Goal: Task Accomplishment & Management: Manage account settings

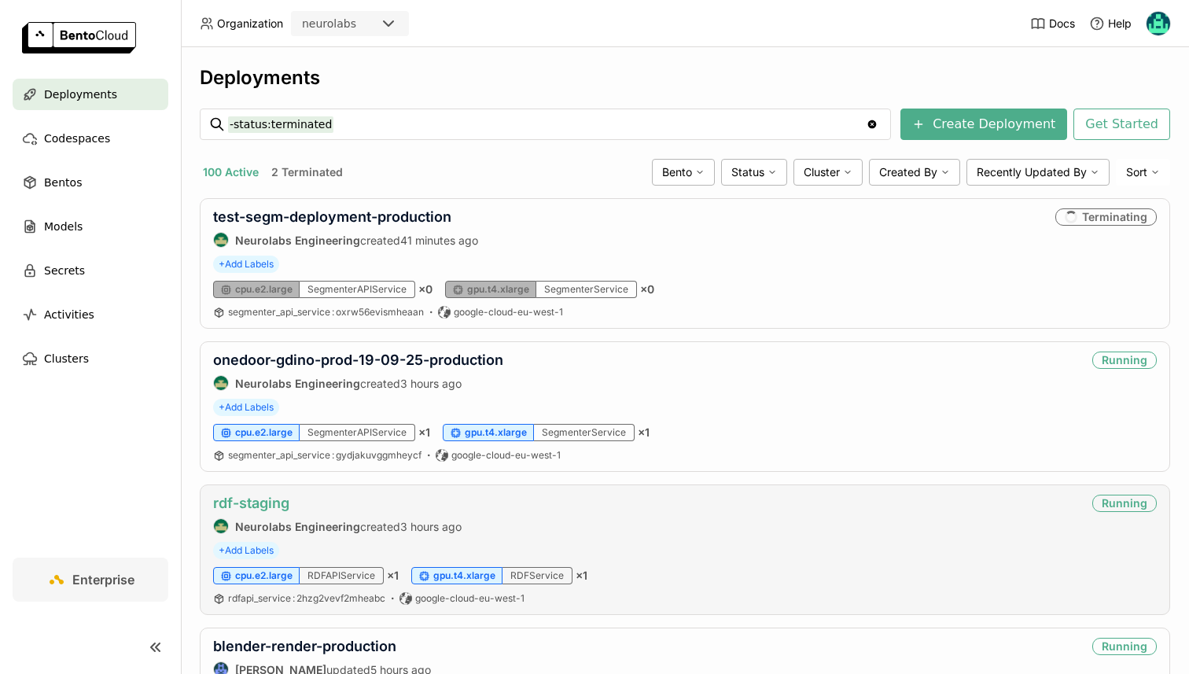
click at [267, 500] on link "rdf-staging" at bounding box center [251, 503] width 76 height 17
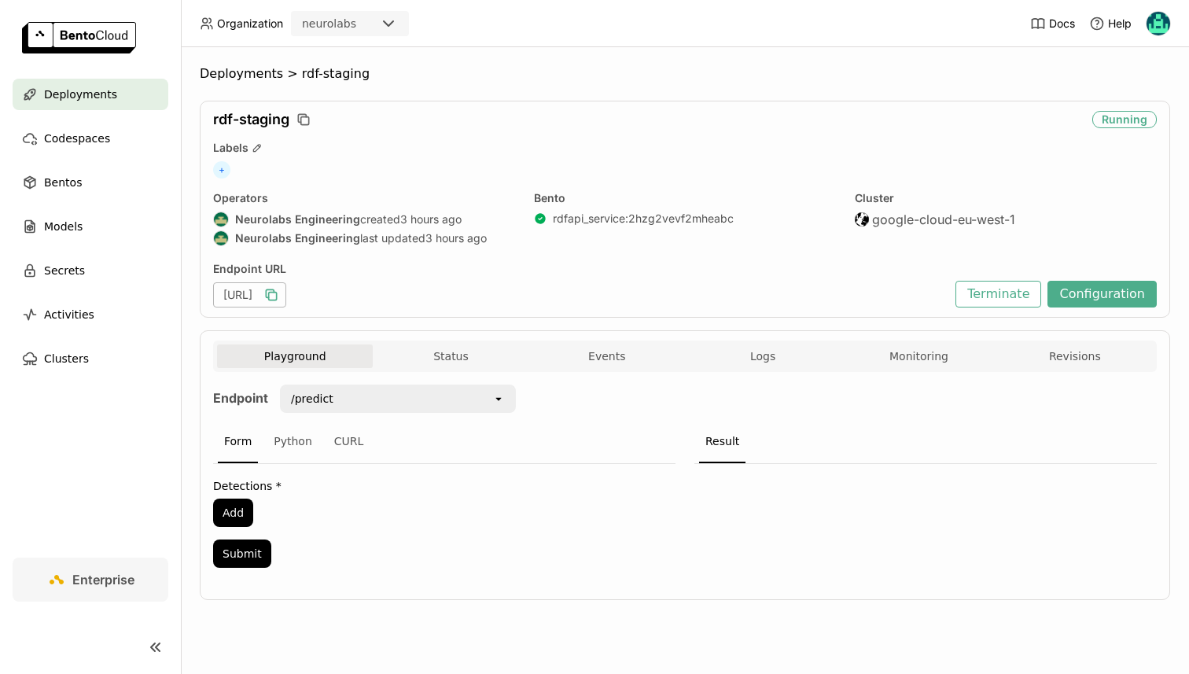
click at [279, 295] on icon "button" at bounding box center [272, 295] width 16 height 16
click at [1097, 294] on button "Configuration" at bounding box center [1102, 294] width 109 height 27
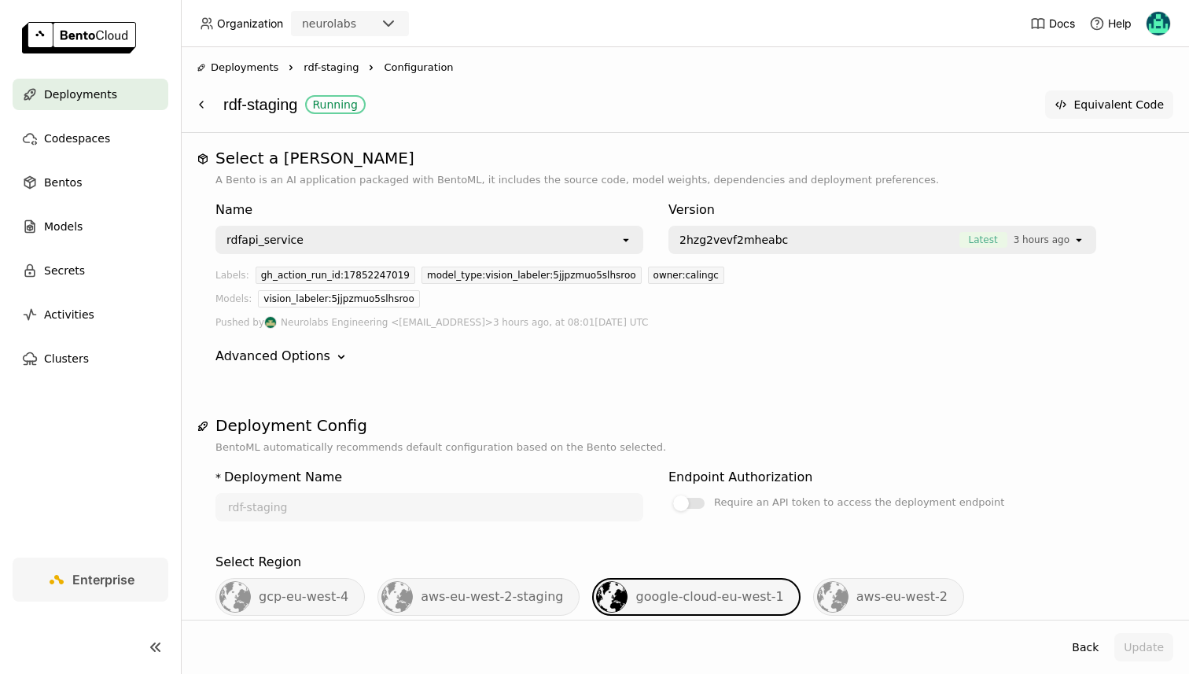
click at [1091, 109] on button "Equivalent Code" at bounding box center [1109, 104] width 128 height 28
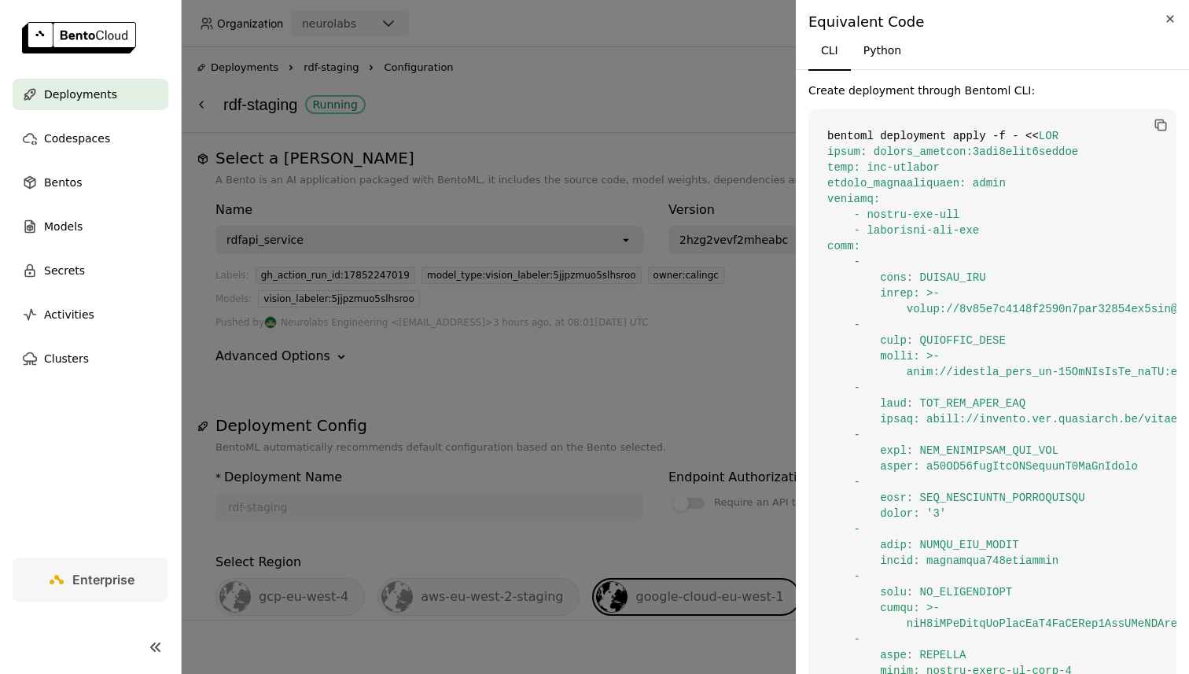
click at [1171, 17] on icon "Close" at bounding box center [1170, 18] width 7 height 7
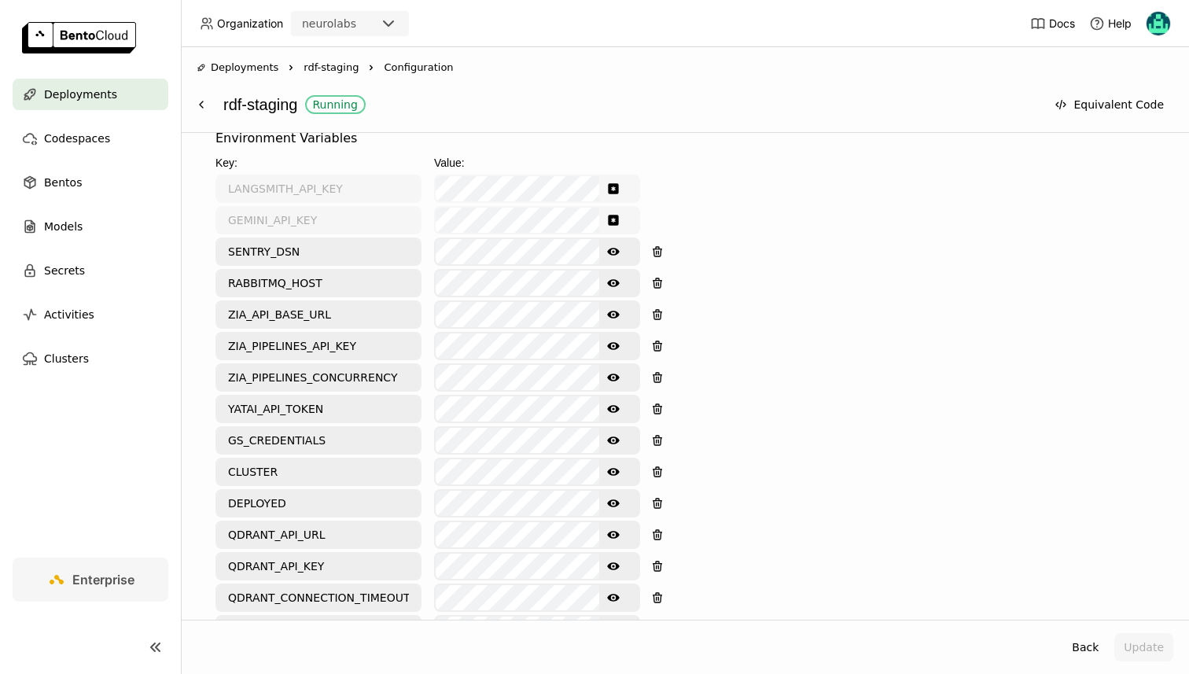
scroll to position [688, 0]
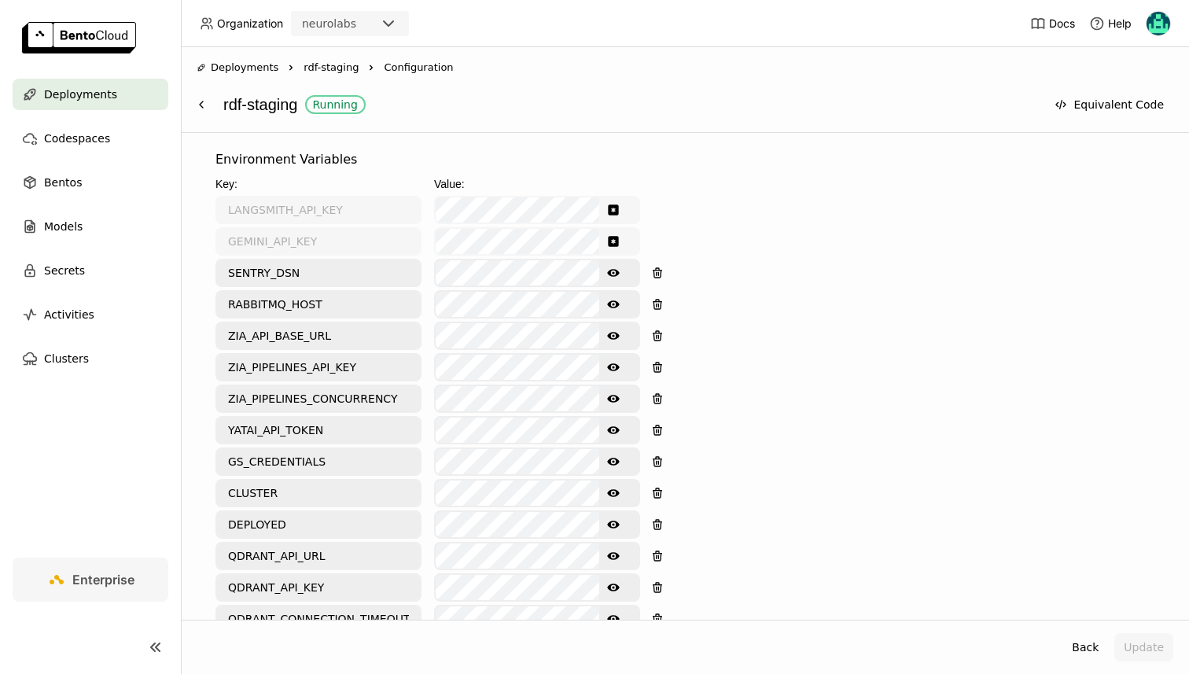
click at [617, 386] on button "Show password text" at bounding box center [613, 398] width 28 height 25
click at [614, 361] on icon "Show password text" at bounding box center [613, 367] width 13 height 13
click at [206, 102] on icon at bounding box center [201, 104] width 13 height 13
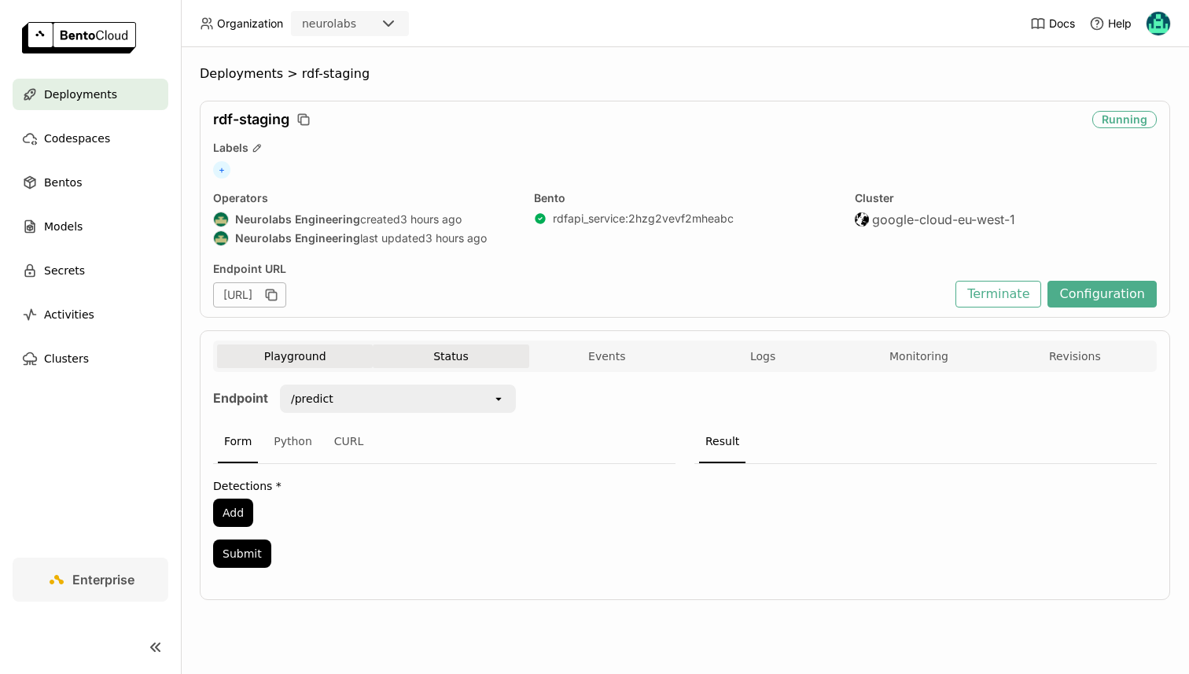
click at [450, 358] on button "Status" at bounding box center [451, 357] width 156 height 24
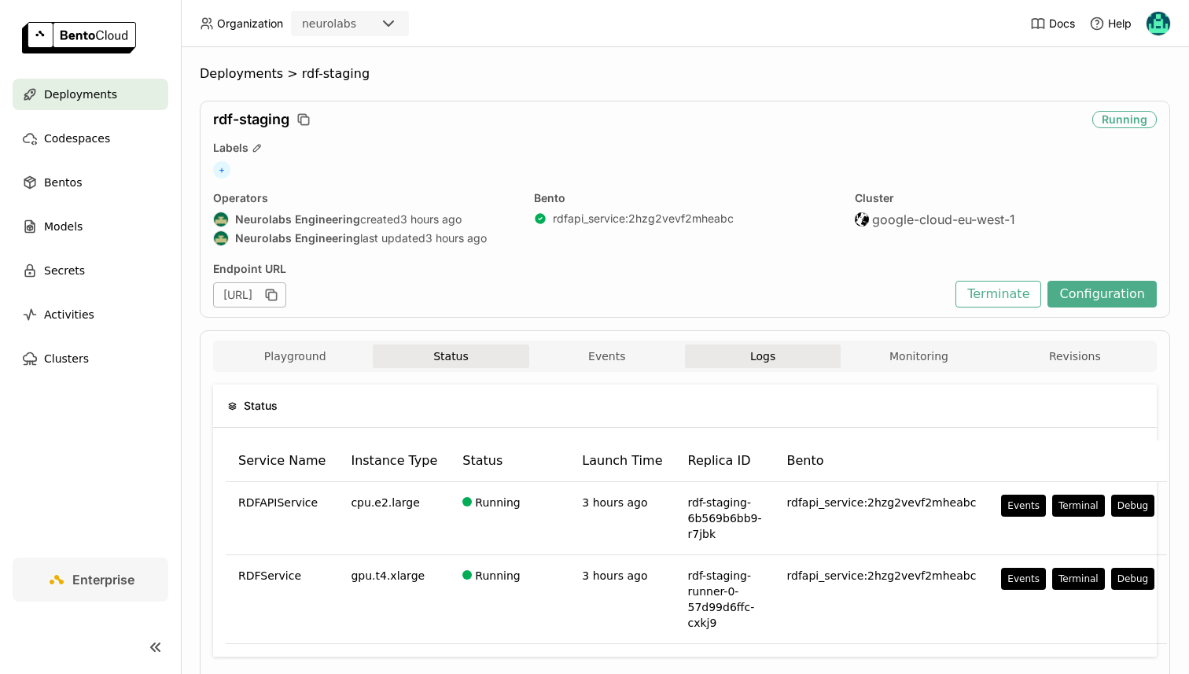
click at [746, 349] on button "Logs" at bounding box center [763, 357] width 156 height 24
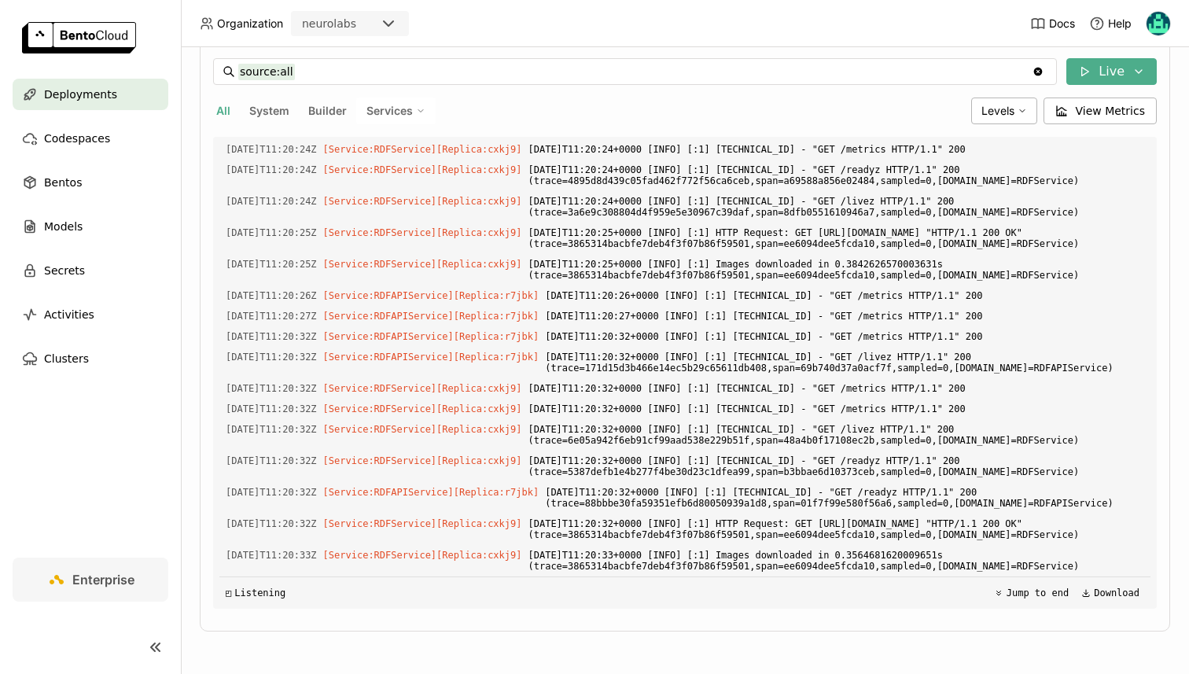
scroll to position [3744, 0]
click at [1020, 116] on div "Levels" at bounding box center [1004, 111] width 66 height 27
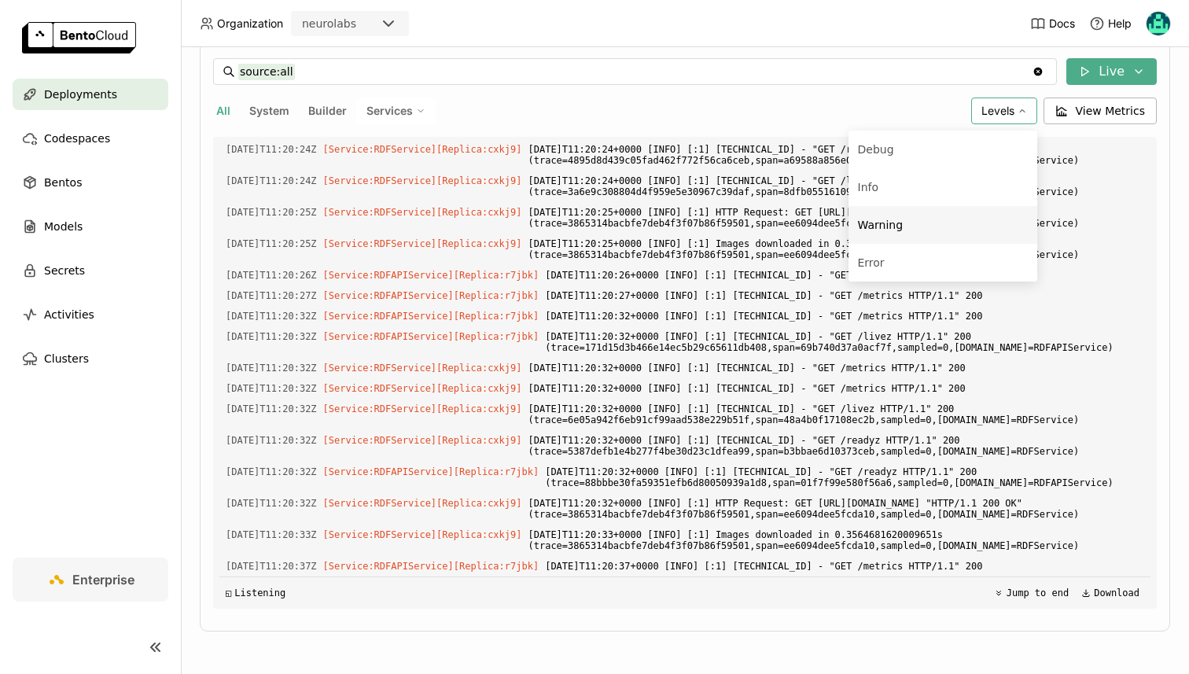
scroll to position [3764, 0]
click at [411, 110] on span "Services" at bounding box center [390, 111] width 46 height 14
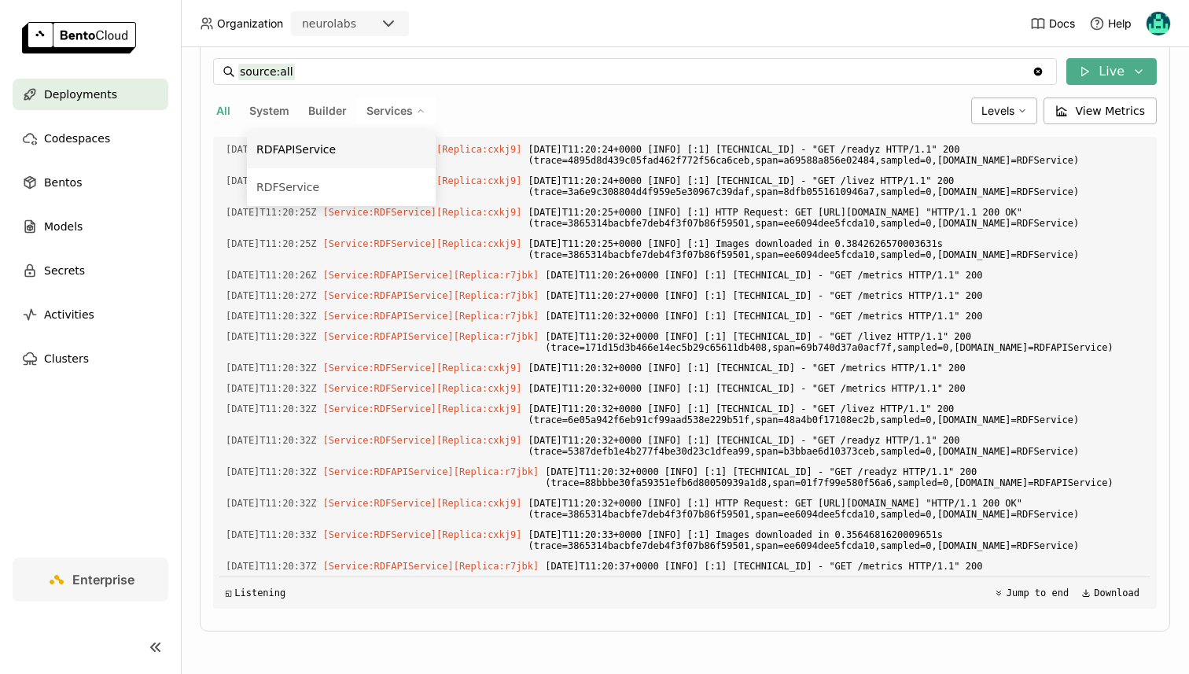
click at [383, 142] on div "RDFAPIService" at bounding box center [341, 149] width 170 height 19
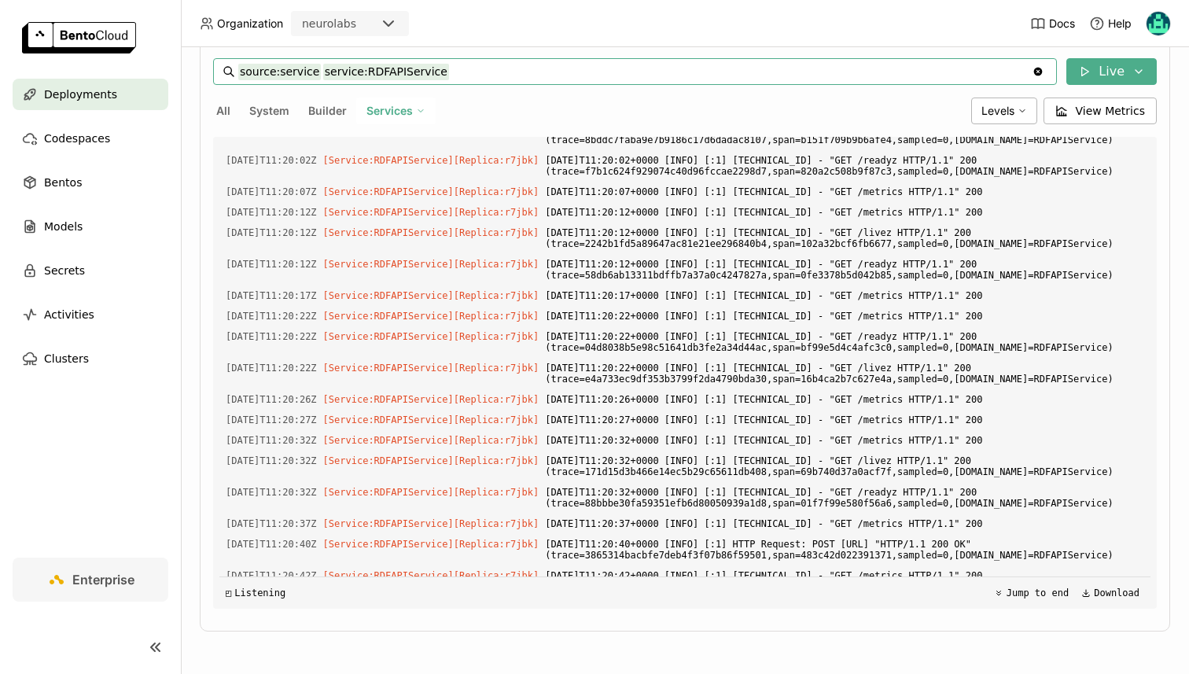
scroll to position [2238, 0]
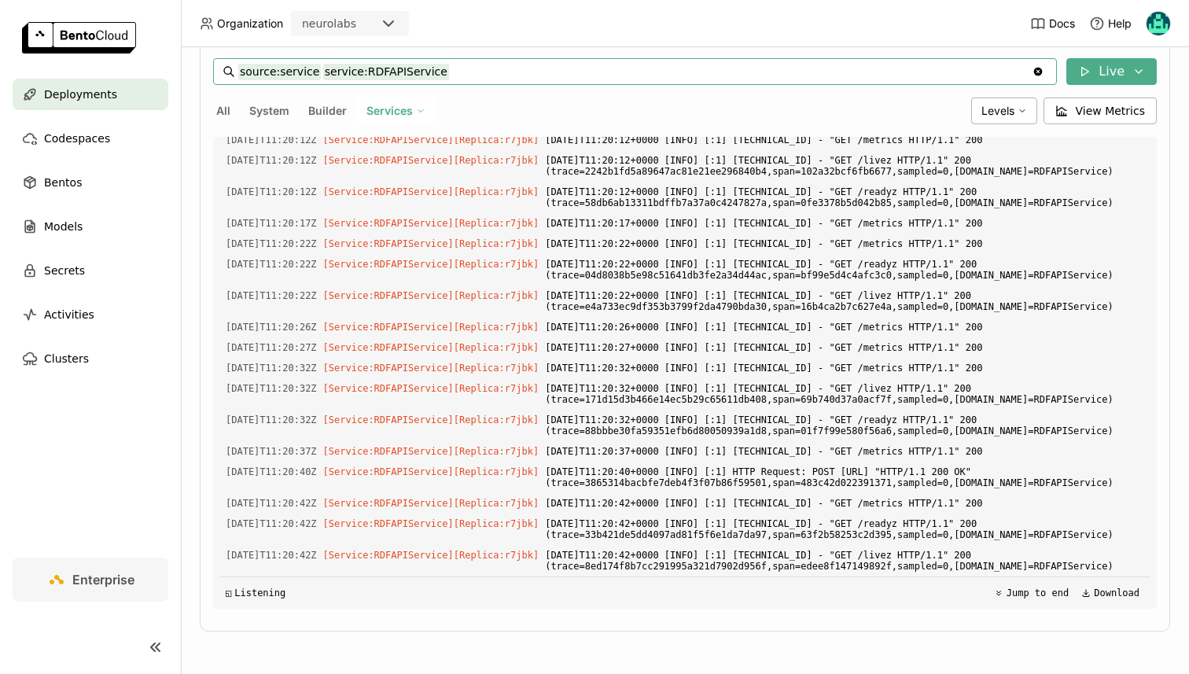
drag, startPoint x: 444, startPoint y: 74, endPoint x: 330, endPoint y: 72, distance: 114.1
click at [330, 72] on input "source:service service:RDFAPIService" at bounding box center [635, 71] width 794 height 25
click at [455, 68] on input "source:service service:RDFAPIService" at bounding box center [635, 71] width 794 height 25
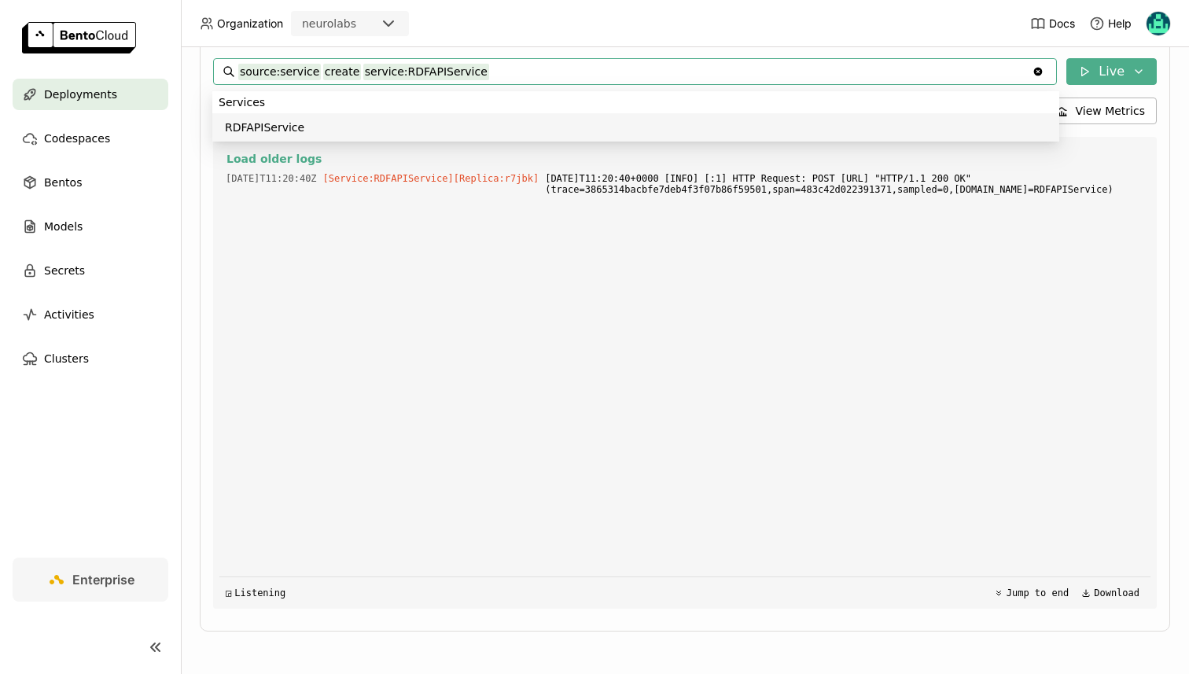
click at [341, 72] on input "source:service create service:RDFAPIService" at bounding box center [635, 71] width 794 height 25
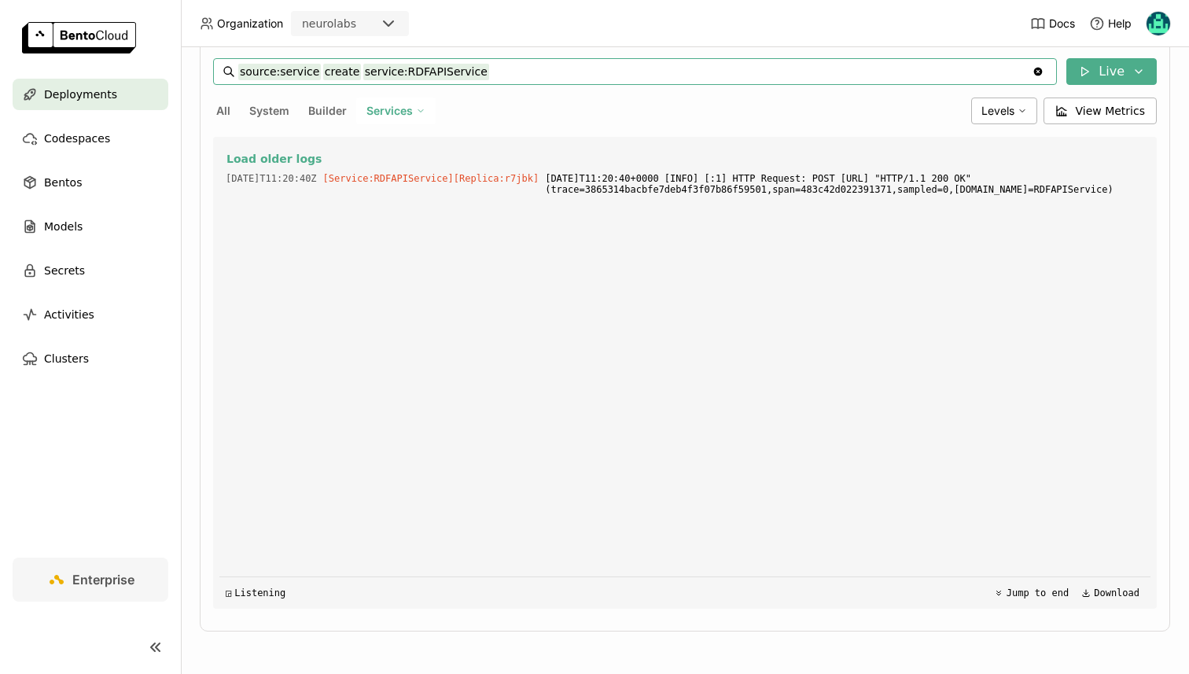
click at [341, 72] on input "source:service create service:RDFAPIService" at bounding box center [635, 71] width 794 height 25
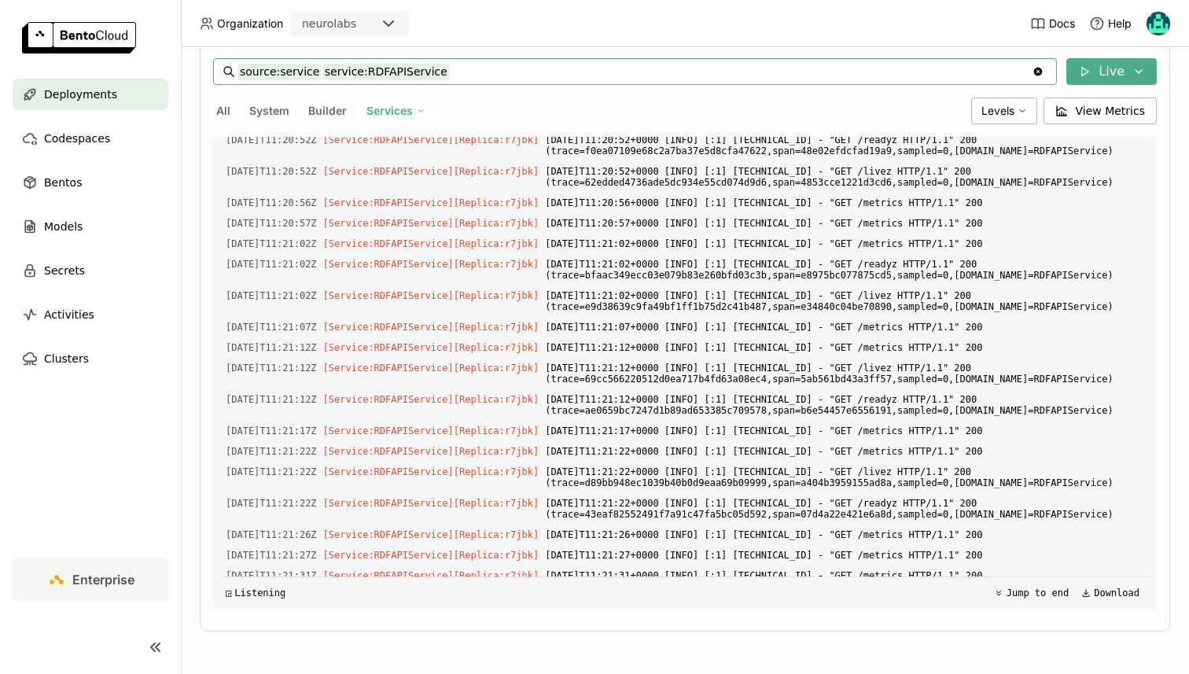
scroll to position [2446, 0]
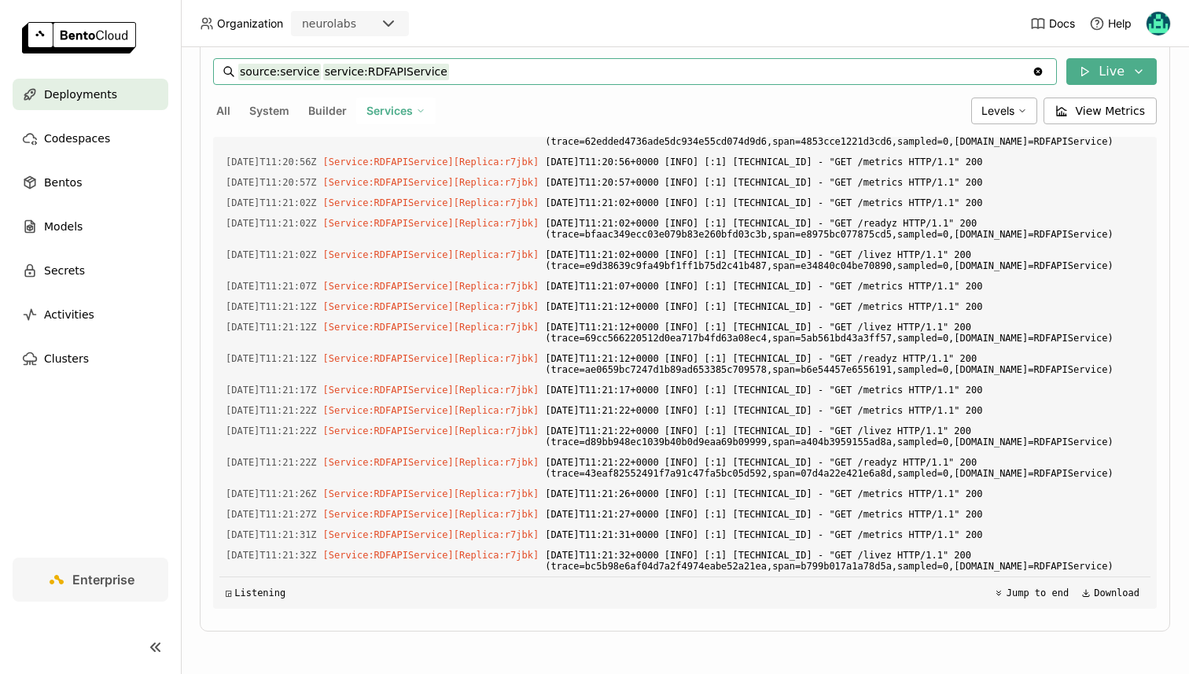
click at [426, 114] on div "Services" at bounding box center [395, 111] width 79 height 27
click at [347, 175] on li "RDFService" at bounding box center [341, 187] width 189 height 38
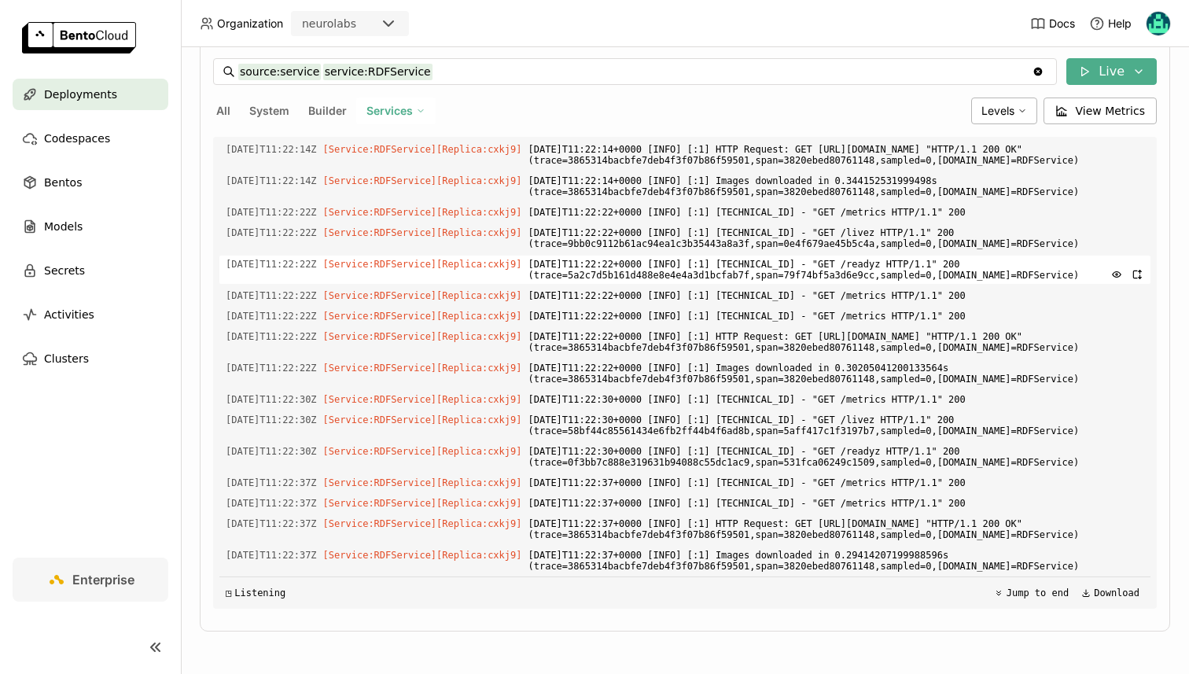
scroll to position [4669, 0]
click at [370, 112] on span "Services" at bounding box center [390, 111] width 46 height 14
click at [335, 150] on div "RDFAPIService" at bounding box center [341, 149] width 170 height 19
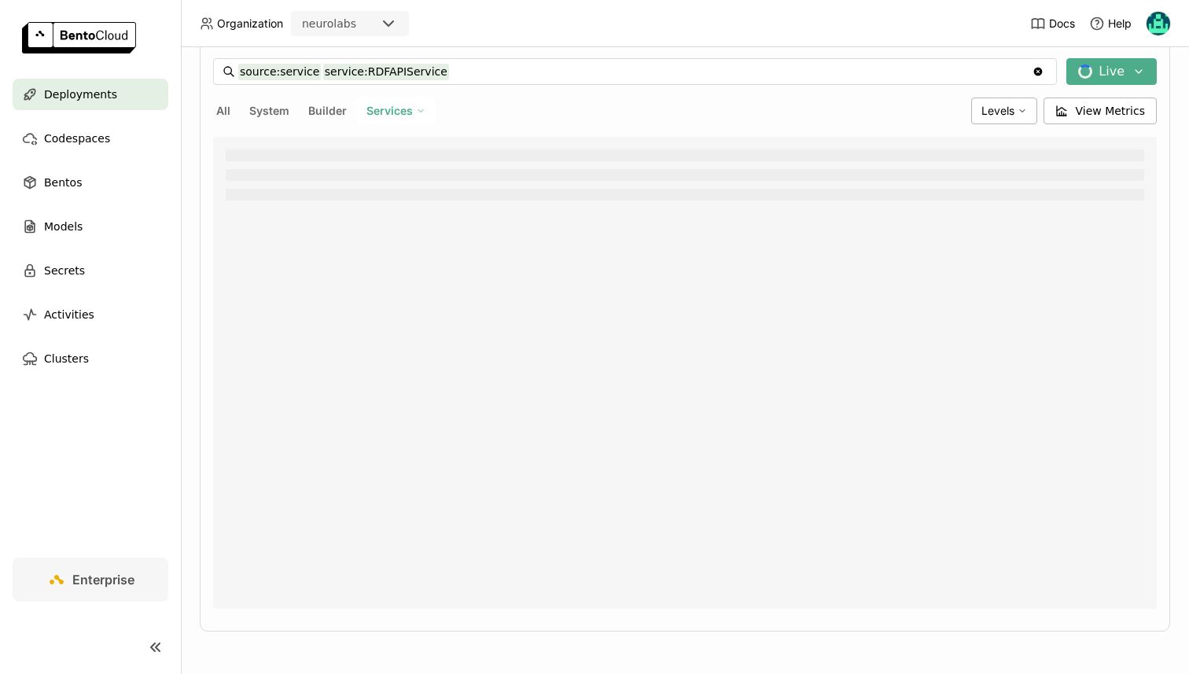
click at [378, 116] on span "Services" at bounding box center [390, 111] width 46 height 14
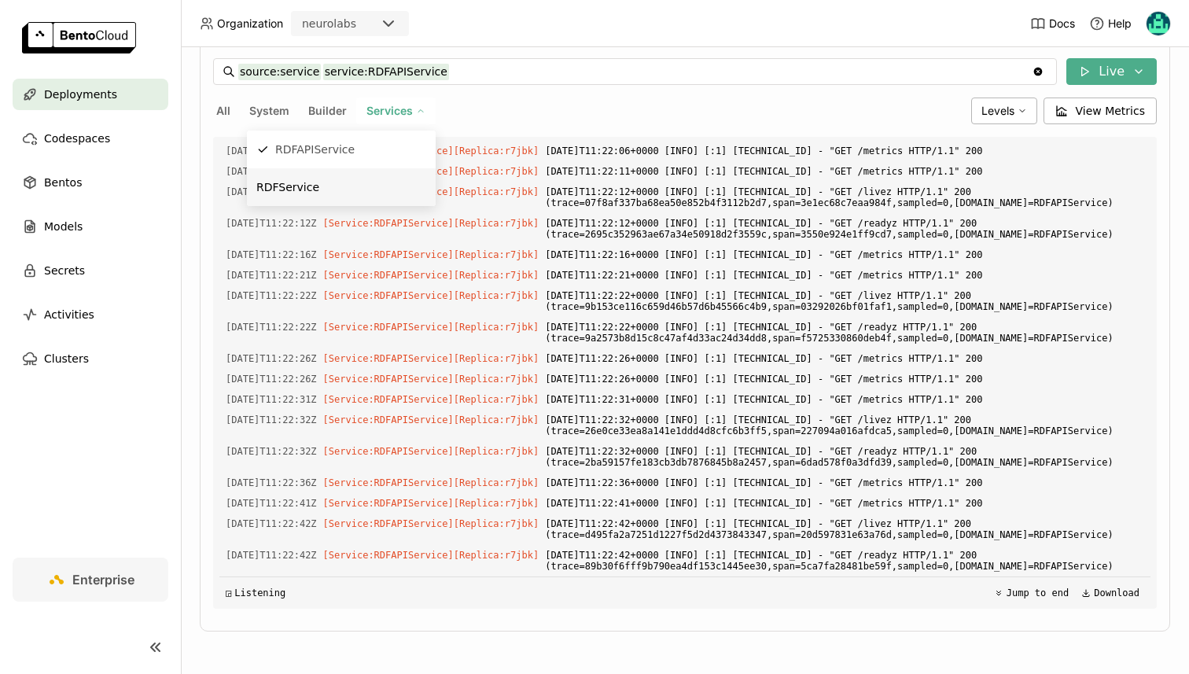
scroll to position [2199, 0]
click at [352, 182] on div "RDFService" at bounding box center [341, 187] width 170 height 19
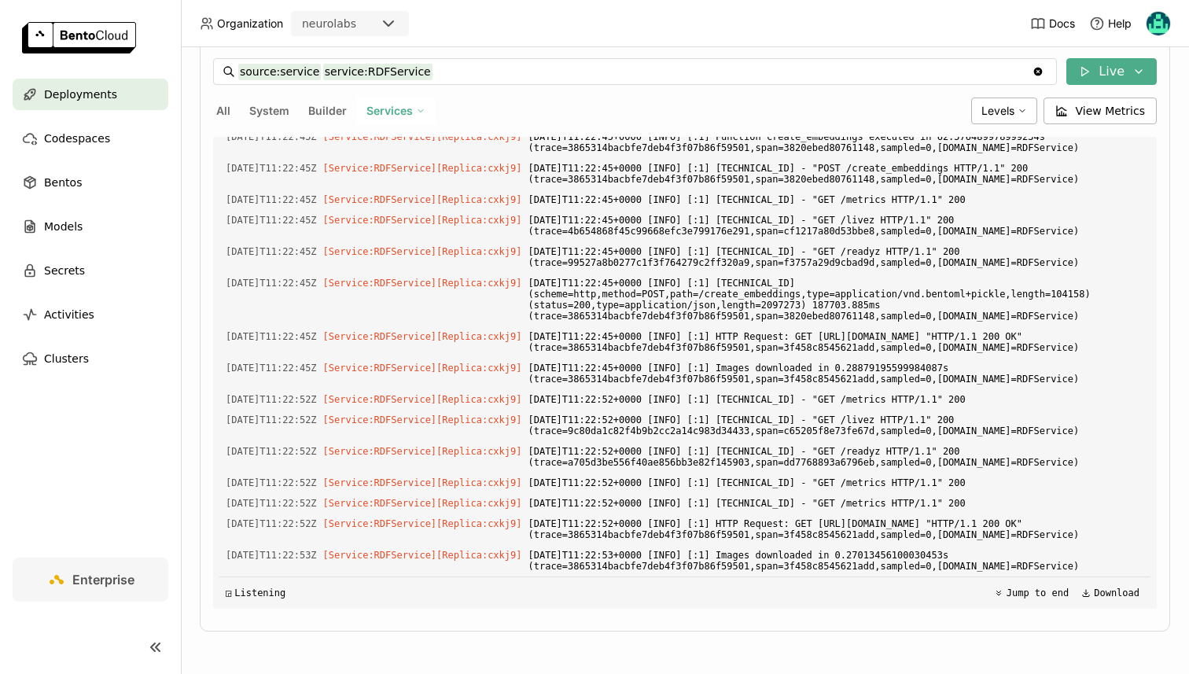
scroll to position [3091, 0]
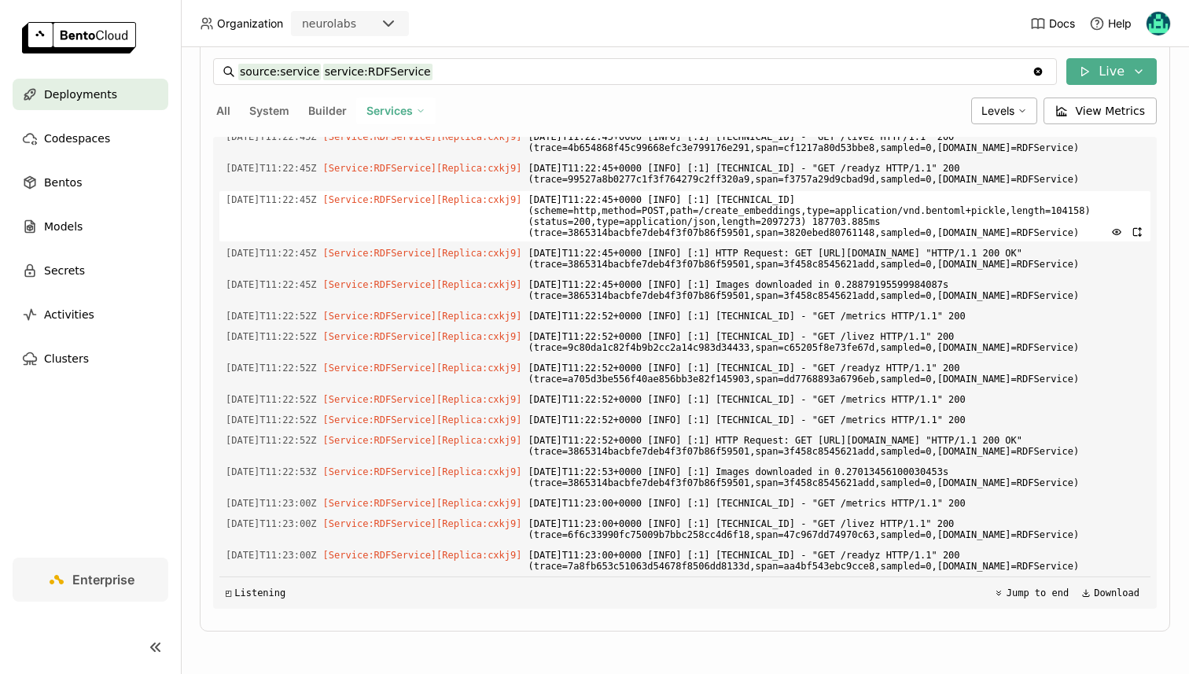
click at [841, 241] on span "[DATE]T11:22:45+0000 [INFO] [:1] [TECHNICAL_ID] (scheme=http,method=POST,path=/…" at bounding box center [836, 216] width 617 height 50
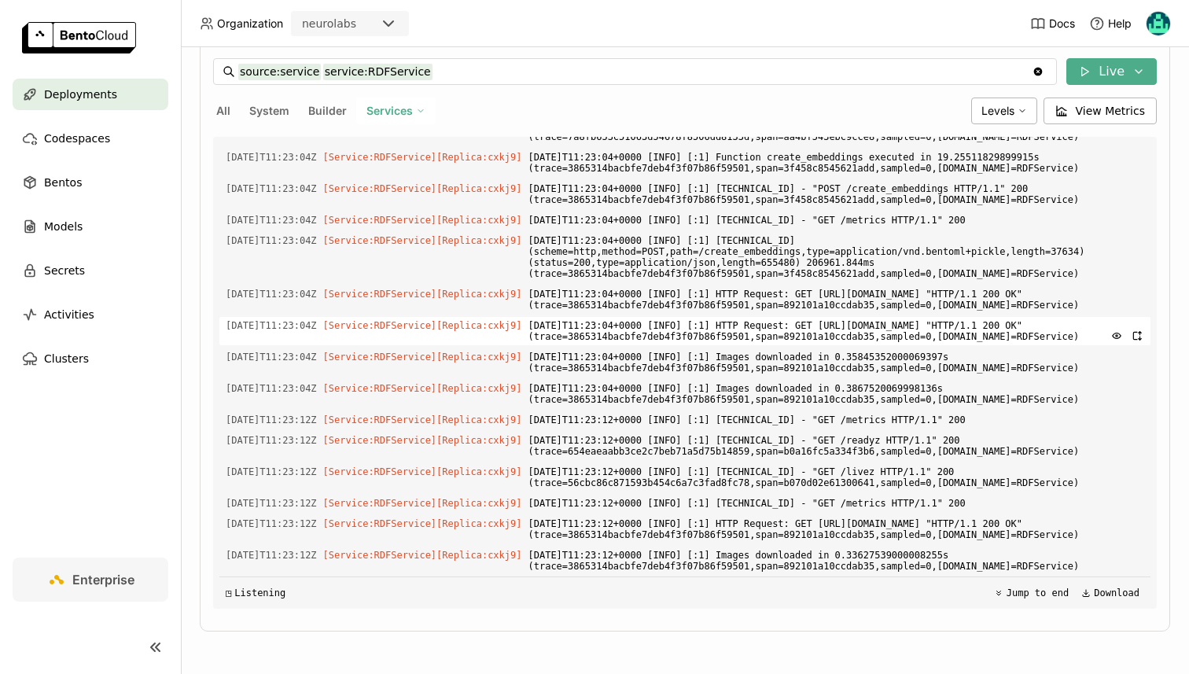
scroll to position [3669, 0]
click at [485, 83] on input "source:service service:RDFService" at bounding box center [635, 71] width 794 height 25
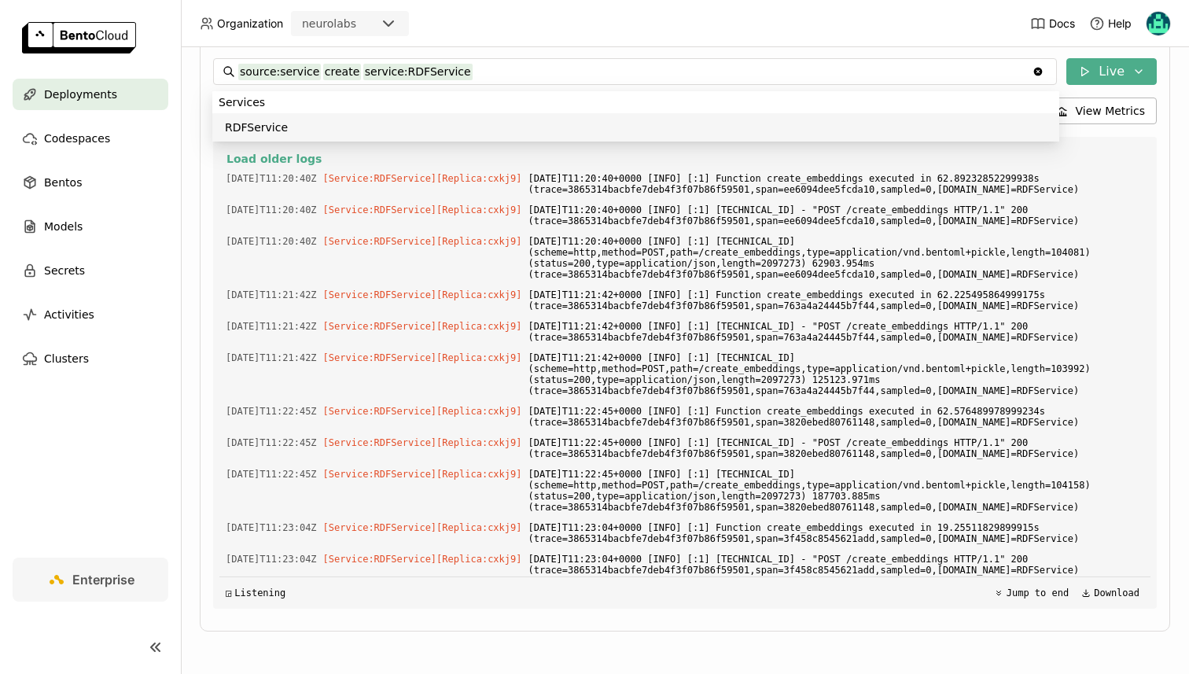
scroll to position [57, 0]
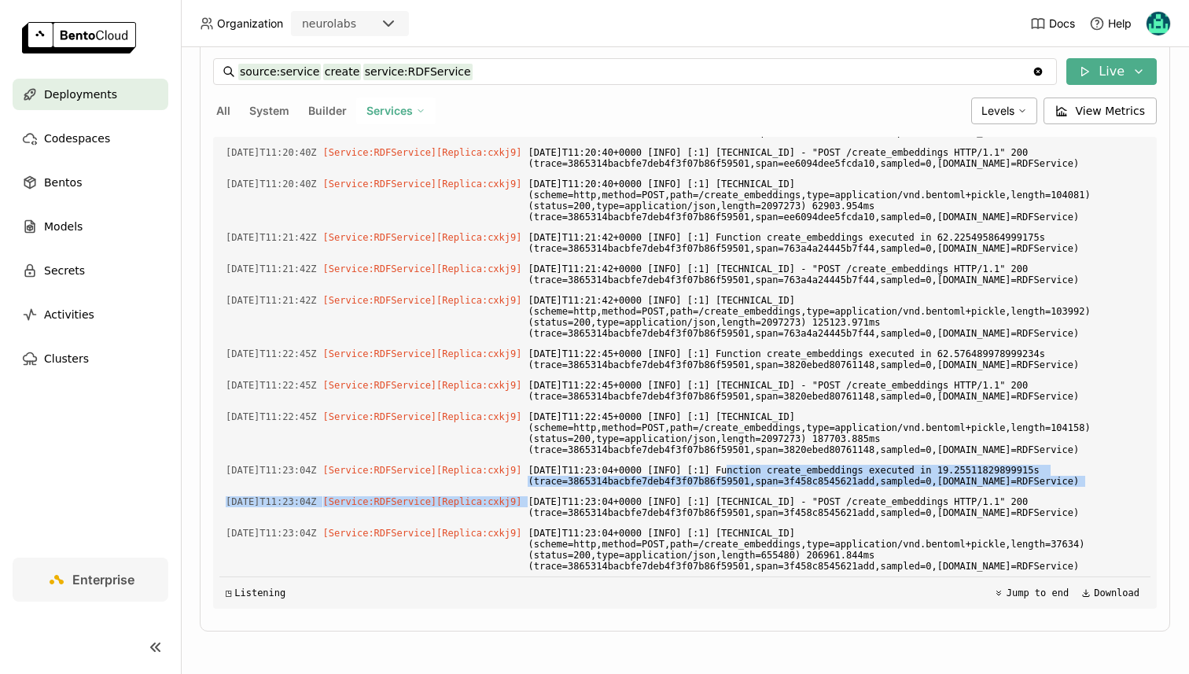
drag, startPoint x: 750, startPoint y: 473, endPoint x: 894, endPoint y: 492, distance: 145.2
click at [894, 492] on div "Load older logs 2025-09-19T11:20:40Z [Service:RDFService] [Replica: cxkj9 ] 202…" at bounding box center [684, 373] width 931 height 472
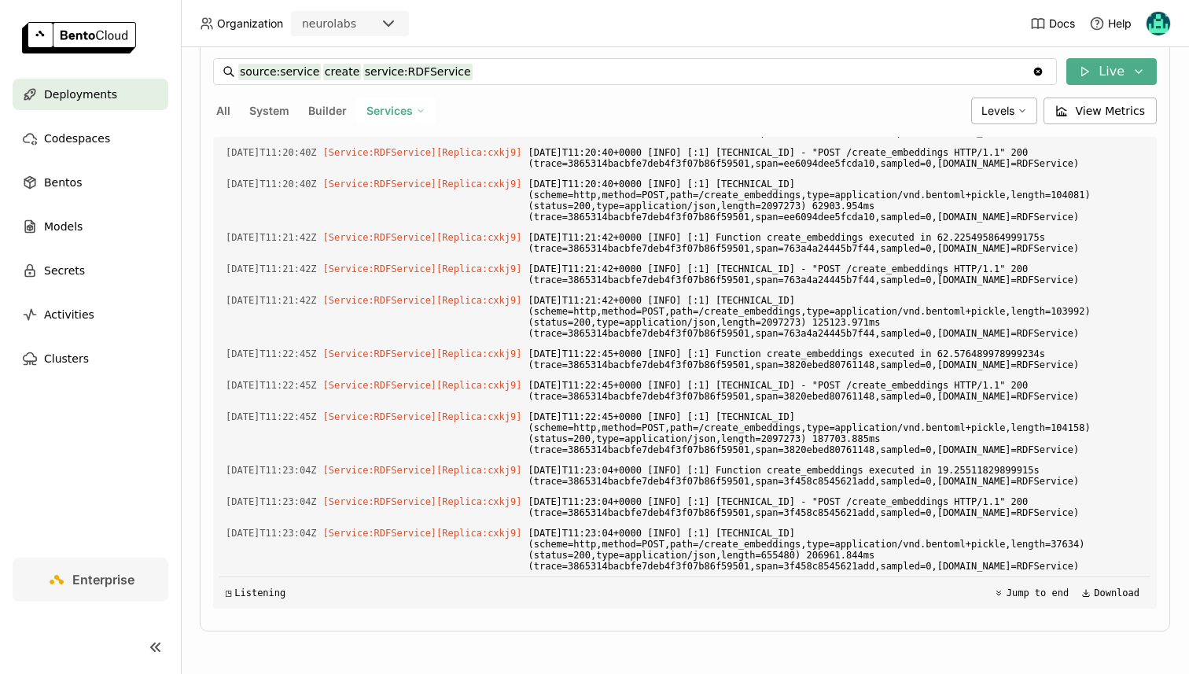
click at [334, 65] on input "source:service create service:RDFService" at bounding box center [635, 71] width 794 height 25
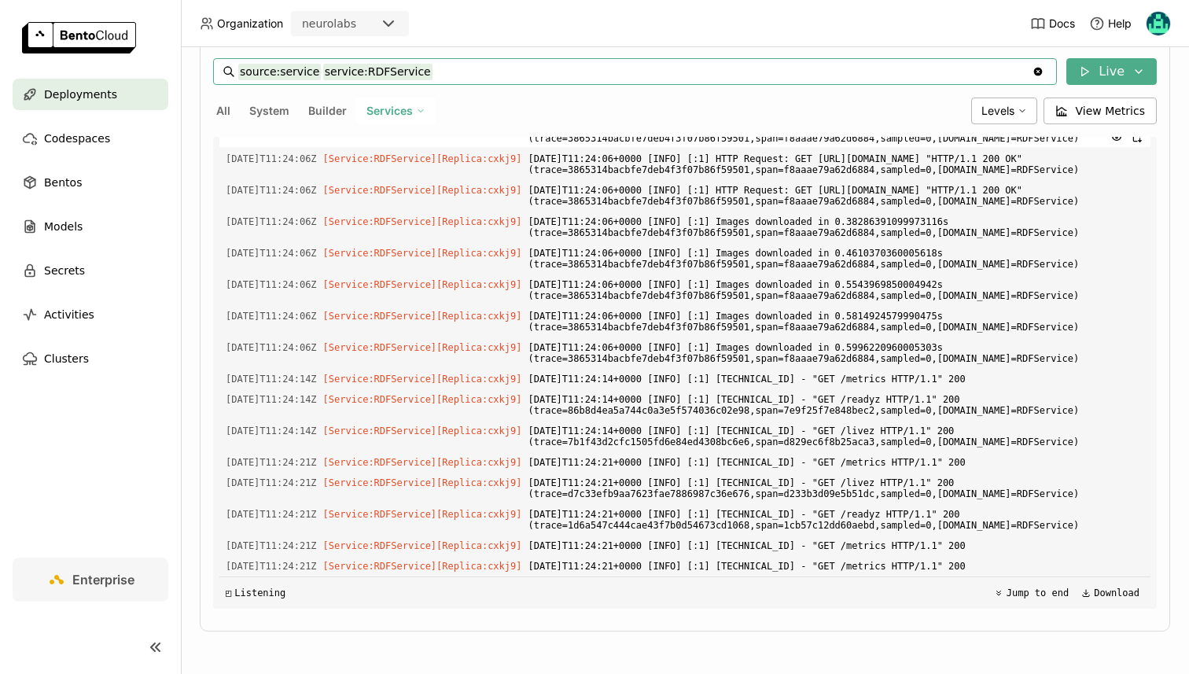
scroll to position [3056, 0]
click at [392, 112] on span "Services" at bounding box center [390, 111] width 46 height 14
click at [363, 151] on div "RDFAPIService" at bounding box center [341, 149] width 170 height 19
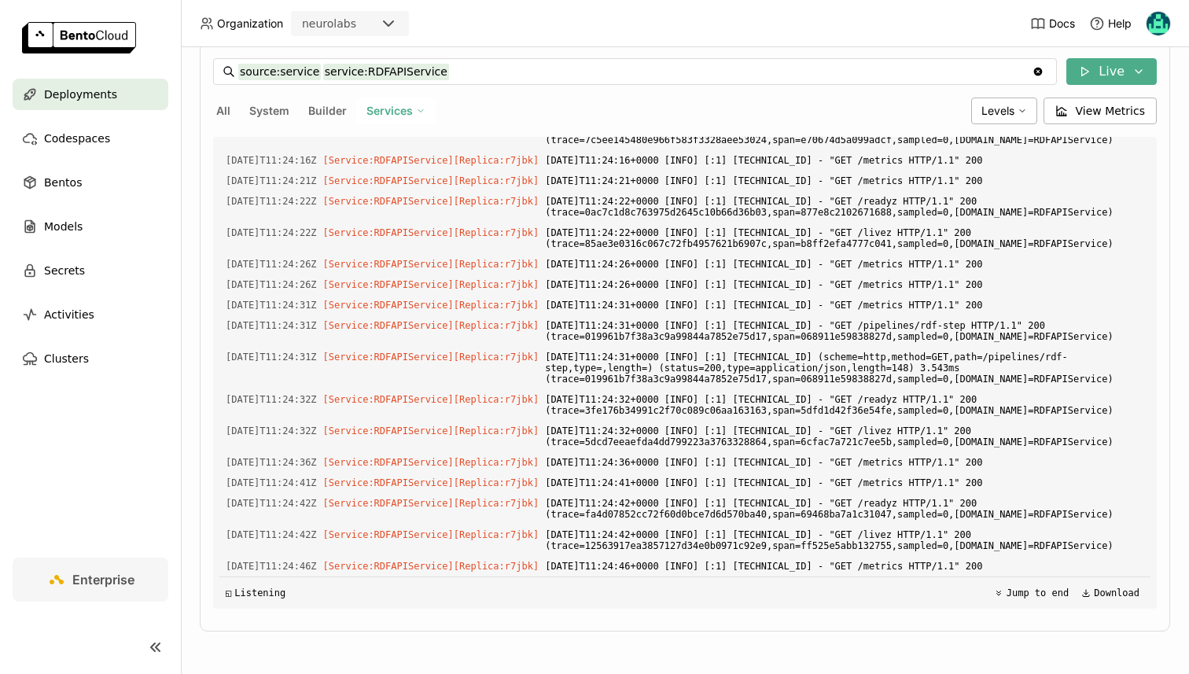
scroll to position [2491, 0]
click at [225, 110] on span "All" at bounding box center [223, 110] width 14 height 13
type input "source:all"
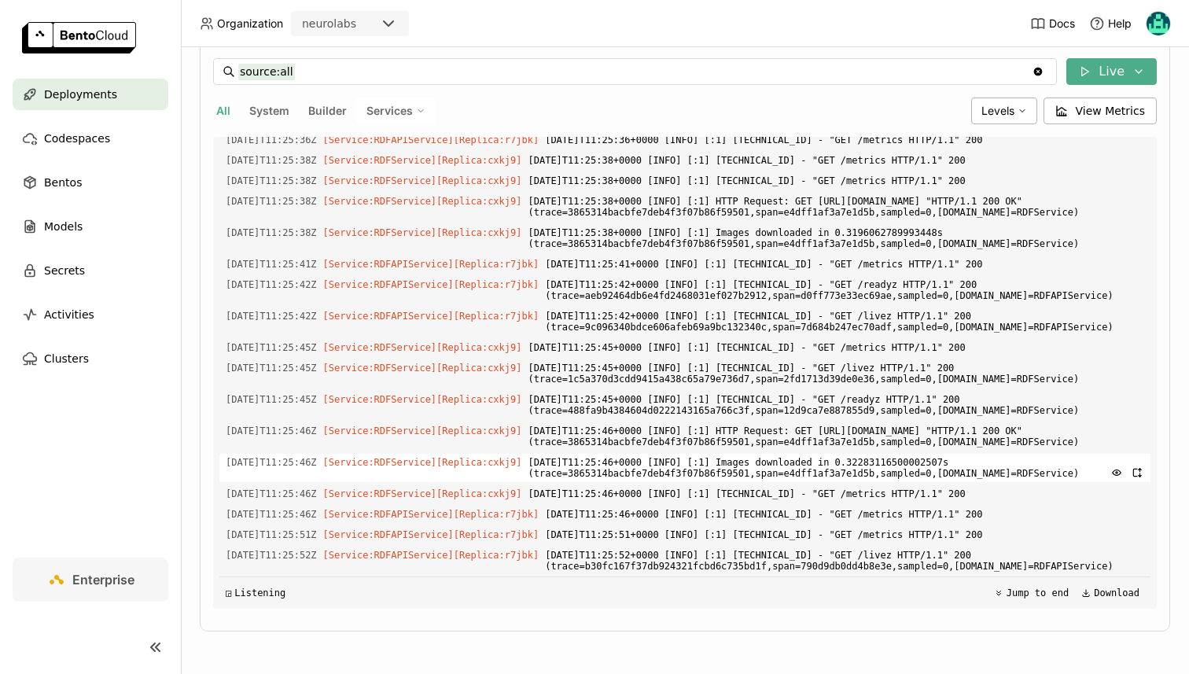
scroll to position [4952, 0]
click at [861, 460] on span "2025-09-19T11:25:46+0000 [INFO] [:1] Images downloaded in 0.32283116500002507s …" at bounding box center [836, 468] width 617 height 28
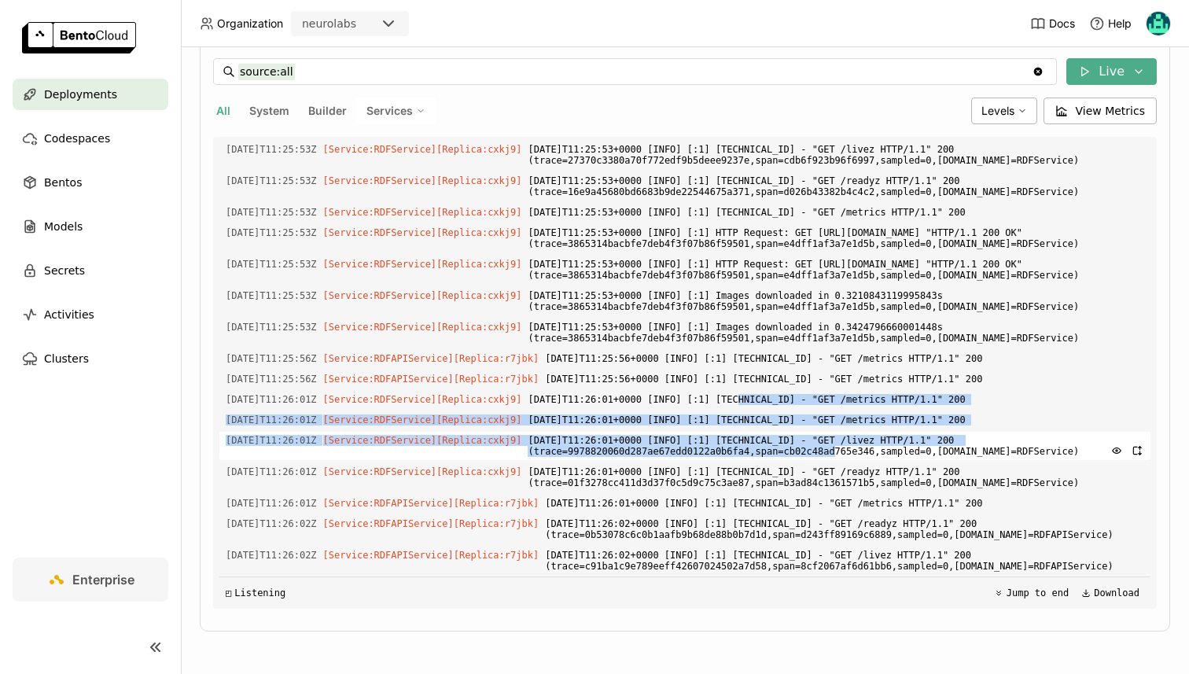
scroll to position [5485, 0]
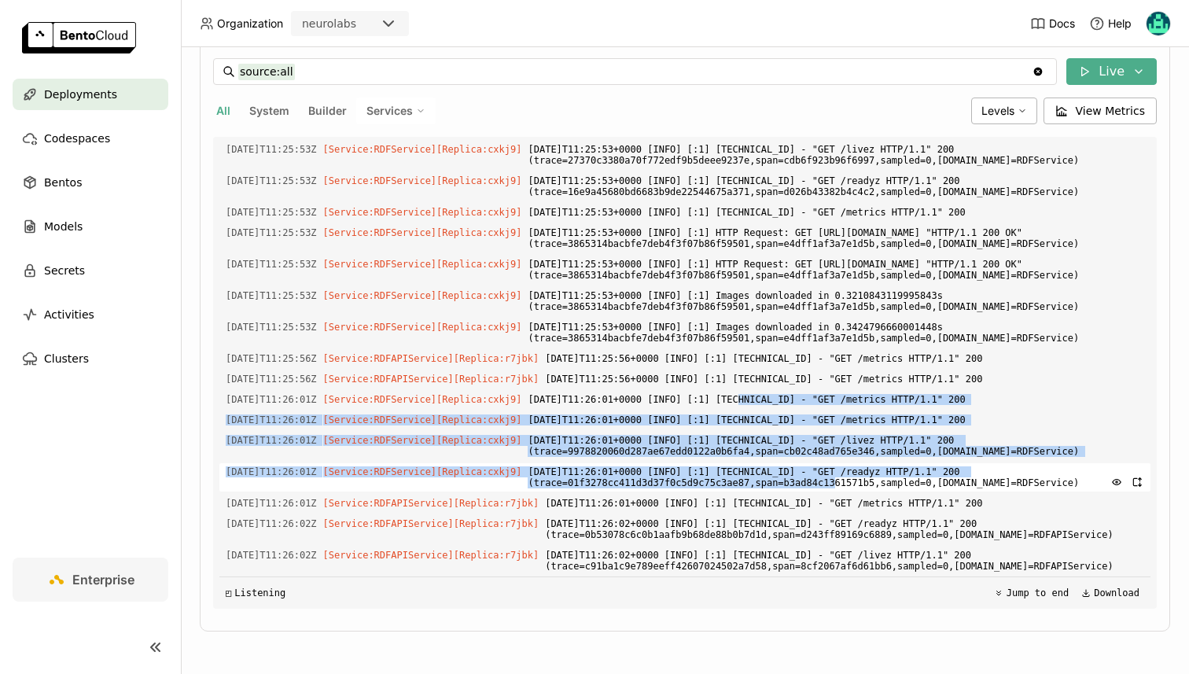
drag, startPoint x: 761, startPoint y: 483, endPoint x: 828, endPoint y: 482, distance: 66.1
click at [828, 482] on div "Load older logs 2025-09-19T11:23:27Z [Service:RDFService] [Replica: cxkj9 ] 202…" at bounding box center [684, 373] width 931 height 472
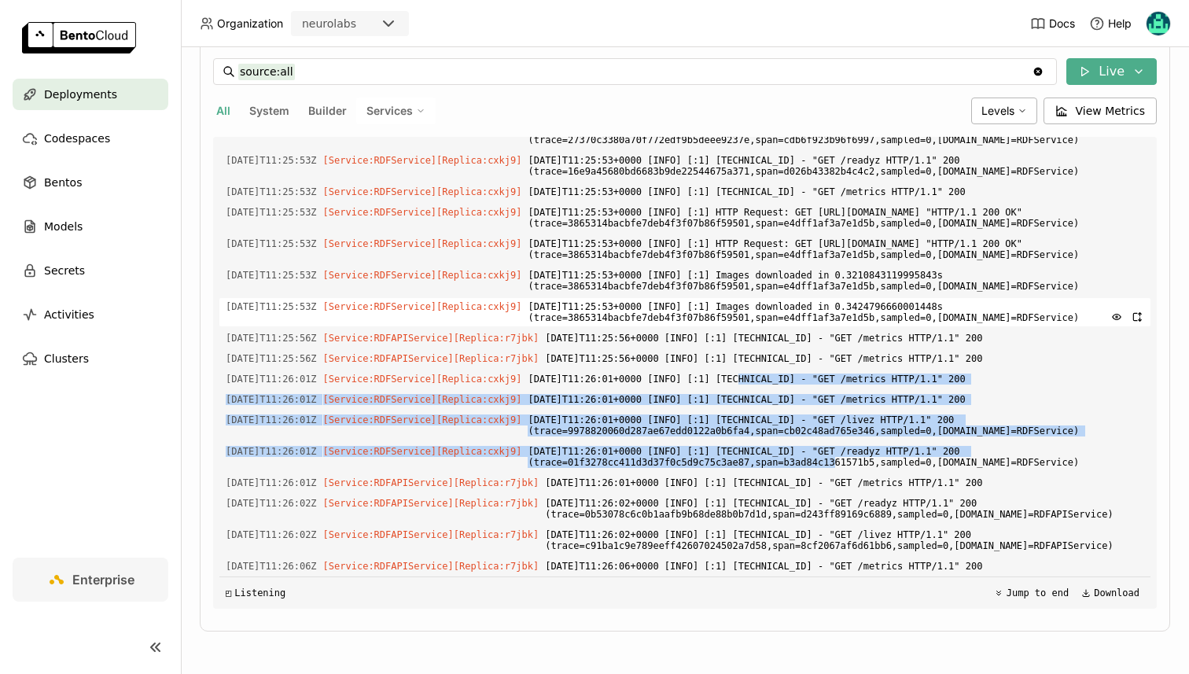
scroll to position [5506, 0]
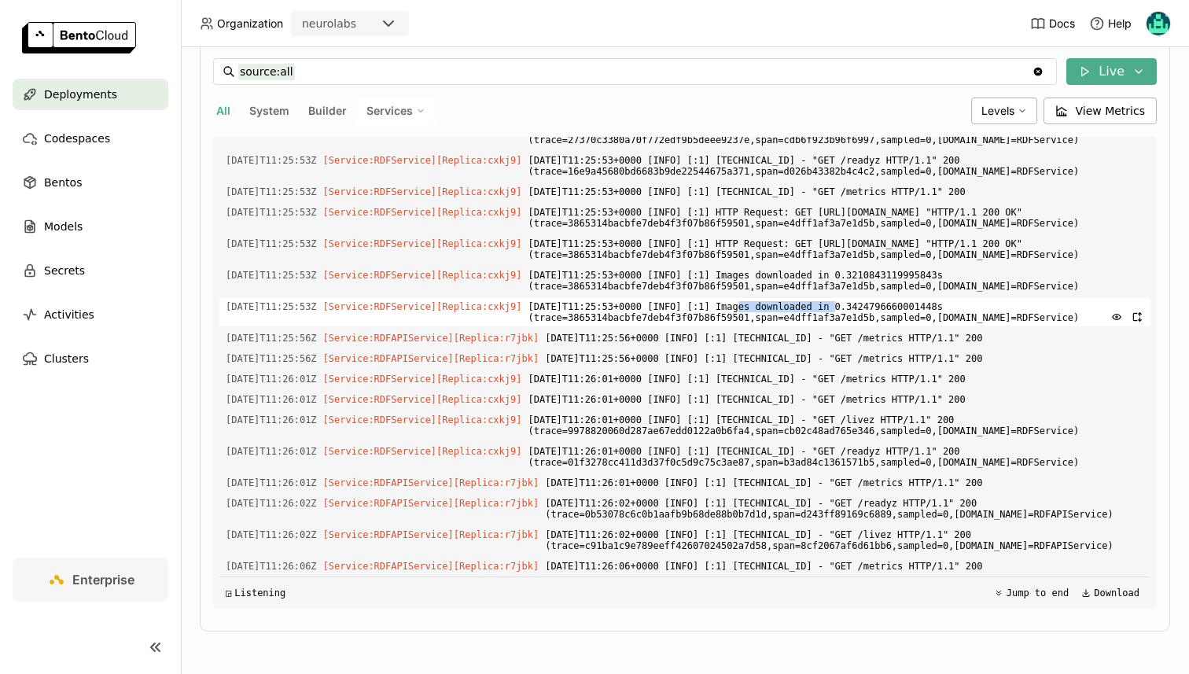
drag, startPoint x: 763, startPoint y: 327, endPoint x: 857, endPoint y: 307, distance: 95.8
click at [857, 307] on span "2025-09-19T11:25:53+0000 [INFO] [:1] Images downloaded in 0.3424796660001448s (…" at bounding box center [836, 312] width 617 height 28
copy span "Images downloaded"
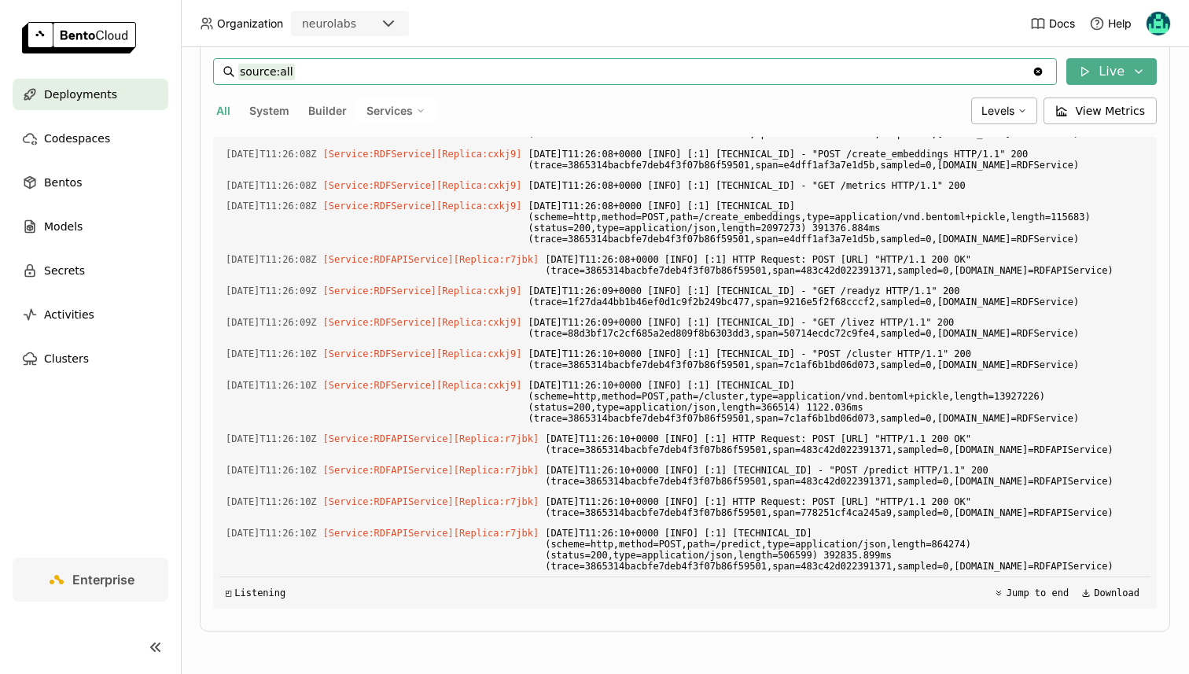
click at [357, 59] on input "source:all" at bounding box center [635, 71] width 794 height 25
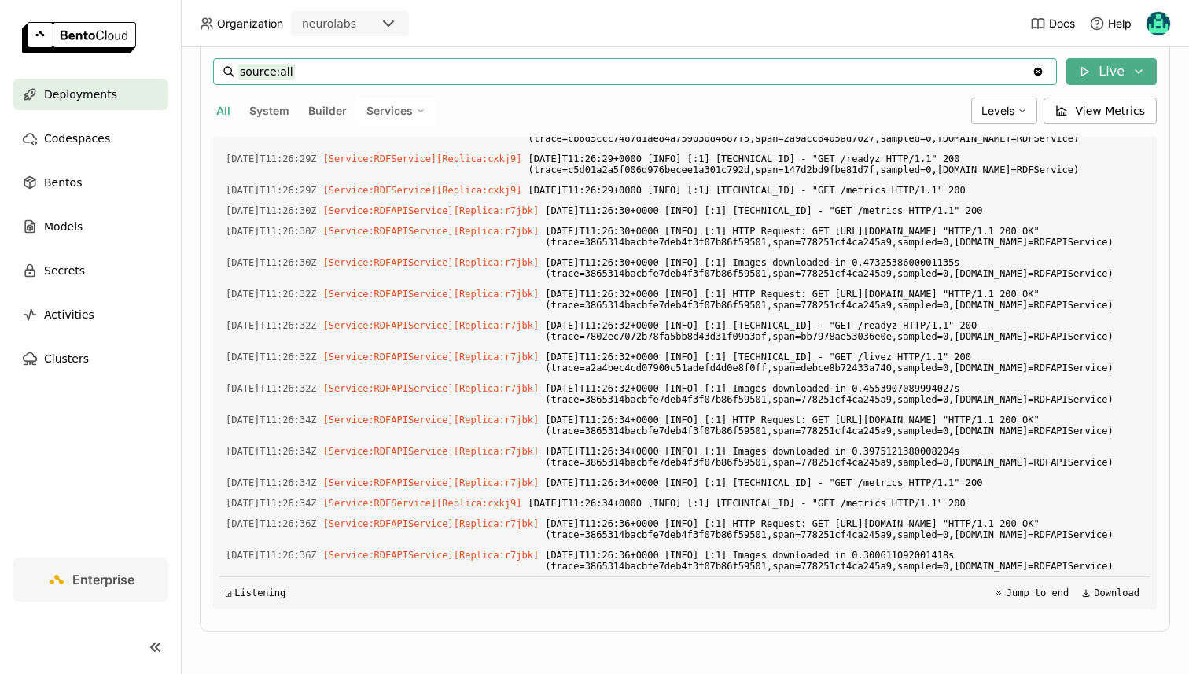
scroll to position [7538, 0]
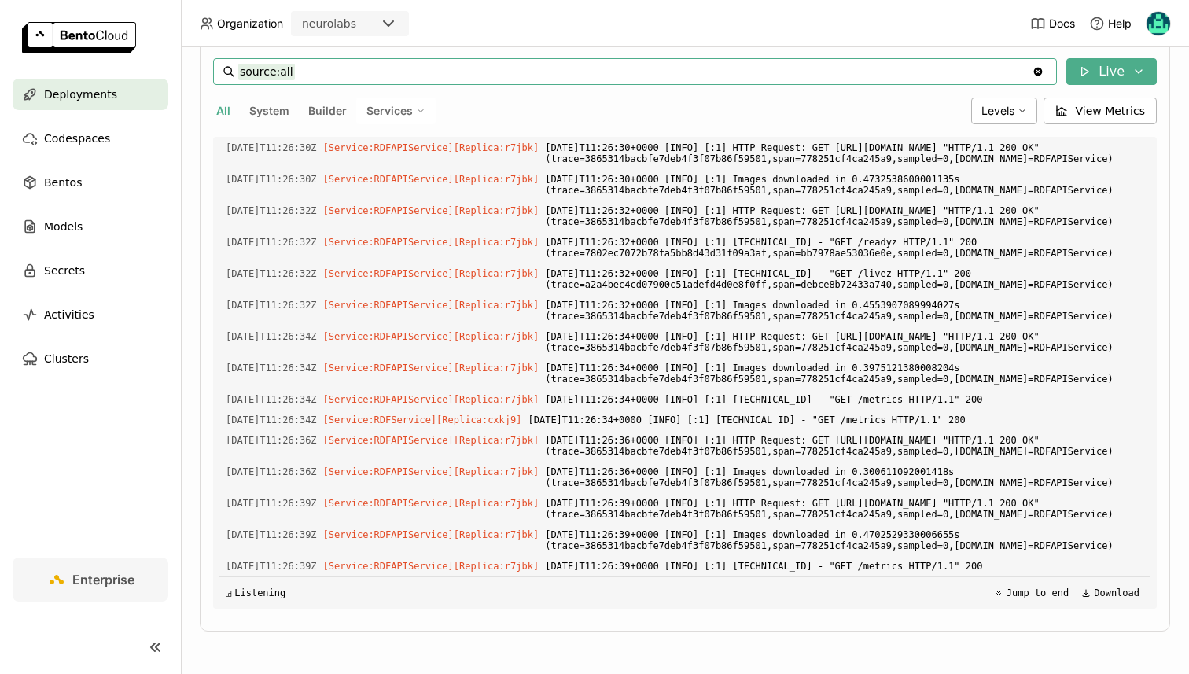
click at [385, 61] on input "source:all" at bounding box center [635, 71] width 794 height 25
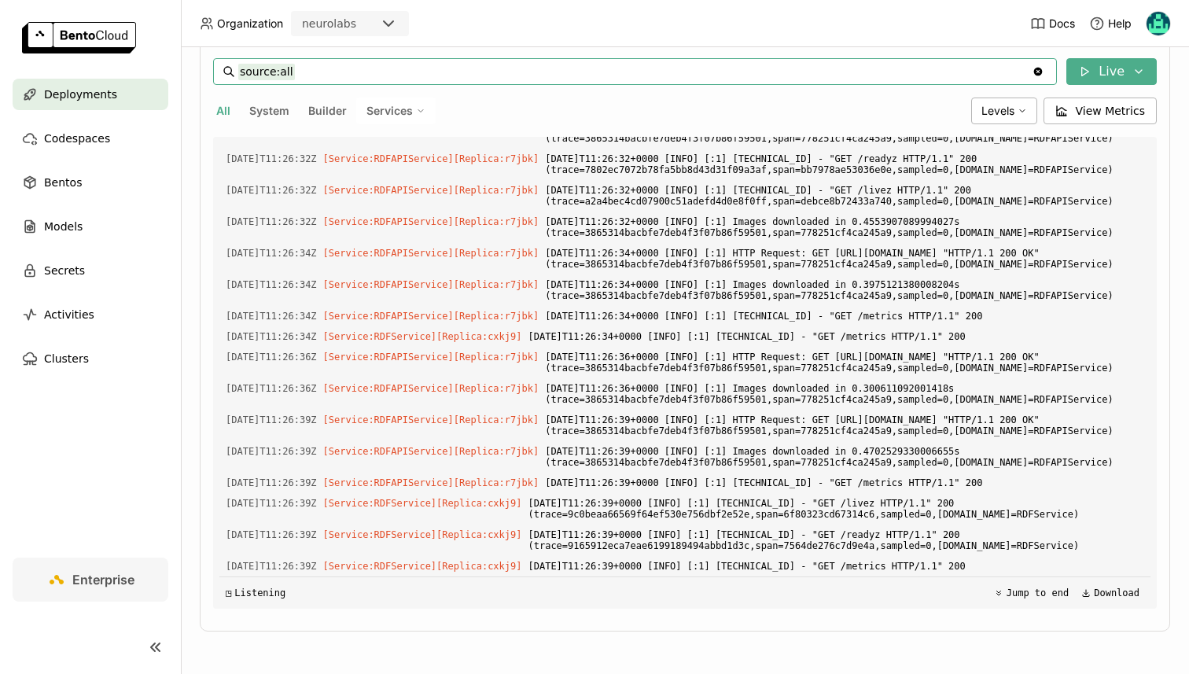
click at [385, 76] on input "source:all" at bounding box center [635, 71] width 794 height 25
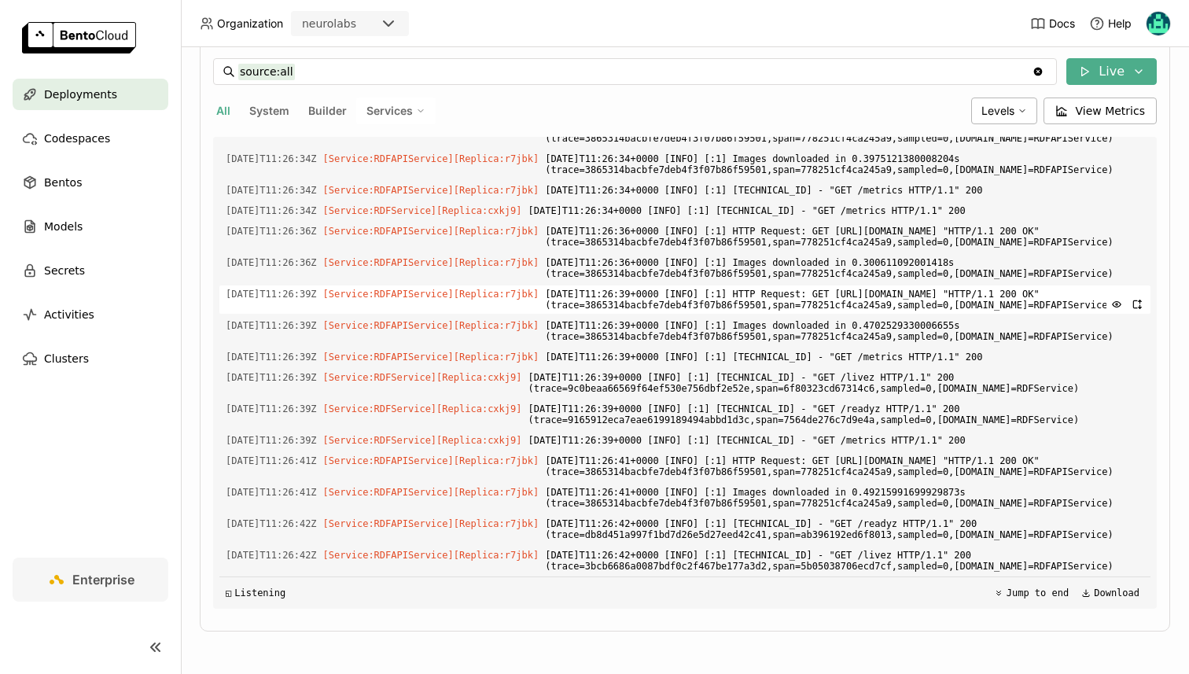
scroll to position [7857, 0]
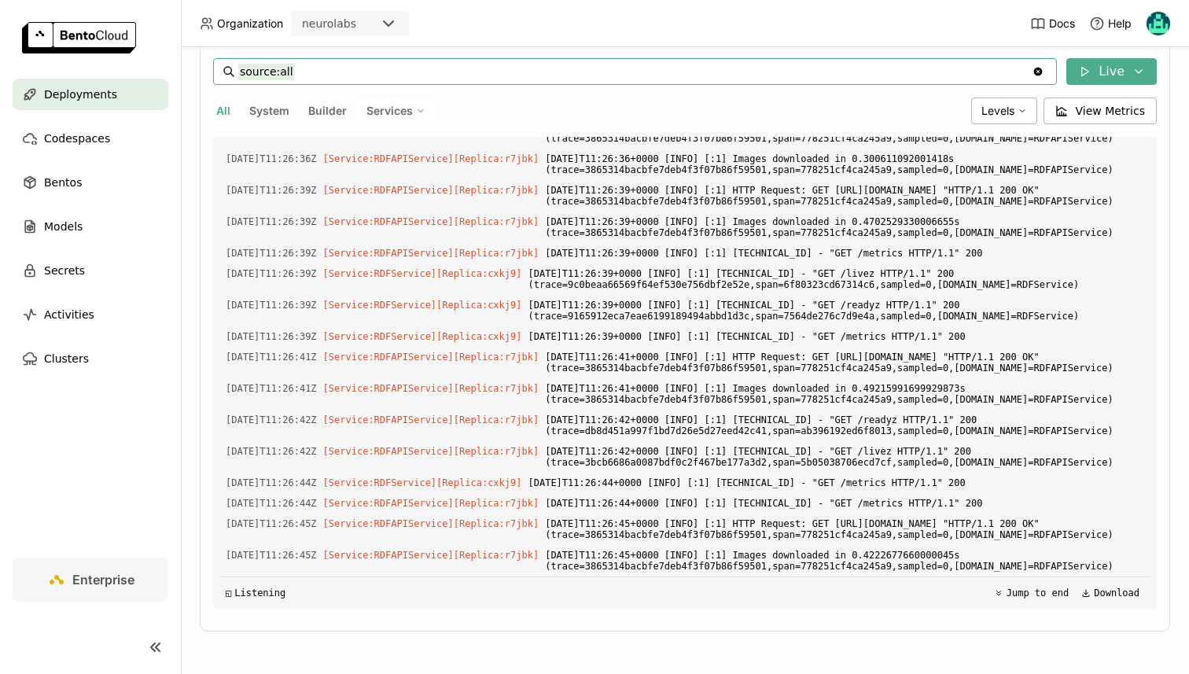
click at [393, 85] on div "source:all source:all Clear value Live All System Builder Services Levels View …" at bounding box center [685, 333] width 944 height 551
click at [380, 73] on input "source:all" at bounding box center [635, 71] width 794 height 25
paste input "Images downloaded"
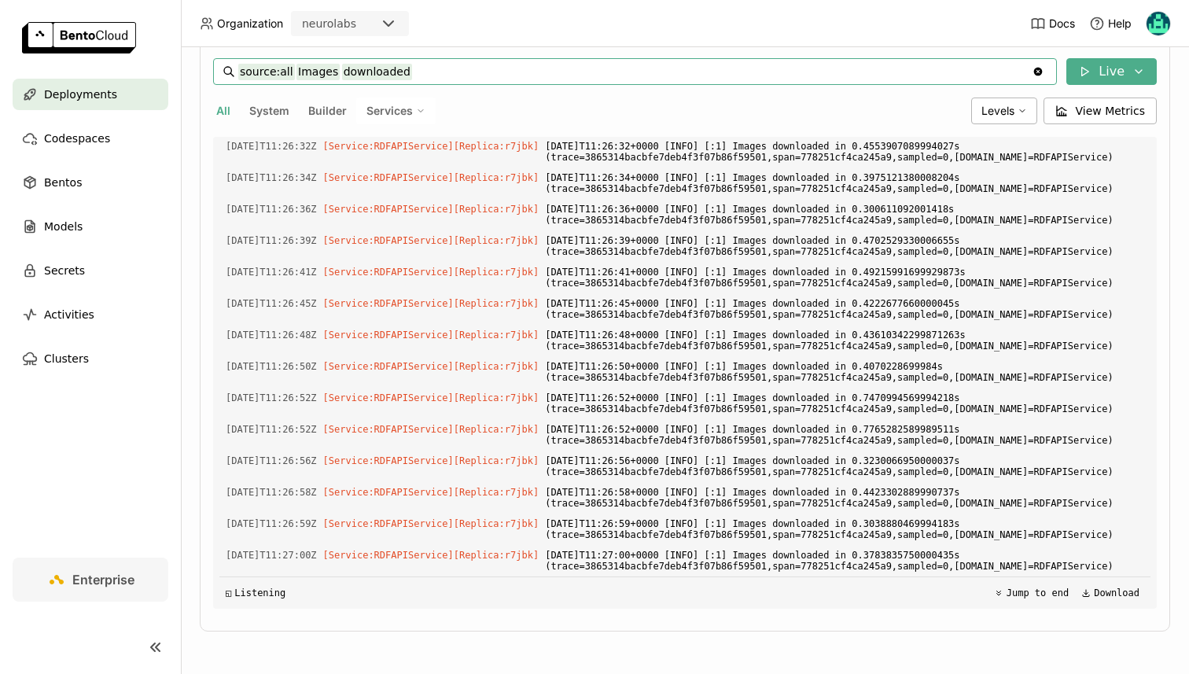
scroll to position [2046, 0]
drag, startPoint x: 297, startPoint y: 73, endPoint x: 479, endPoint y: 65, distance: 182.7
click at [479, 65] on input "source:all Images downloaded" at bounding box center [635, 71] width 794 height 25
type input "source:all"
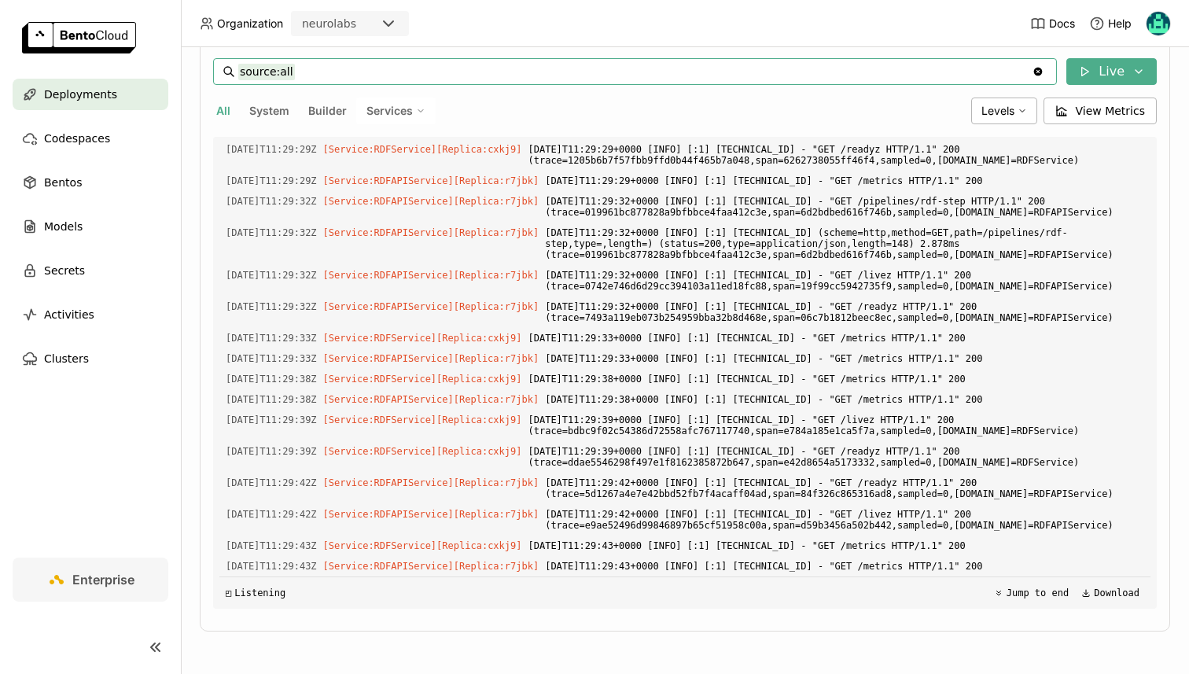
scroll to position [0, 0]
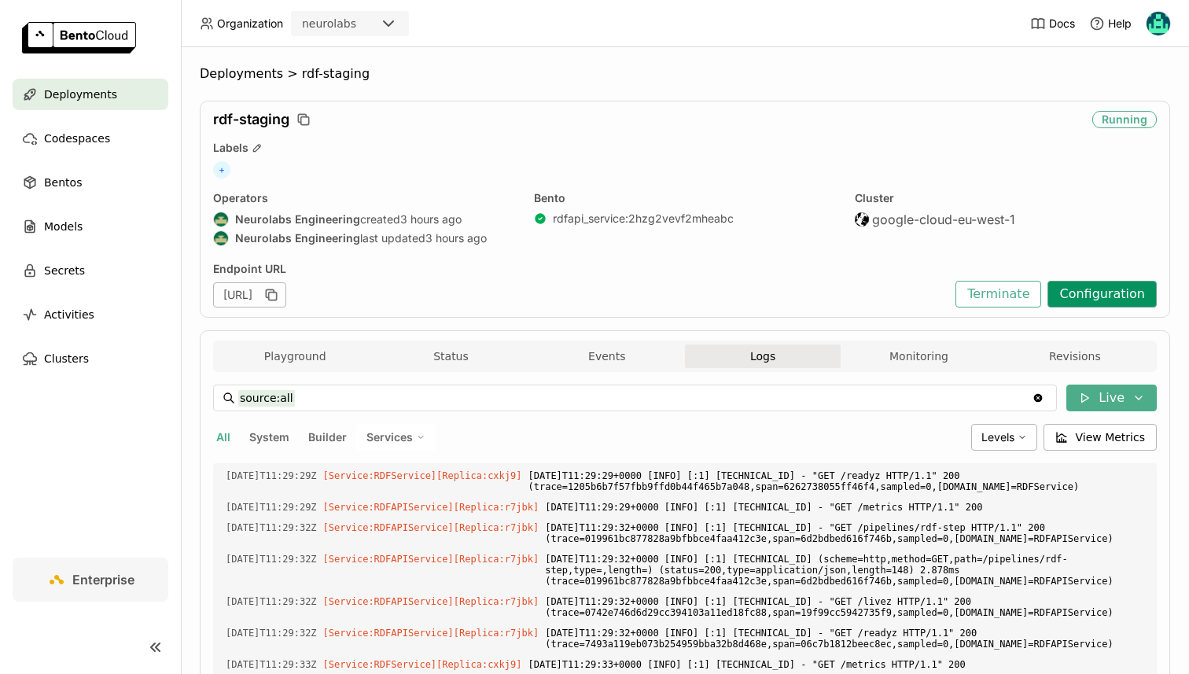
click at [1125, 295] on button "Configuration" at bounding box center [1102, 294] width 109 height 27
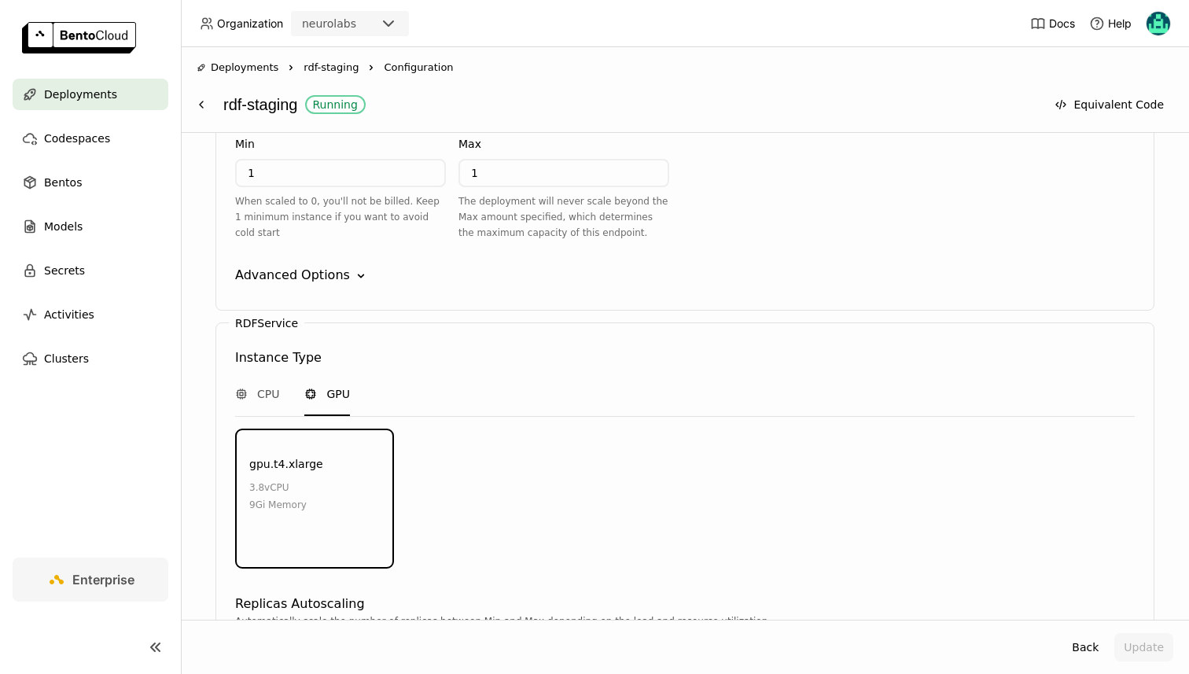
scroll to position [1994, 0]
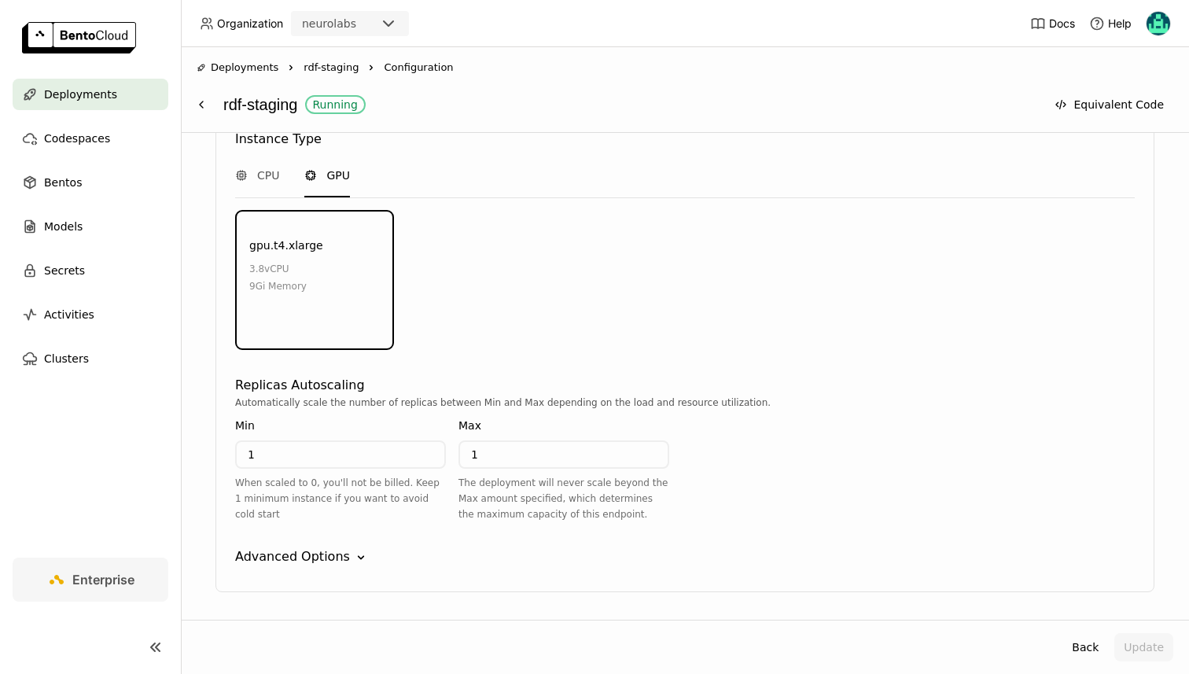
click at [329, 547] on div "Advanced Options" at bounding box center [292, 556] width 115 height 19
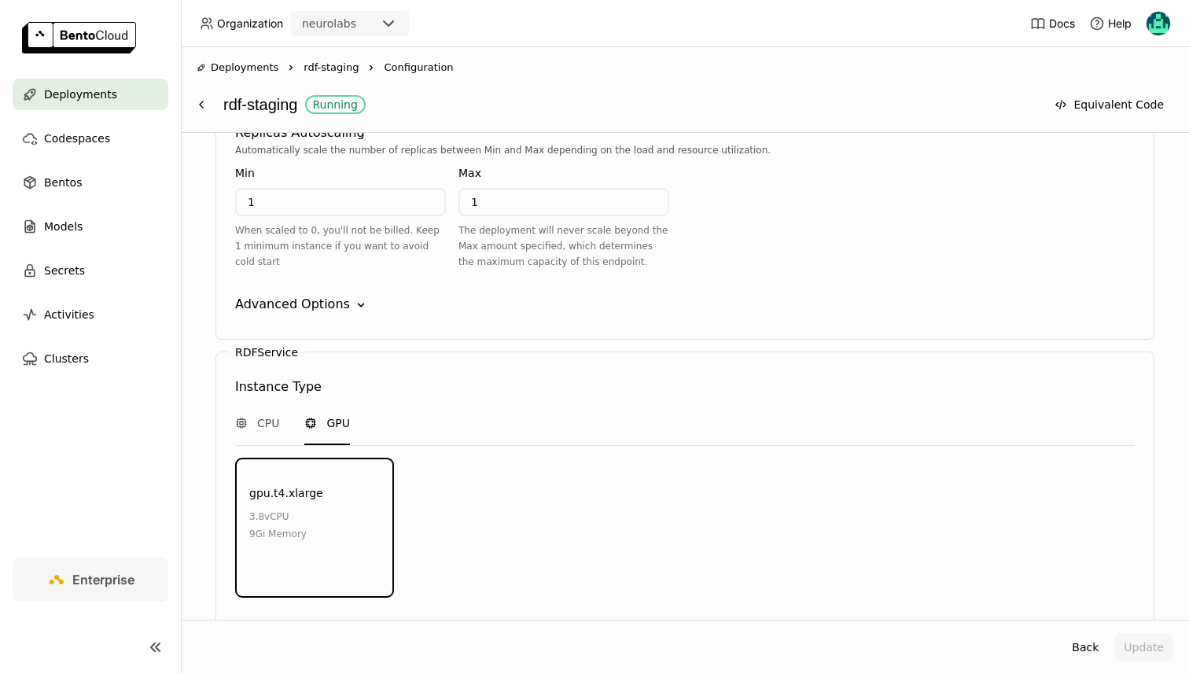
scroll to position [1752, 0]
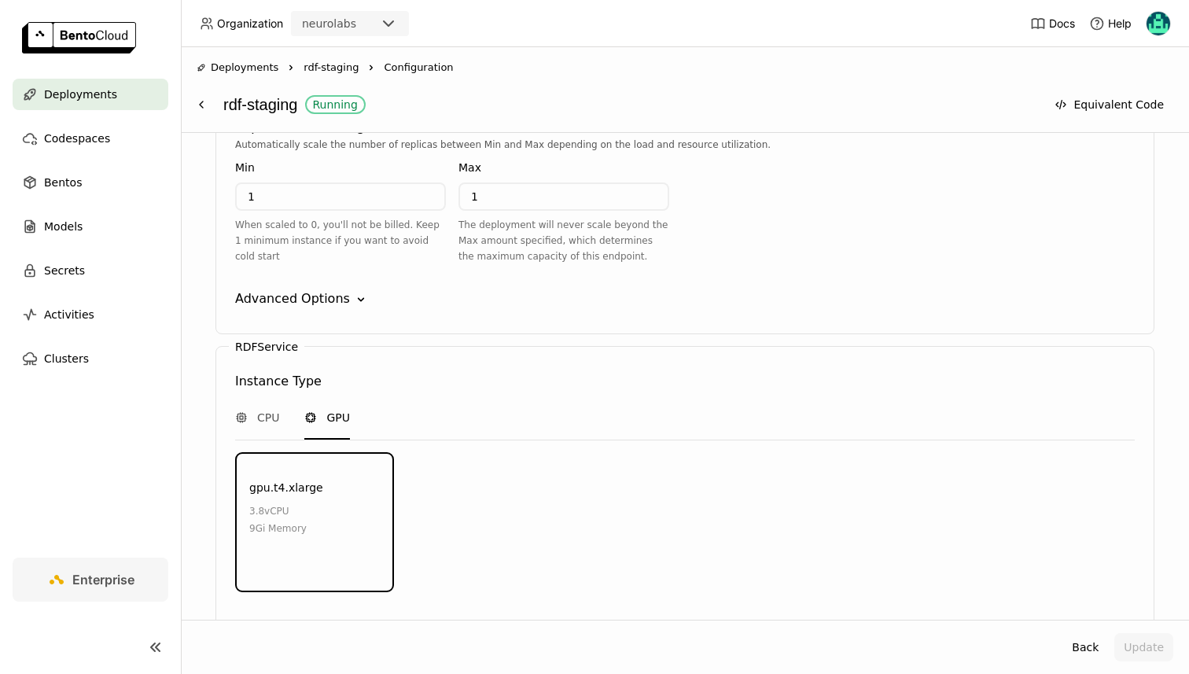
click at [295, 265] on div "RDFAPIService Instance Type CPU GPU cpu.e2.medium 1 vCPU 2Gi Memory cpu.c2.medi…" at bounding box center [685, 90] width 939 height 488
click at [294, 289] on div "Advanced Options" at bounding box center [292, 298] width 115 height 19
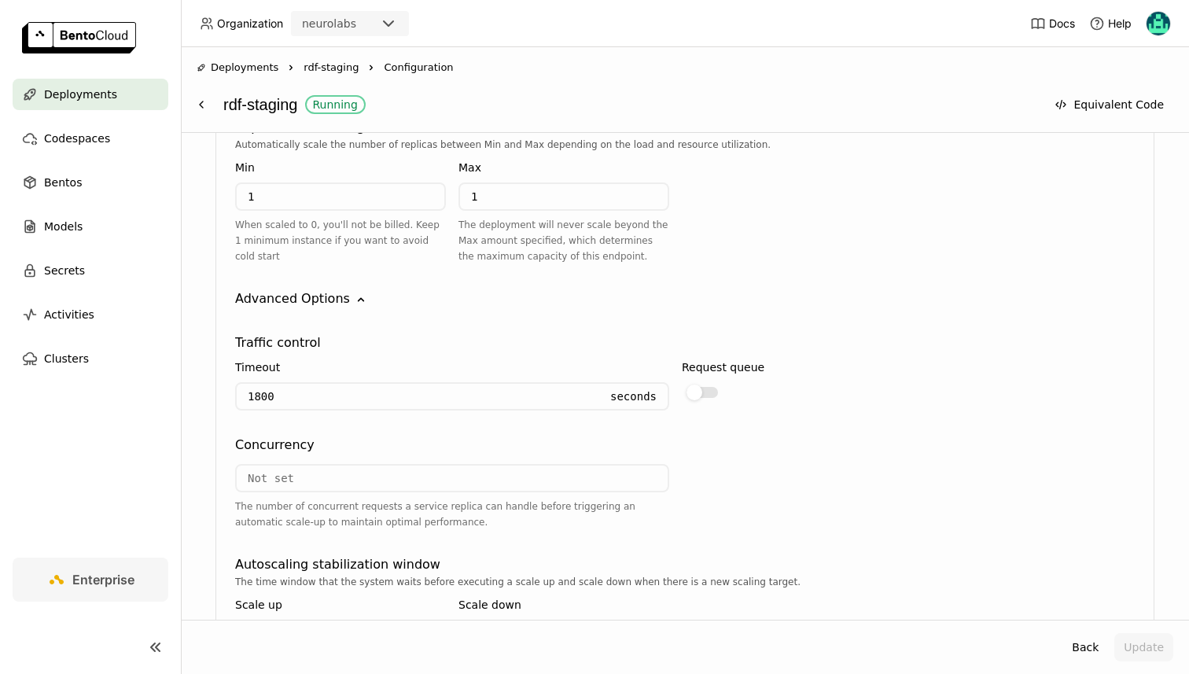
click at [294, 289] on div "Advanced Options" at bounding box center [292, 298] width 115 height 19
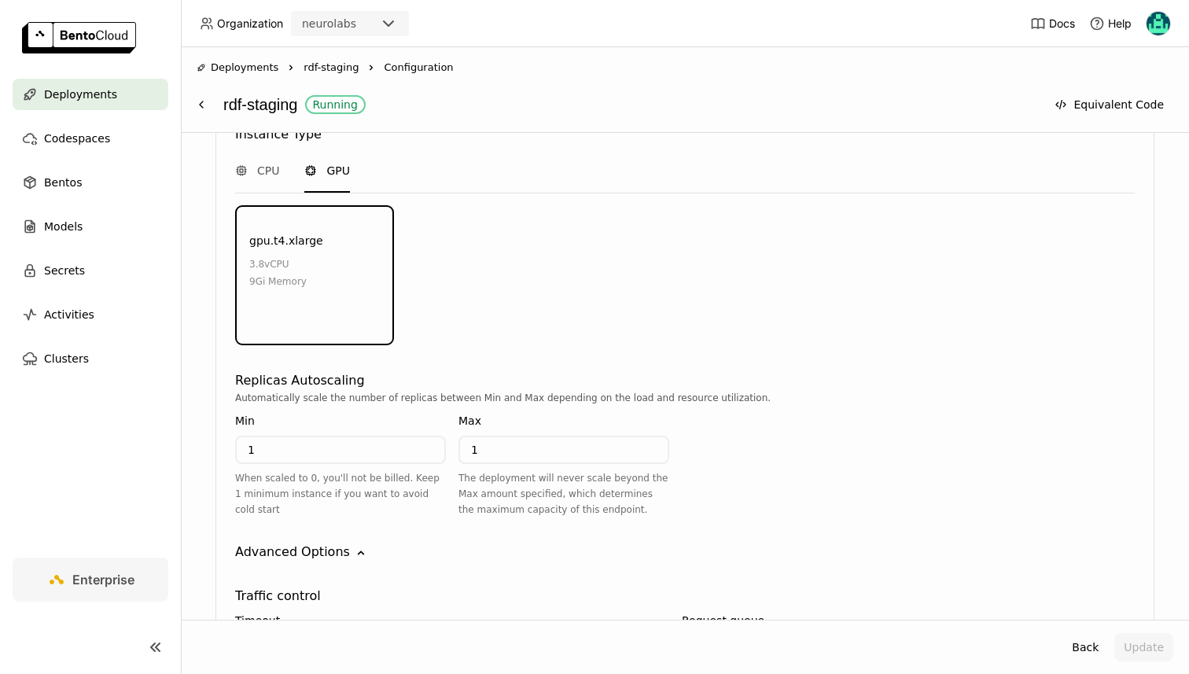
scroll to position [2014, 0]
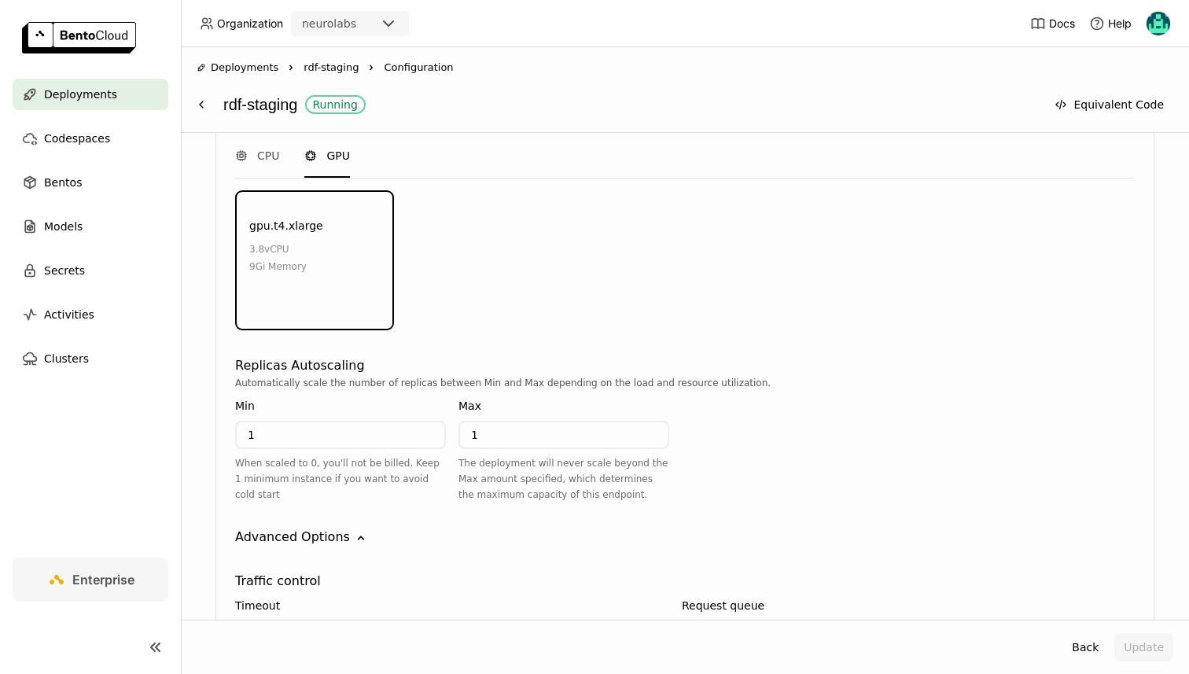
click at [709, 625] on div at bounding box center [702, 630] width 31 height 11
click at [682, 621] on input "checkbox" at bounding box center [682, 621] width 0 height 0
click at [1086, 83] on div "Deployments Right rdf-staging Right Configuration rdf-staging Running Equivalen…" at bounding box center [685, 90] width 977 height 60
click at [1096, 102] on button "Equivalent Code" at bounding box center [1109, 104] width 128 height 28
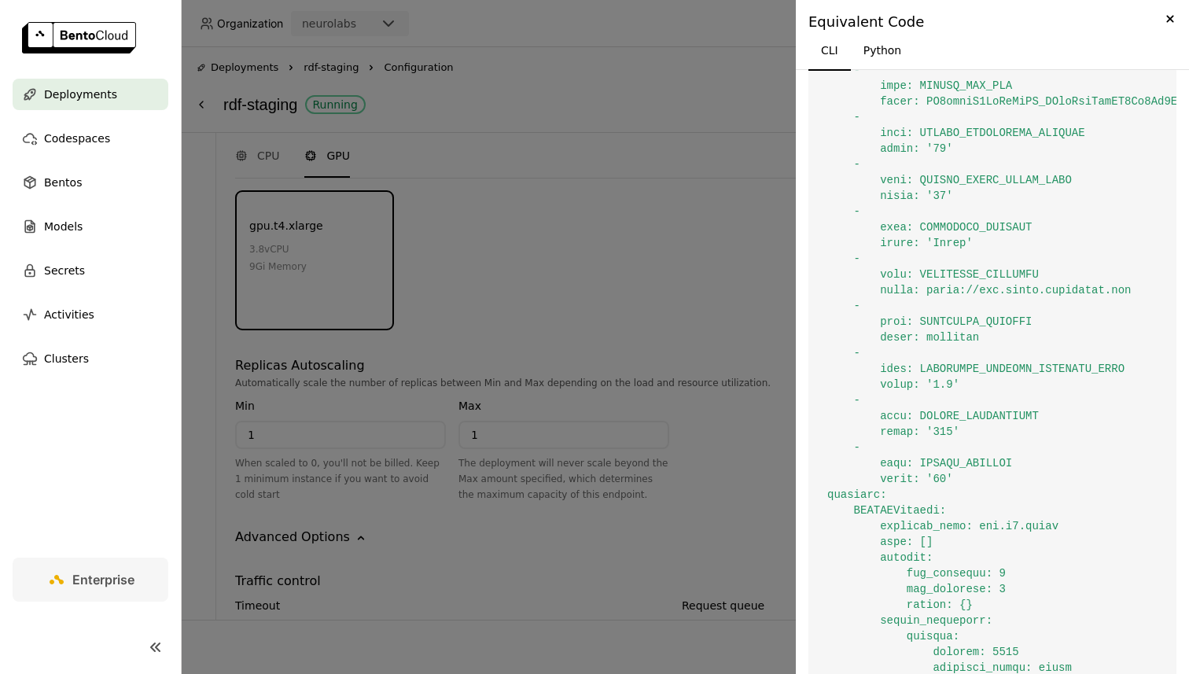
scroll to position [1043, 0]
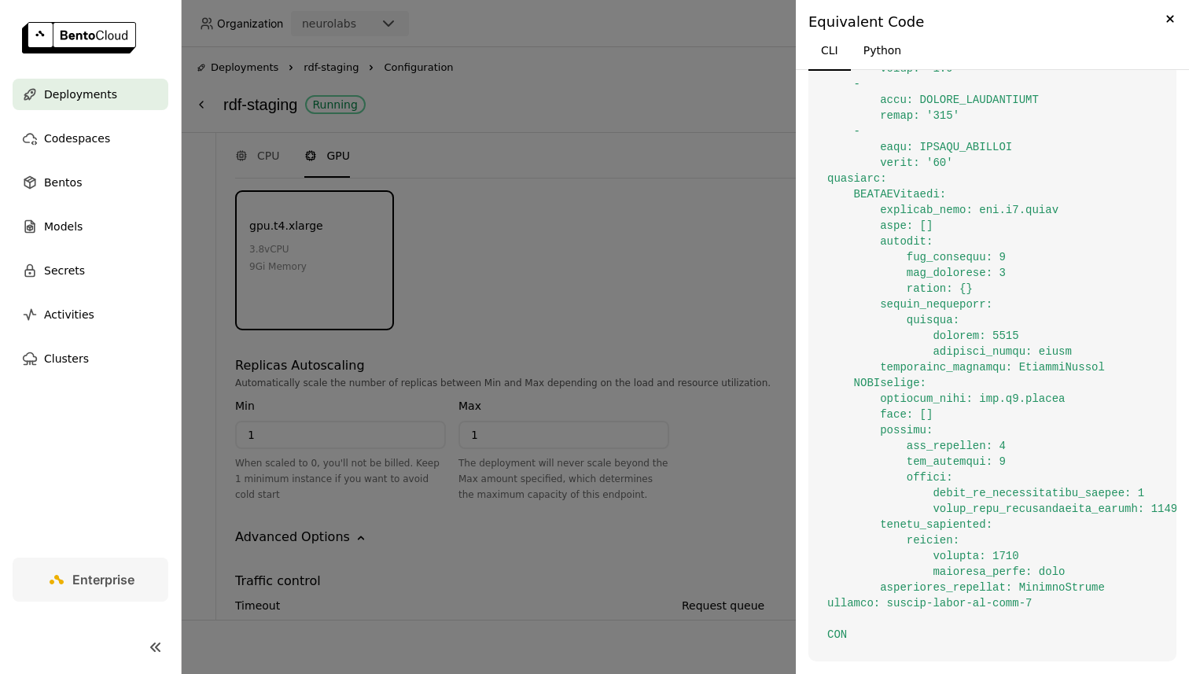
click at [704, 112] on div at bounding box center [594, 337] width 1189 height 674
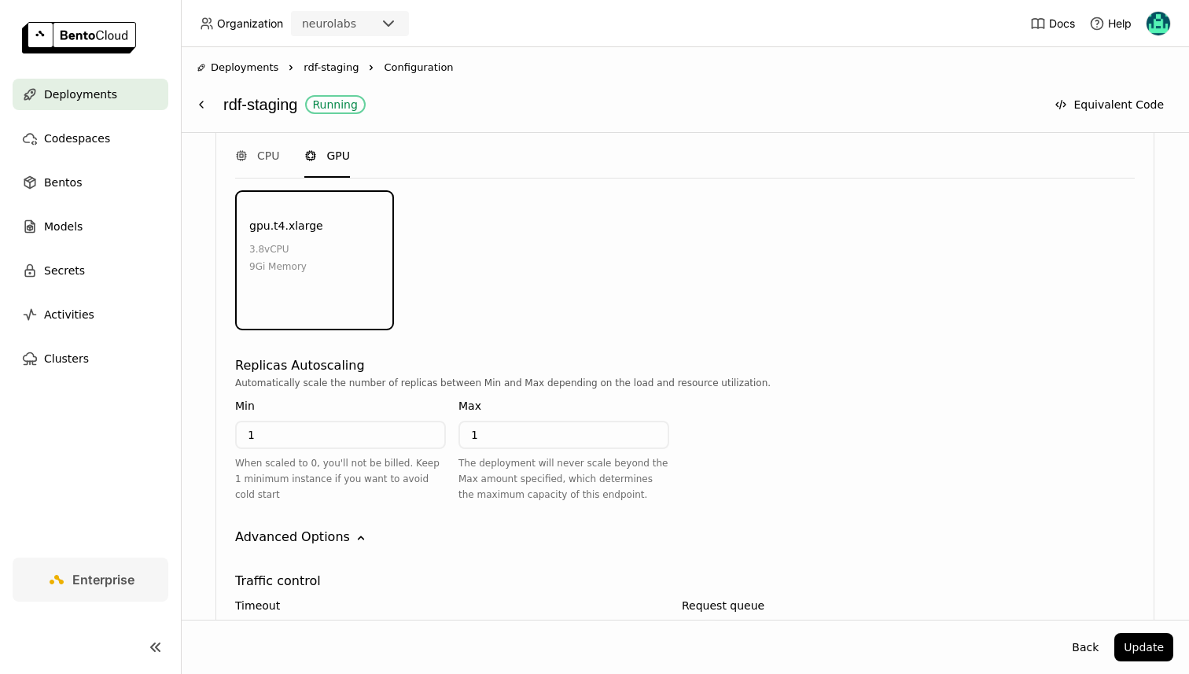
click at [695, 625] on div at bounding box center [702, 630] width 31 height 11
click at [682, 621] on input "checkbox" at bounding box center [682, 621] width 0 height 0
click at [1082, 99] on button "Equivalent Code" at bounding box center [1109, 104] width 128 height 28
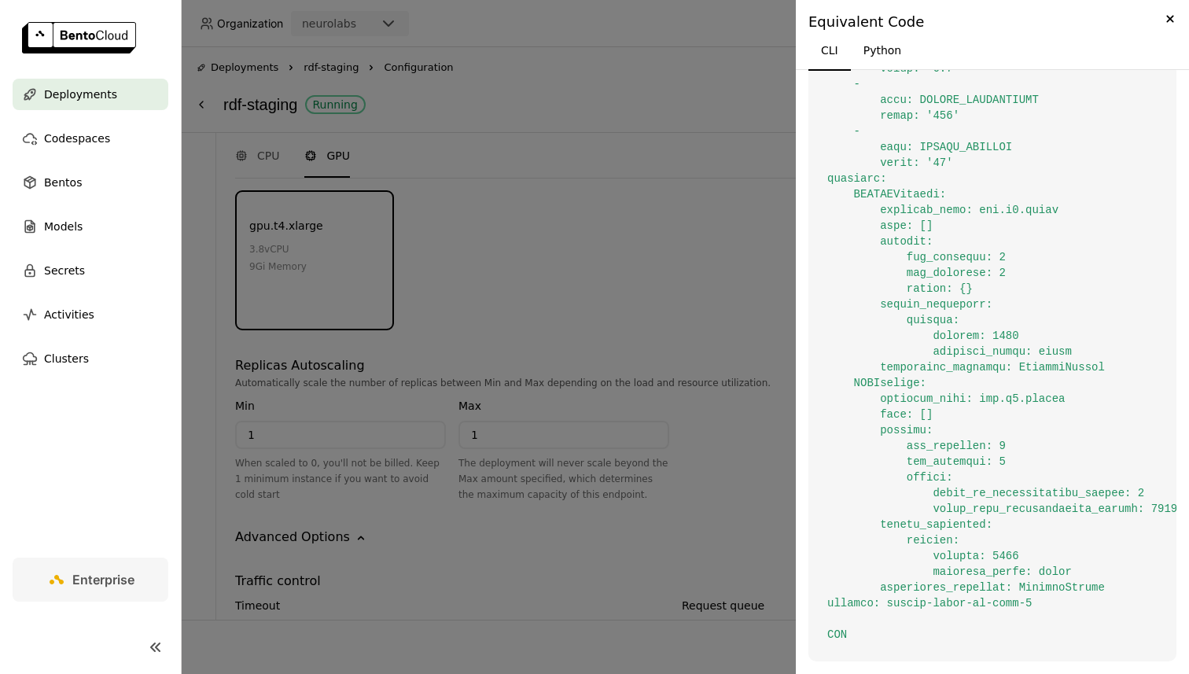
click at [640, 341] on div at bounding box center [594, 337] width 1189 height 674
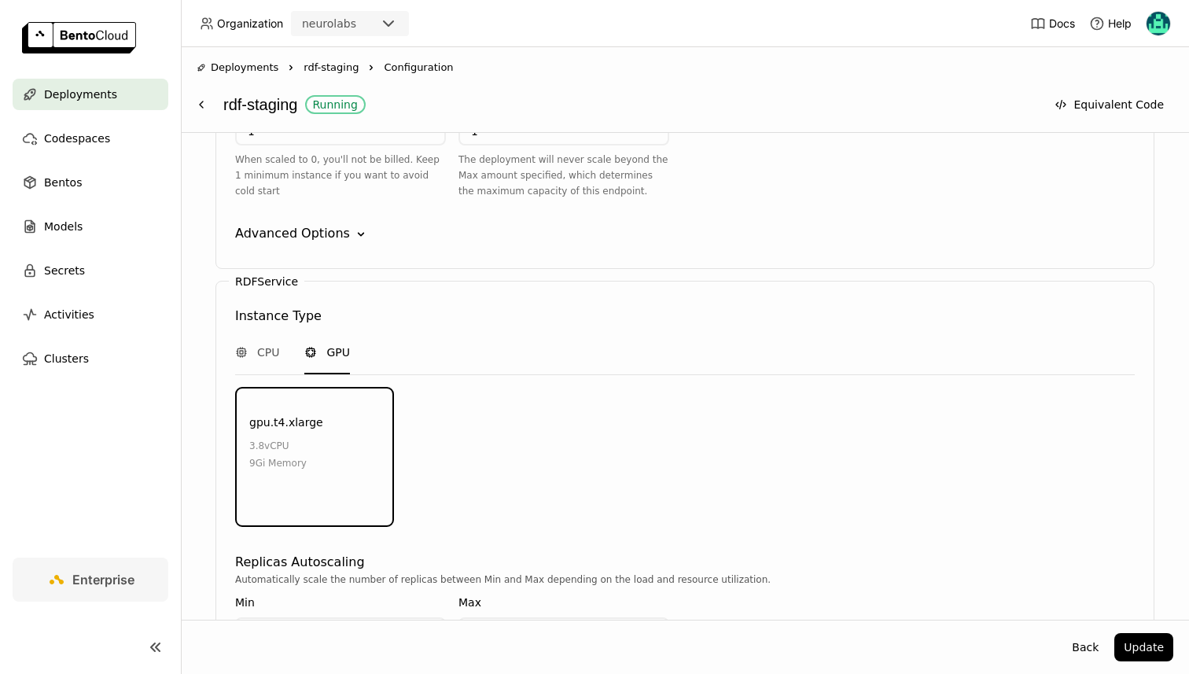
scroll to position [1835, 0]
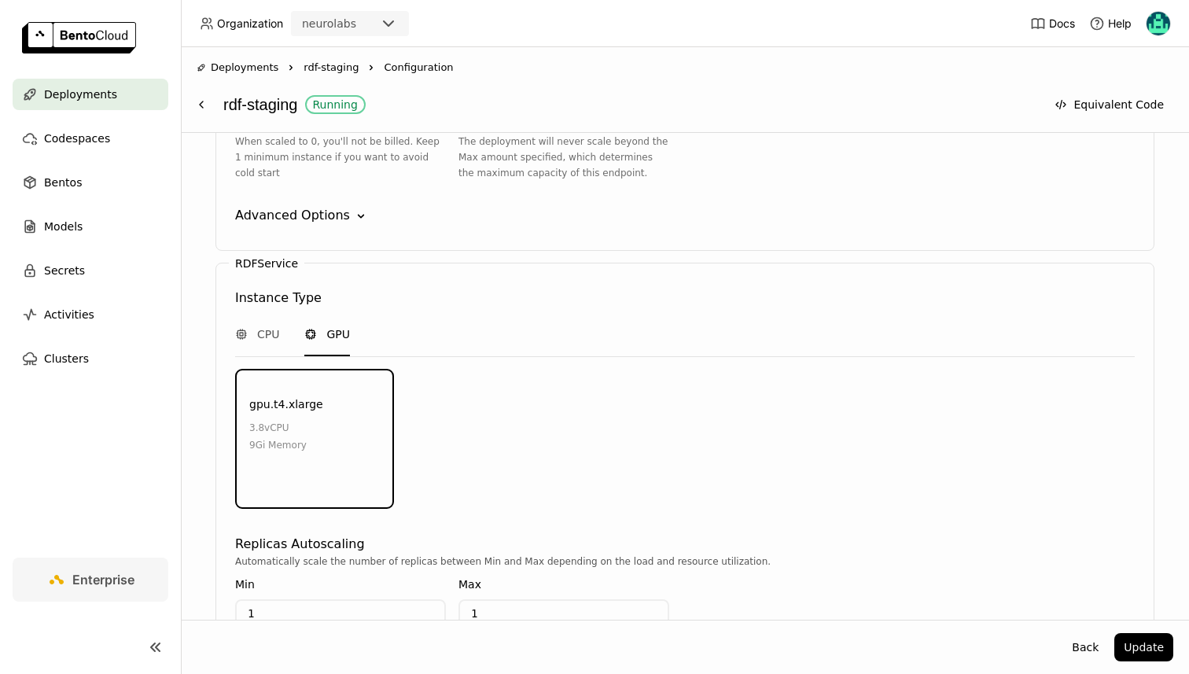
click at [507, 601] on input "1" at bounding box center [564, 613] width 208 height 25
type input "5"
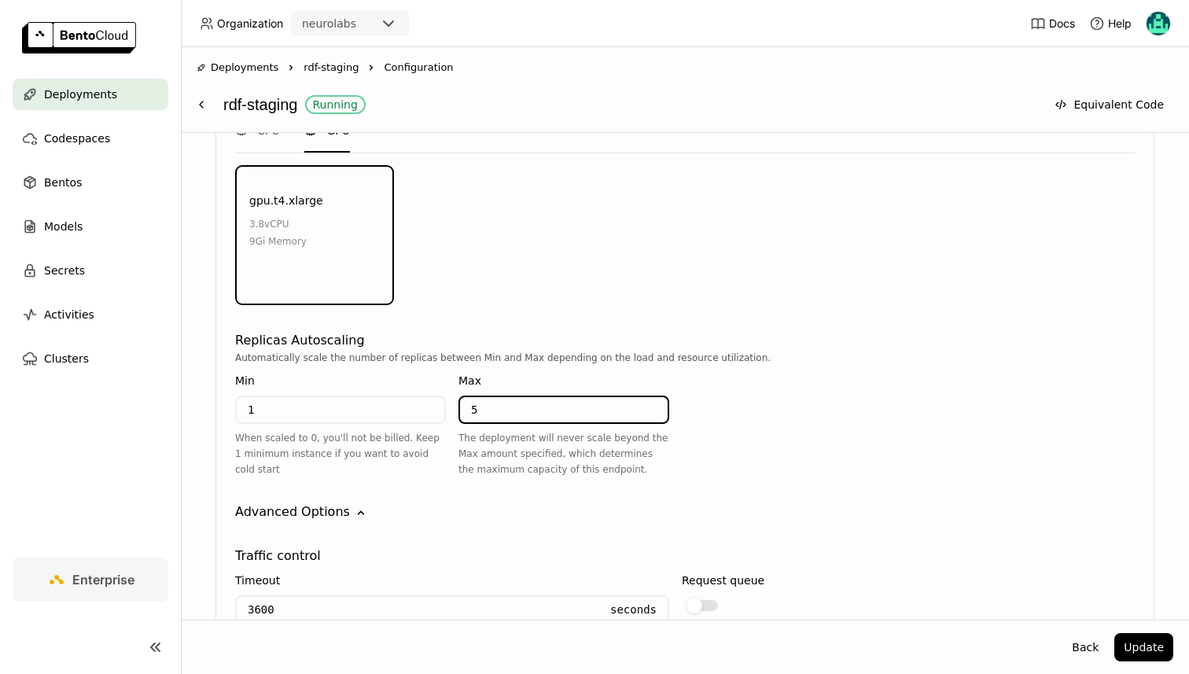
scroll to position [2227, 0]
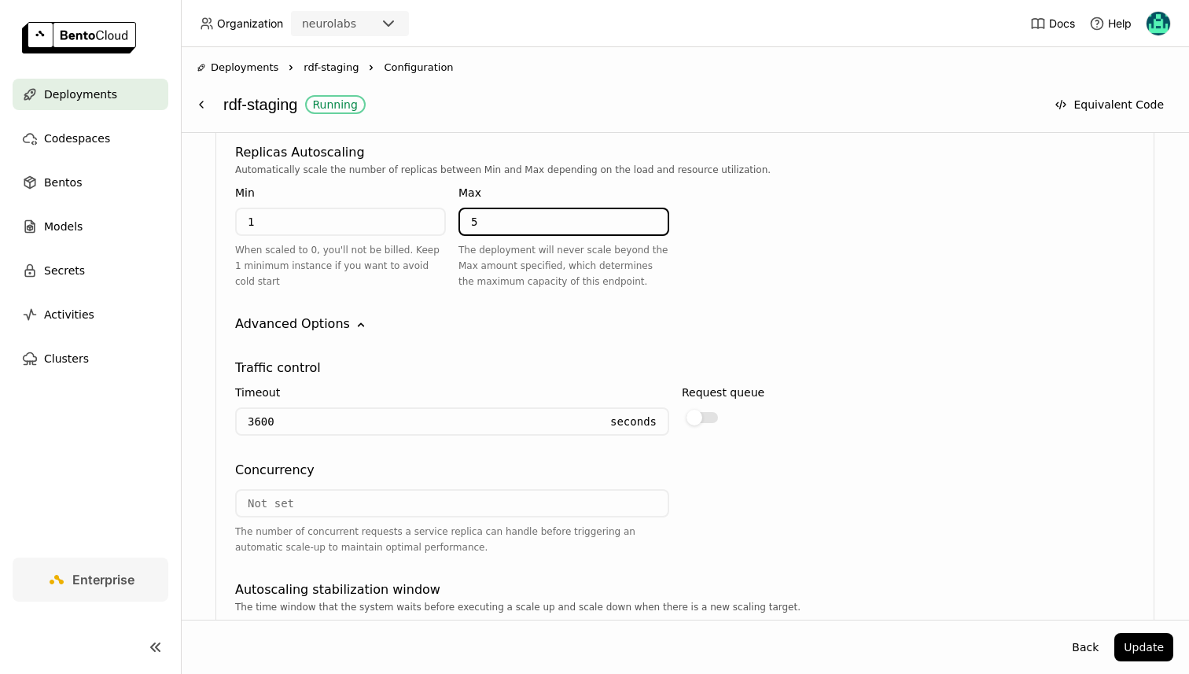
click at [296, 491] on input "number" at bounding box center [452, 503] width 431 height 25
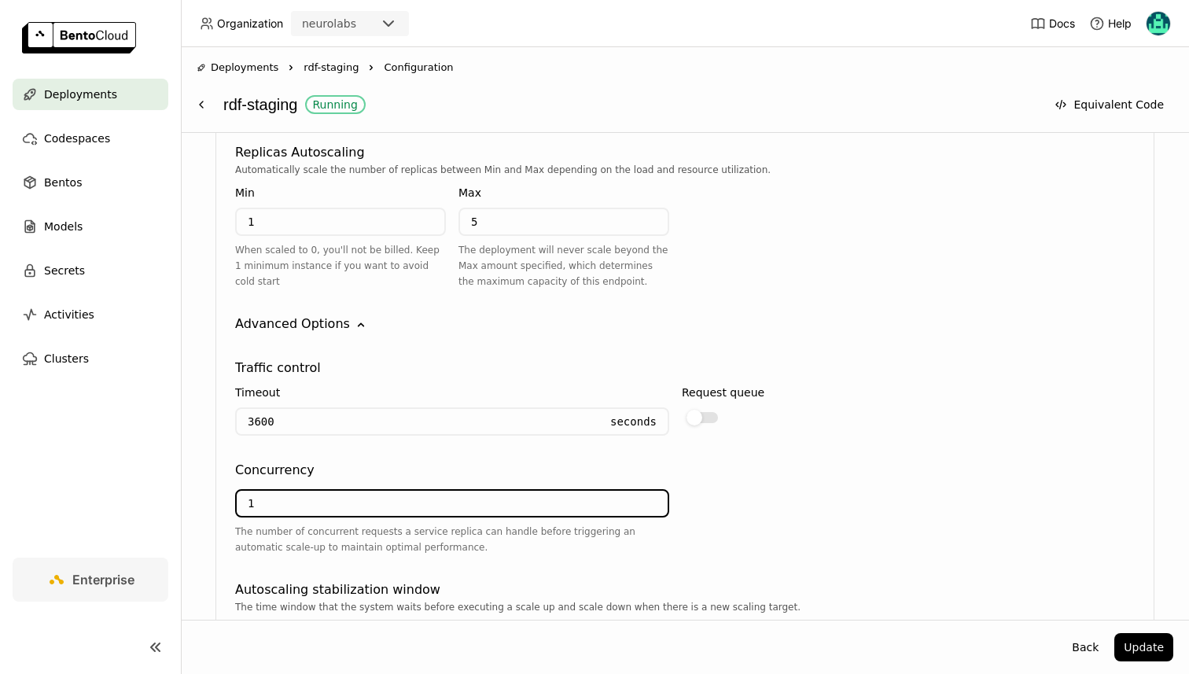
type input "1"
click at [356, 407] on div "Traffic control Timeout 3600 Seconds Request queue Concurrency 1 The number of …" at bounding box center [685, 544] width 900 height 420
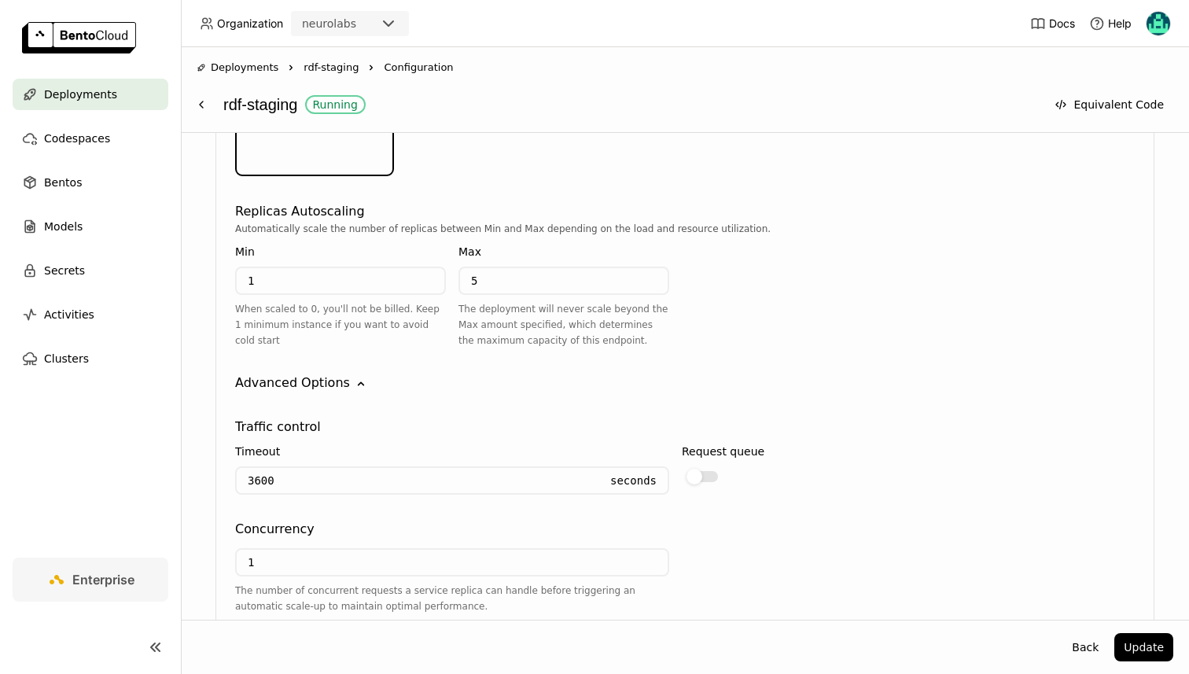
scroll to position [2149, 0]
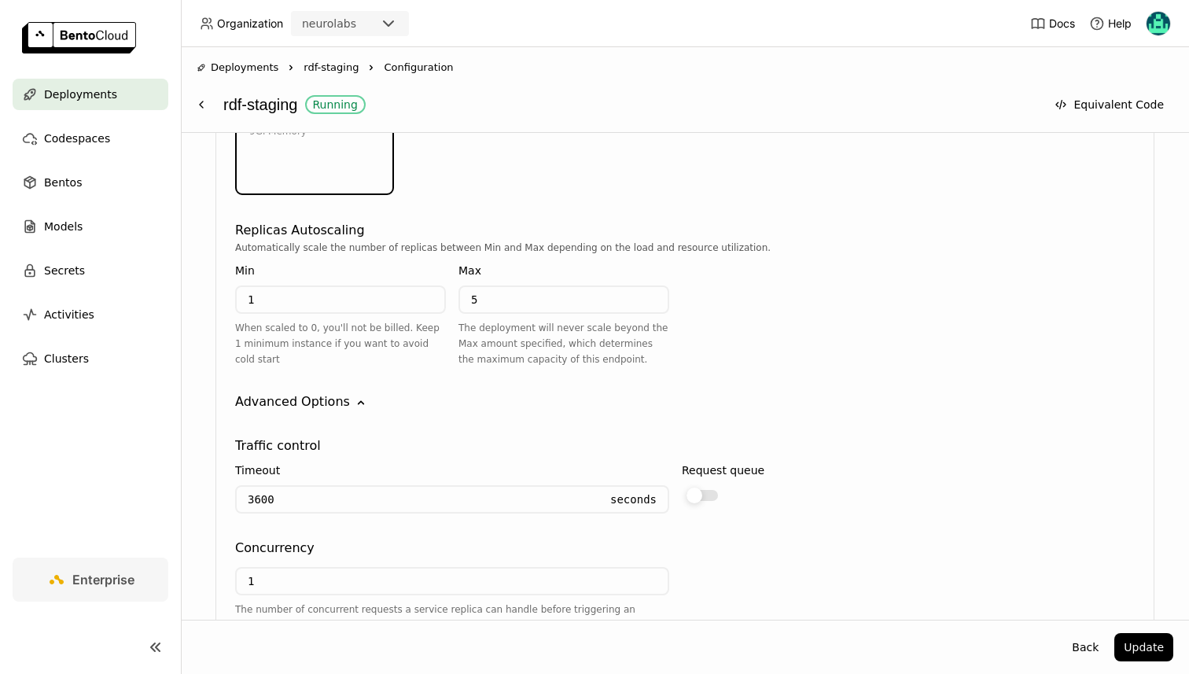
click at [696, 488] on div at bounding box center [695, 496] width 16 height 16
click at [682, 485] on input "checkbox" at bounding box center [682, 485] width 0 height 0
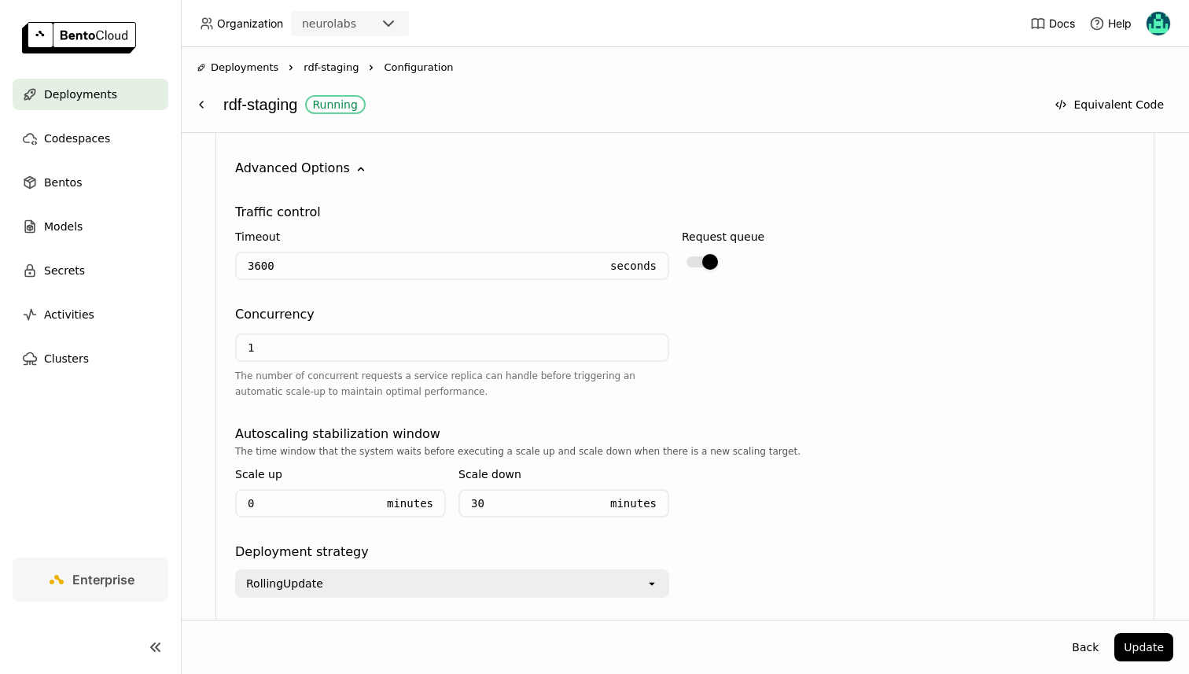
scroll to position [2414, 0]
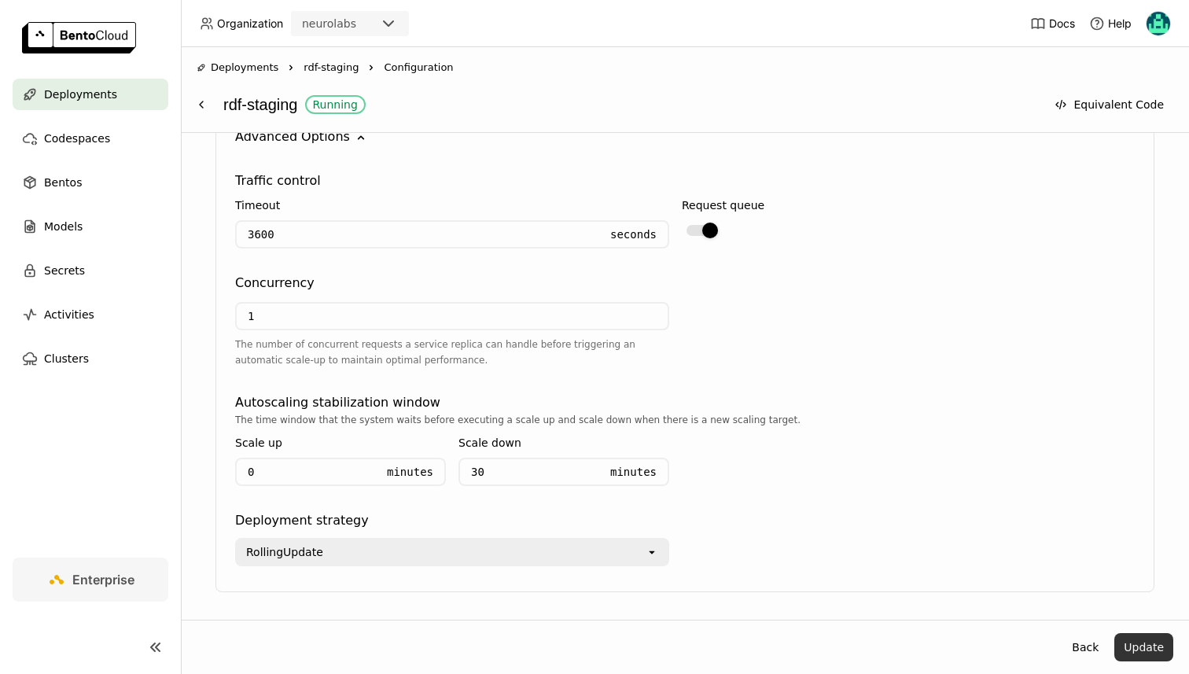
click at [1153, 649] on button "Update" at bounding box center [1144, 647] width 59 height 28
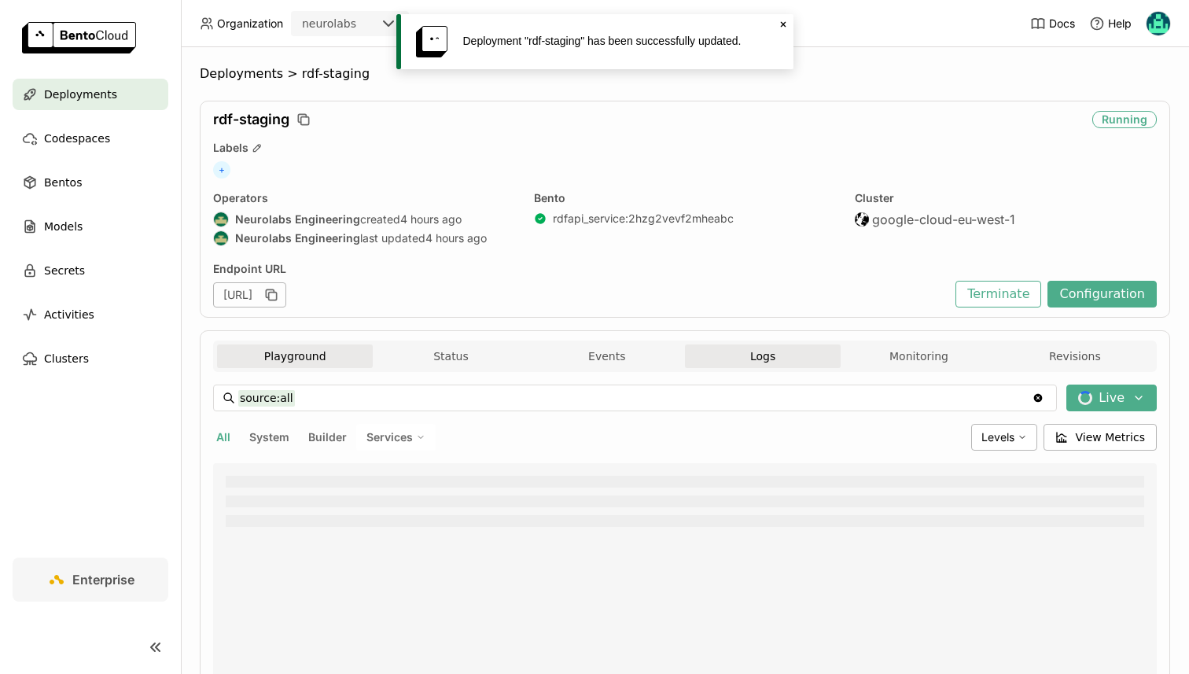
click at [306, 352] on button "Playground" at bounding box center [295, 357] width 156 height 24
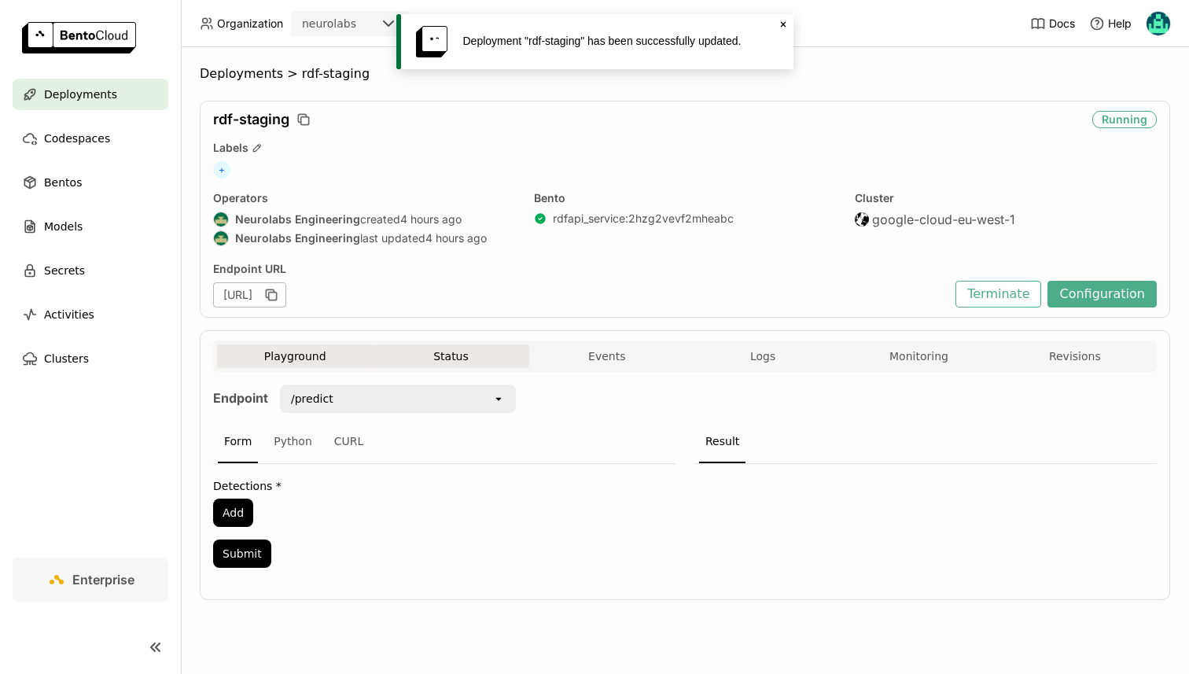
click at [399, 349] on button "Status" at bounding box center [451, 357] width 156 height 24
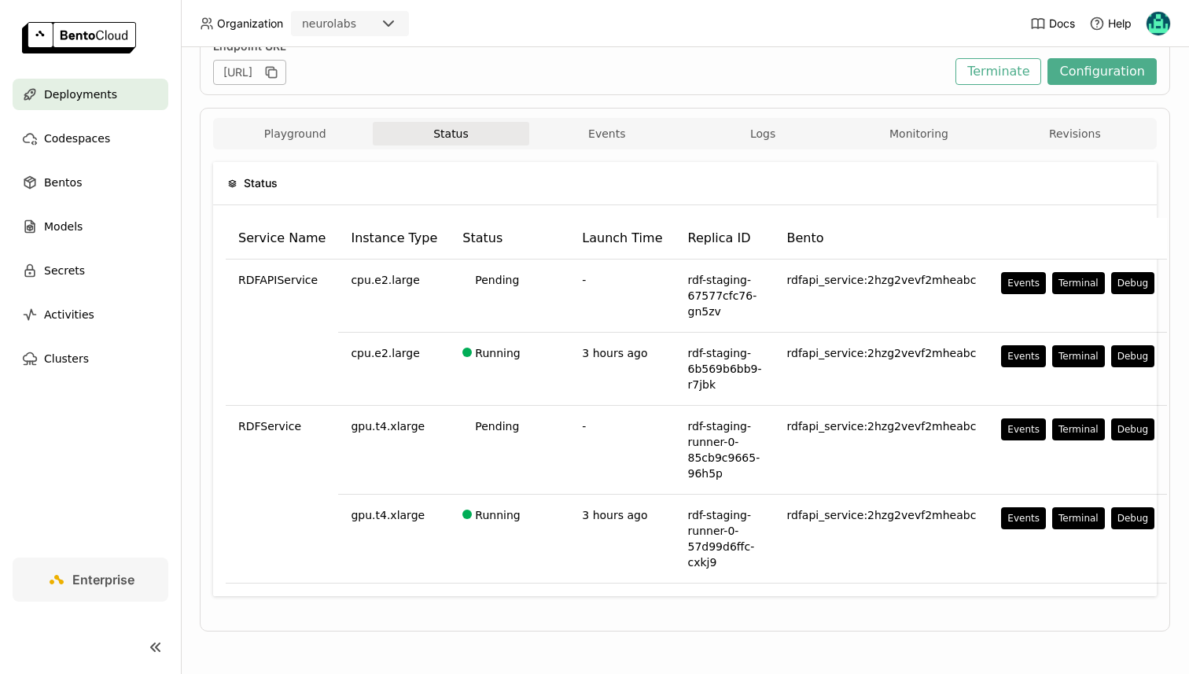
scroll to position [222, 0]
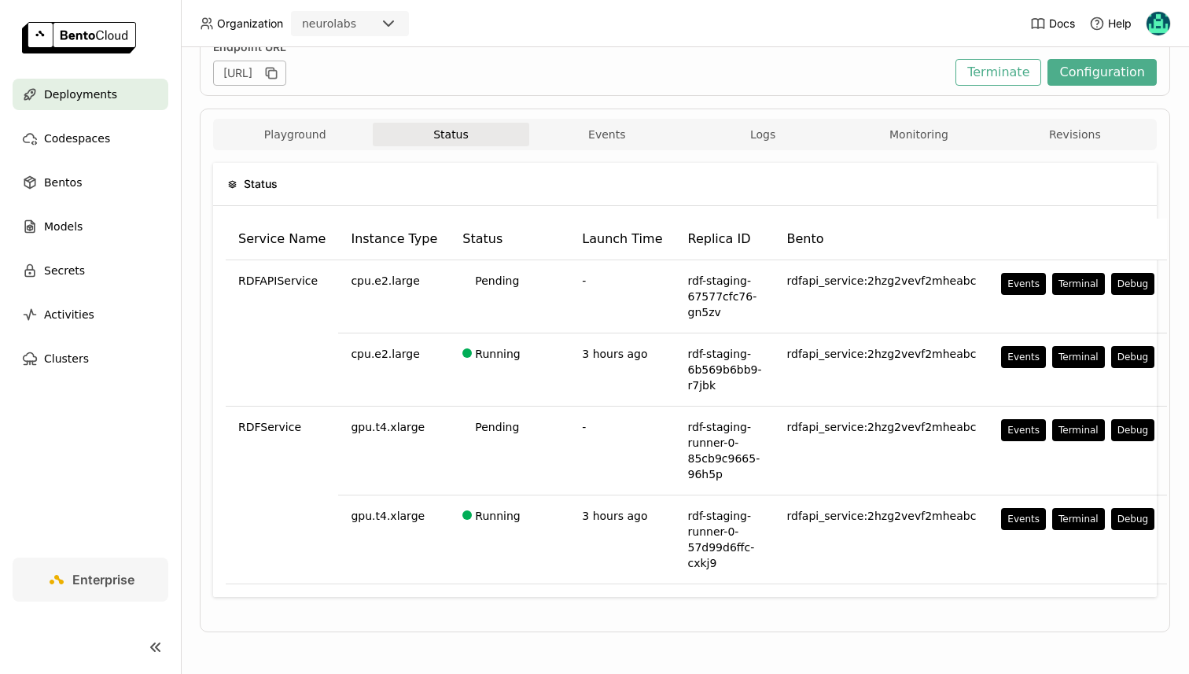
click at [739, 119] on div "Playground Status Events Logs Monitoring Revisions" at bounding box center [685, 134] width 944 height 31
click at [750, 131] on button "Logs" at bounding box center [763, 135] width 156 height 24
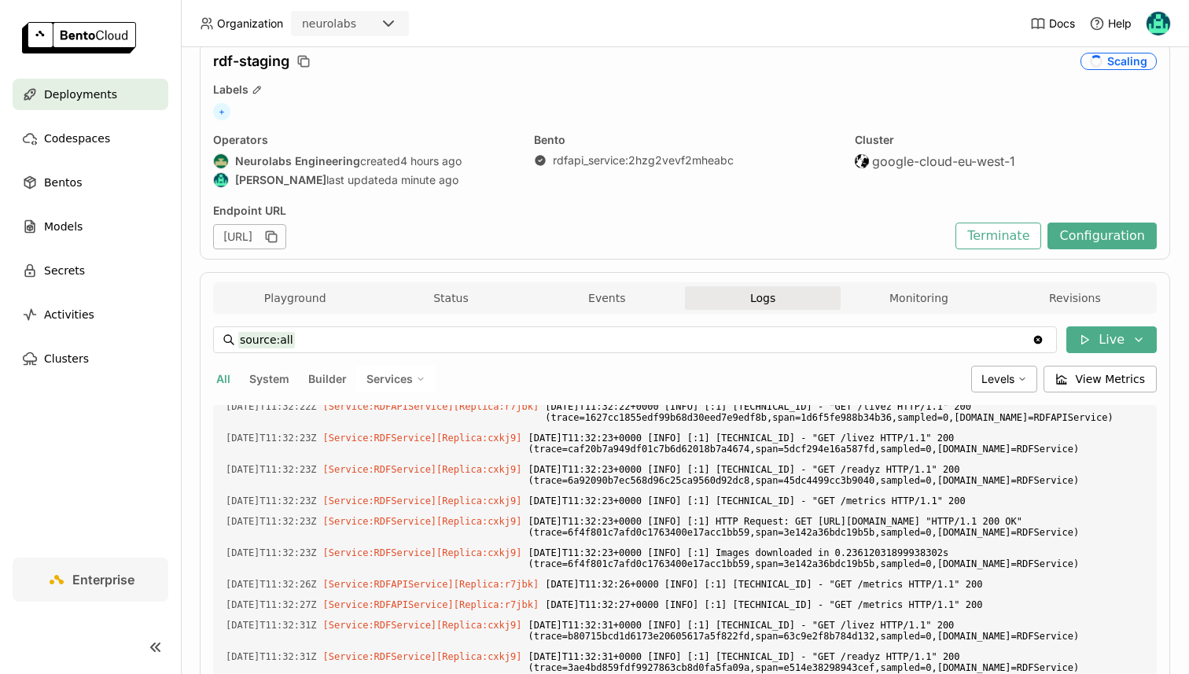
scroll to position [3084, 0]
click at [336, 299] on button "Playground" at bounding box center [295, 298] width 156 height 24
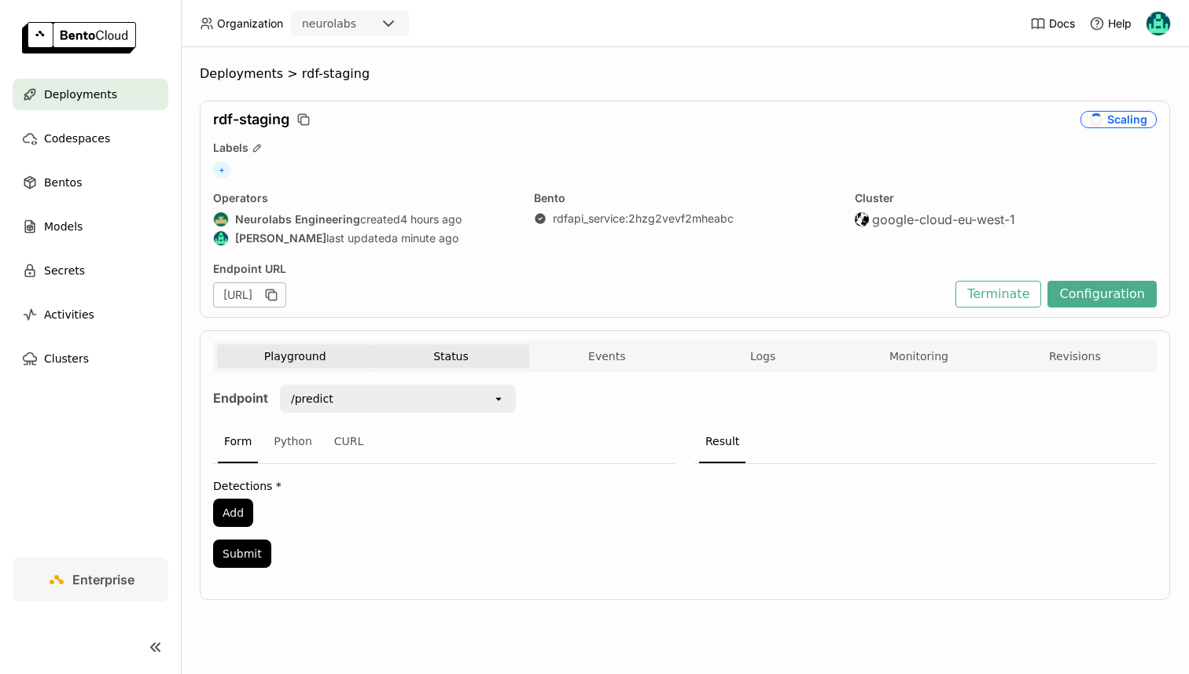
click at [441, 349] on button "Status" at bounding box center [451, 357] width 156 height 24
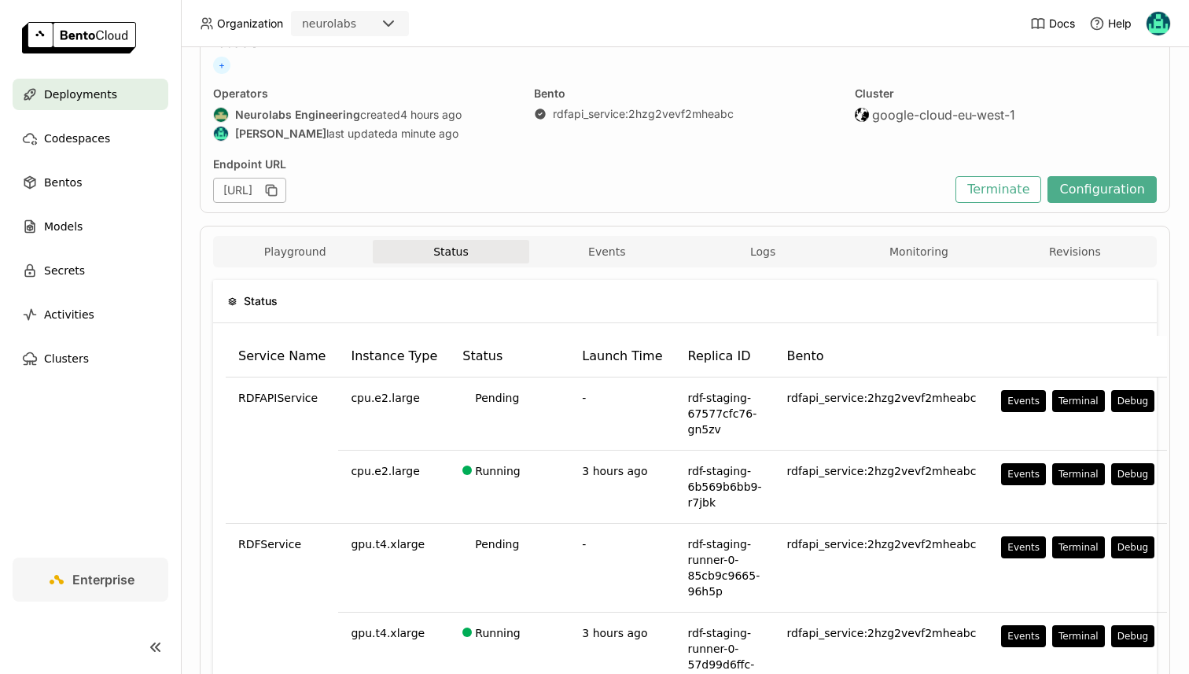
scroll to position [223, 0]
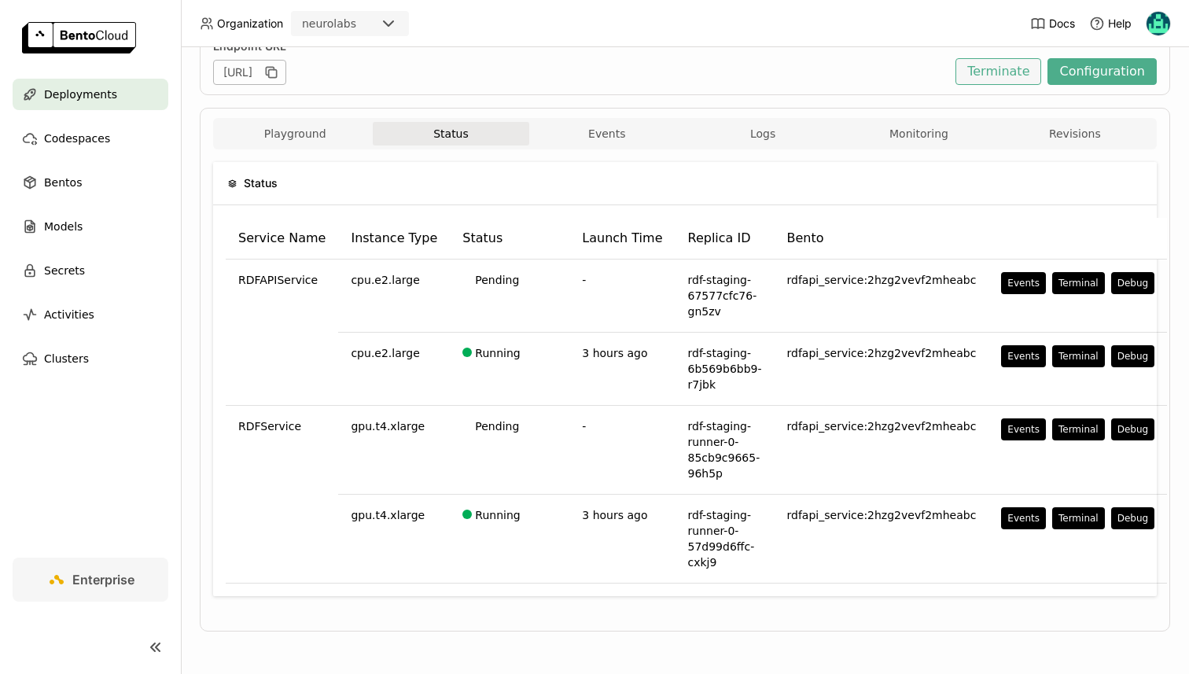
click at [1010, 72] on button "Terminate" at bounding box center [999, 71] width 86 height 27
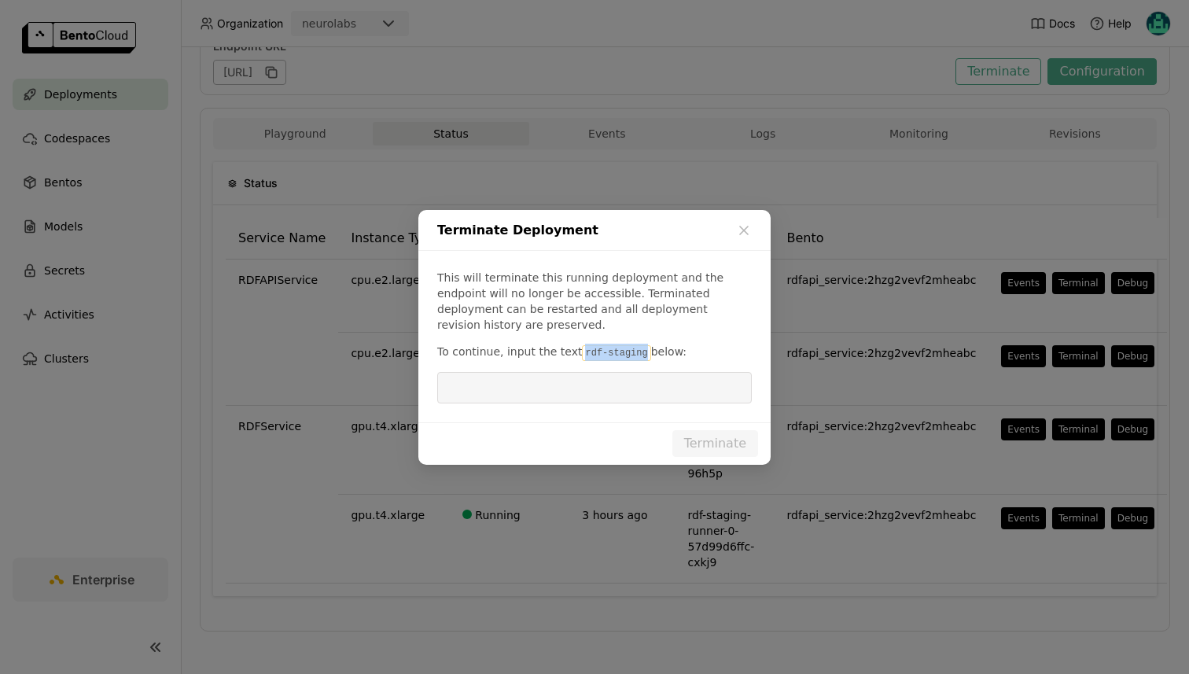
drag, startPoint x: 577, startPoint y: 345, endPoint x: 639, endPoint y: 341, distance: 62.3
click at [639, 345] on code "rdf-staging" at bounding box center [616, 353] width 68 height 16
copy code "rdf-staging"
click at [618, 375] on input "dialog" at bounding box center [595, 388] width 296 height 30
paste input "rdf-staging"
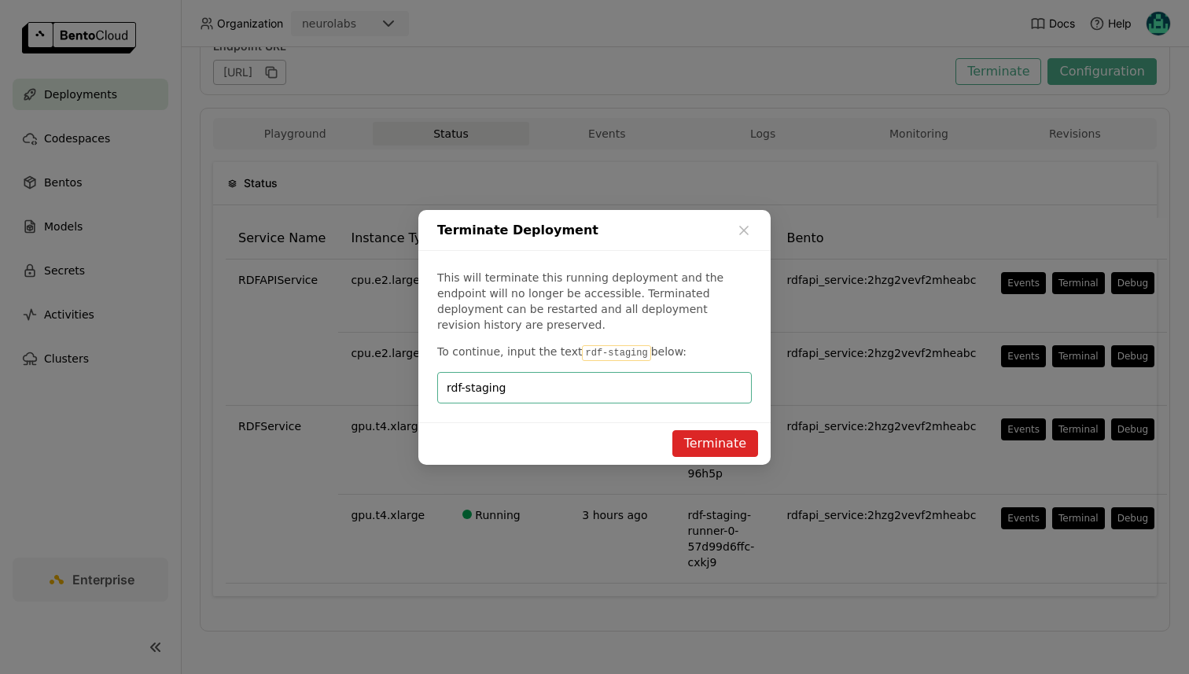
type input "rdf-staging"
click at [722, 430] on button "Terminate" at bounding box center [716, 443] width 86 height 27
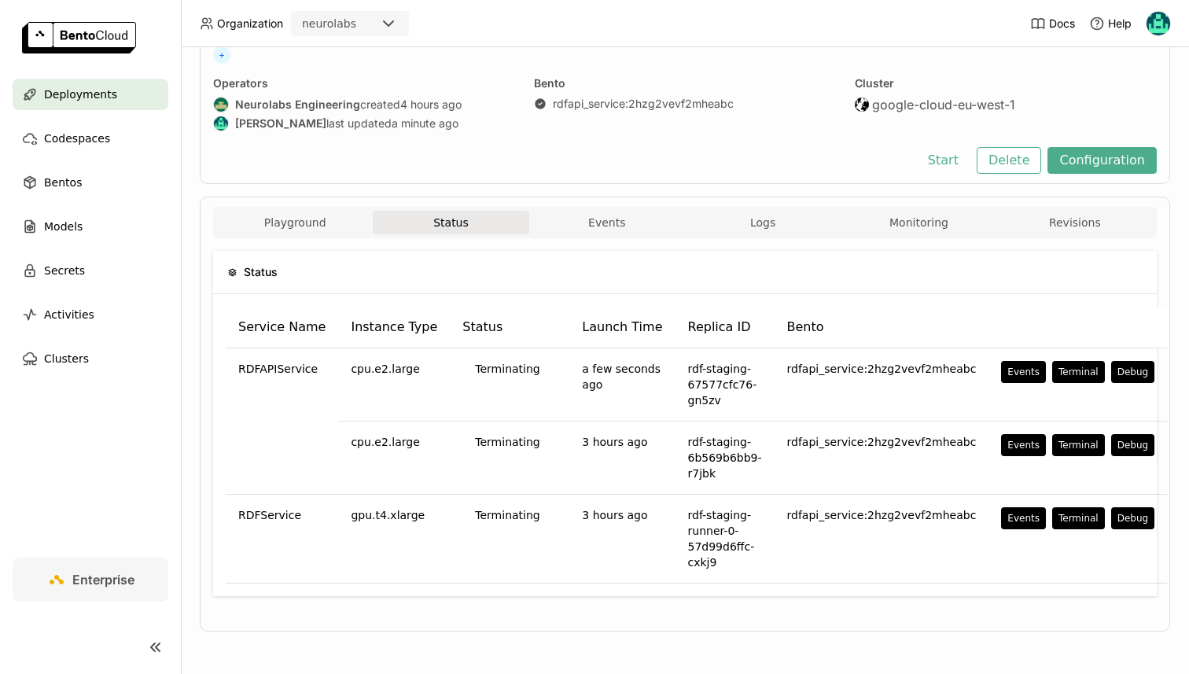
scroll to position [42, 0]
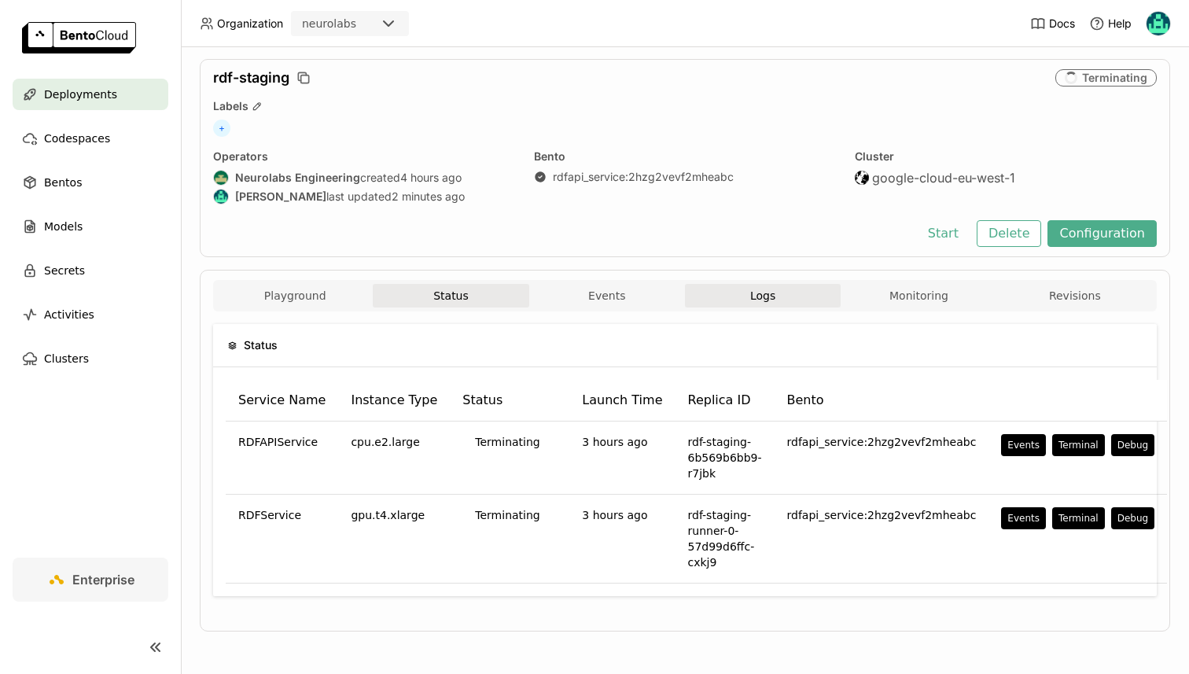
click at [794, 306] on button "Logs" at bounding box center [763, 296] width 156 height 24
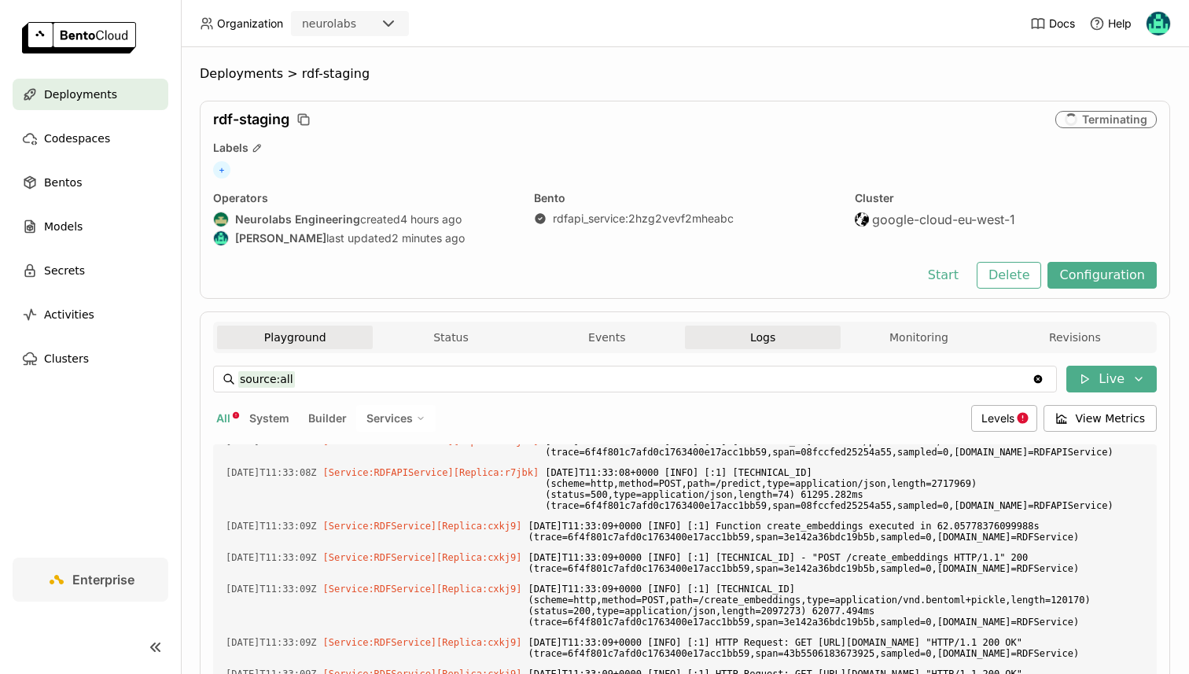
click at [365, 326] on button "Playground" at bounding box center [295, 338] width 156 height 24
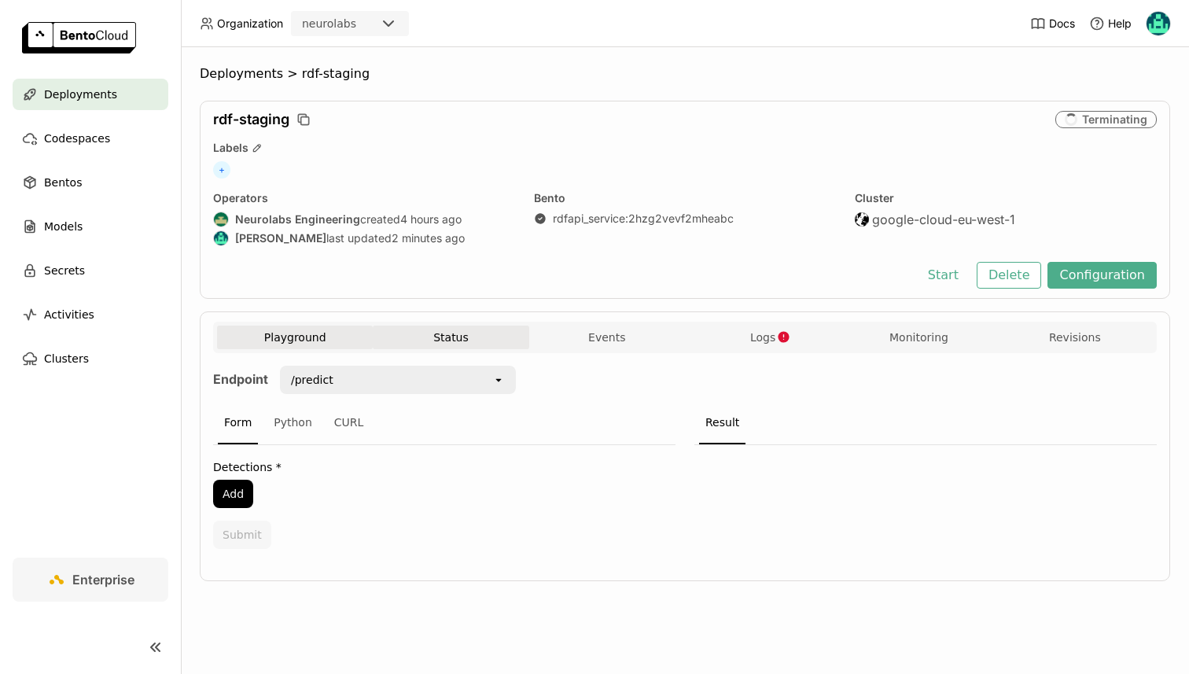
click at [443, 327] on button "Status" at bounding box center [451, 338] width 156 height 24
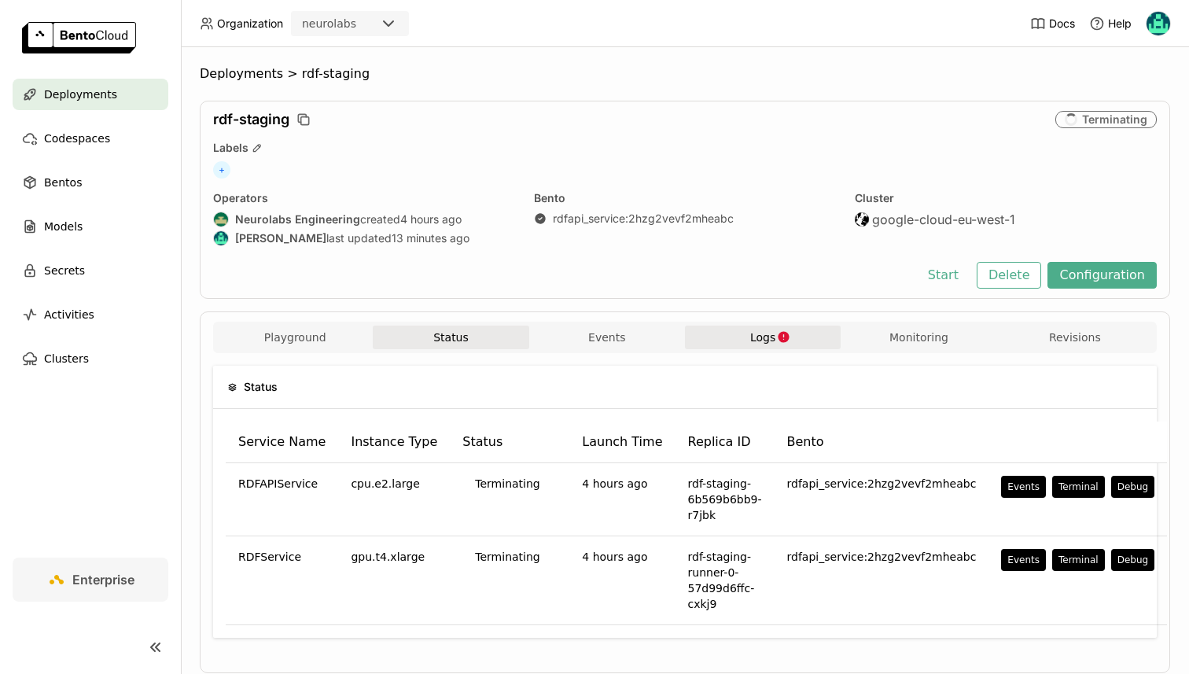
click at [747, 331] on button "Logs" at bounding box center [763, 338] width 156 height 24
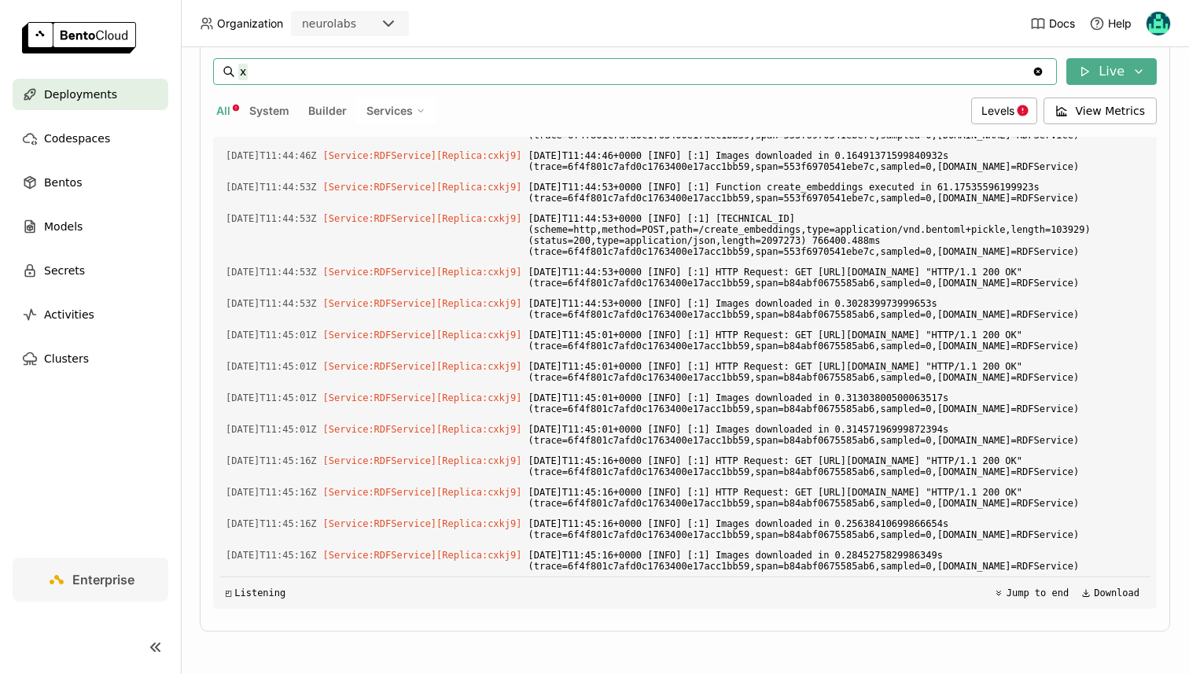
scroll to position [25966, 0]
type input "x"
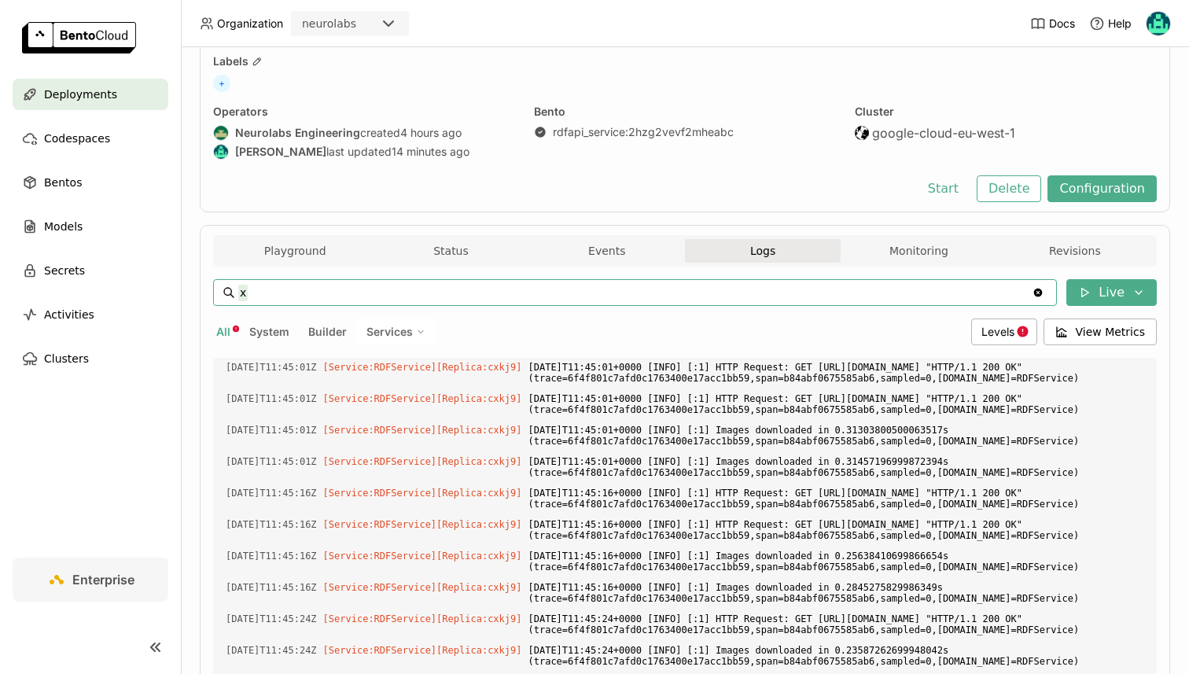
scroll to position [0, 0]
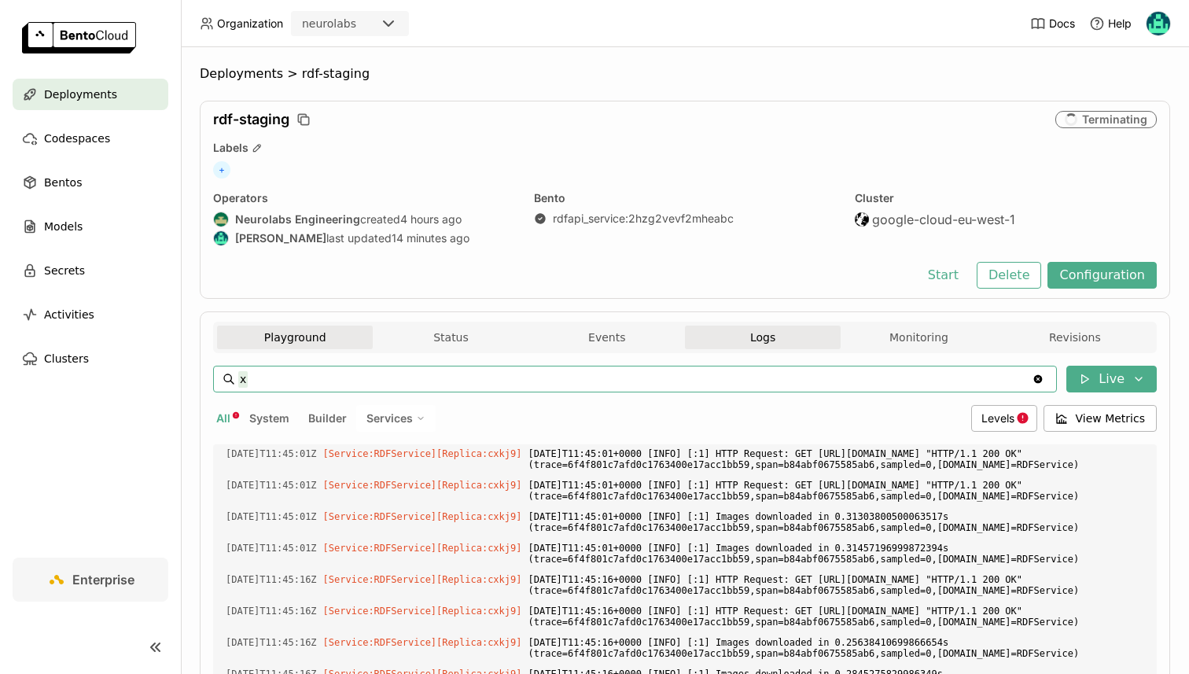
click at [323, 337] on button "Playground" at bounding box center [295, 338] width 156 height 24
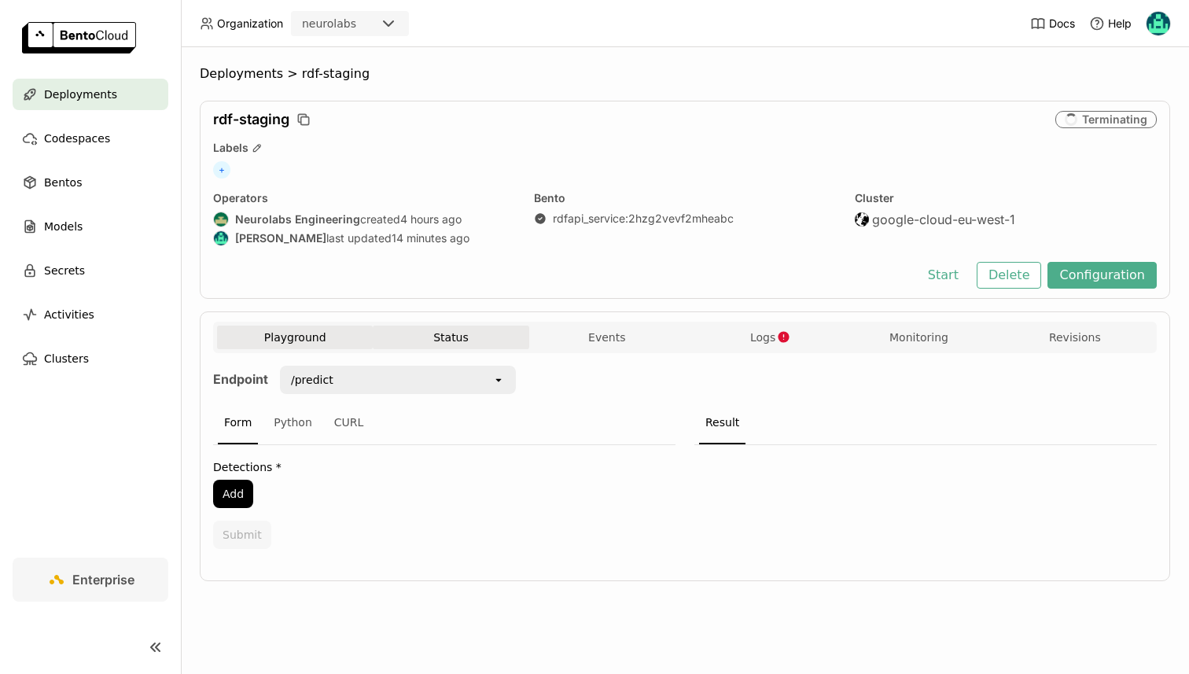
click at [426, 337] on button "Status" at bounding box center [451, 338] width 156 height 24
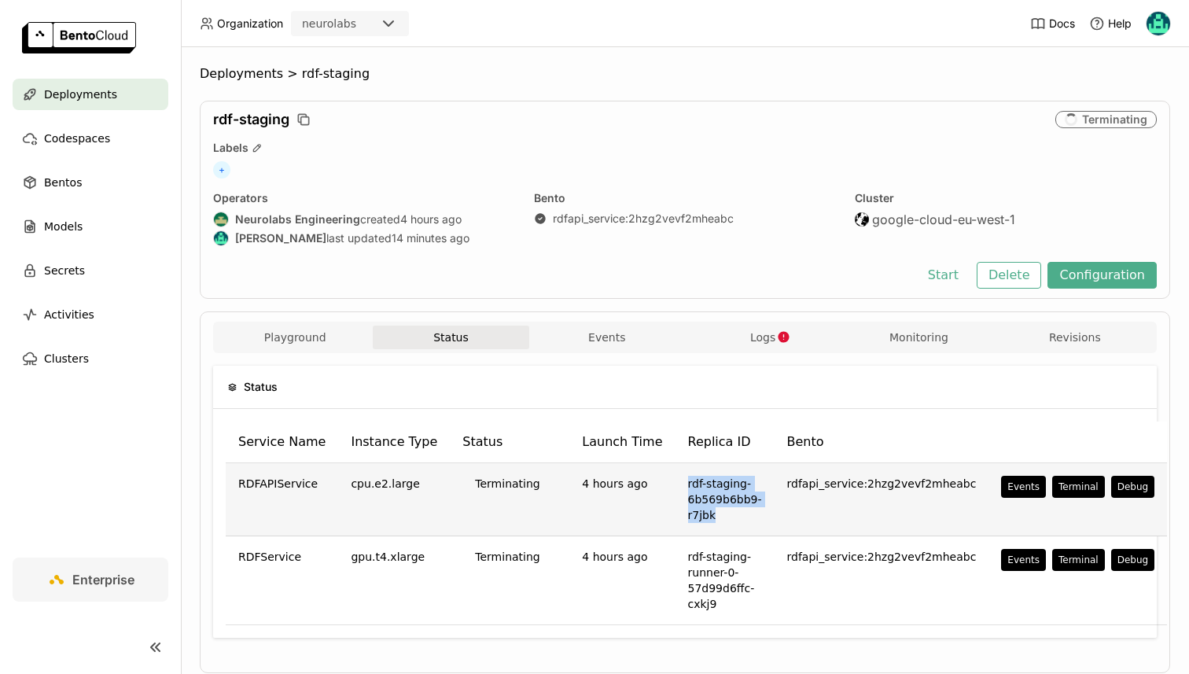
drag, startPoint x: 668, startPoint y: 481, endPoint x: 699, endPoint y: 524, distance: 53.0
click at [699, 524] on td "rdf-staging-6b569b6bb9-r7jbk" at bounding box center [725, 499] width 99 height 73
copy td "rdf-staging-6b569b6bb9-r7jbk"
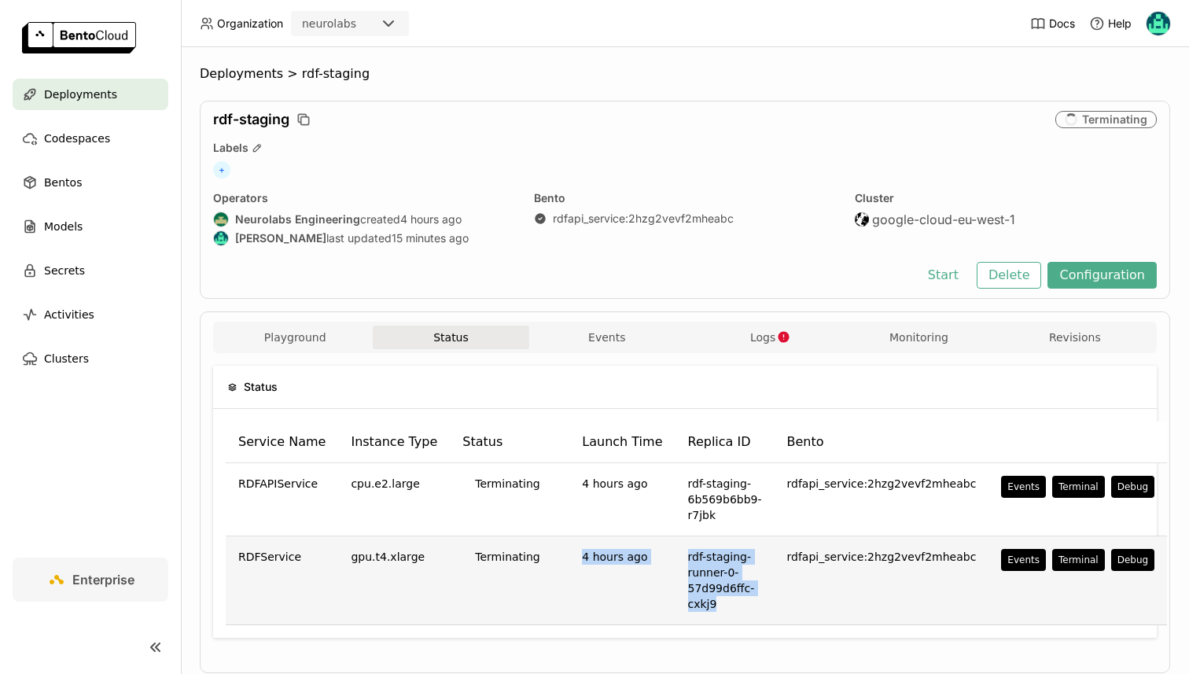
drag, startPoint x: 728, startPoint y: 610, endPoint x: 653, endPoint y: 547, distance: 97.2
click at [653, 547] on tr "RDFService gpu.t4.xlarge Terminating 4 hours ago rdf-staging-runner-0-57d99d6ff…" at bounding box center [697, 580] width 942 height 89
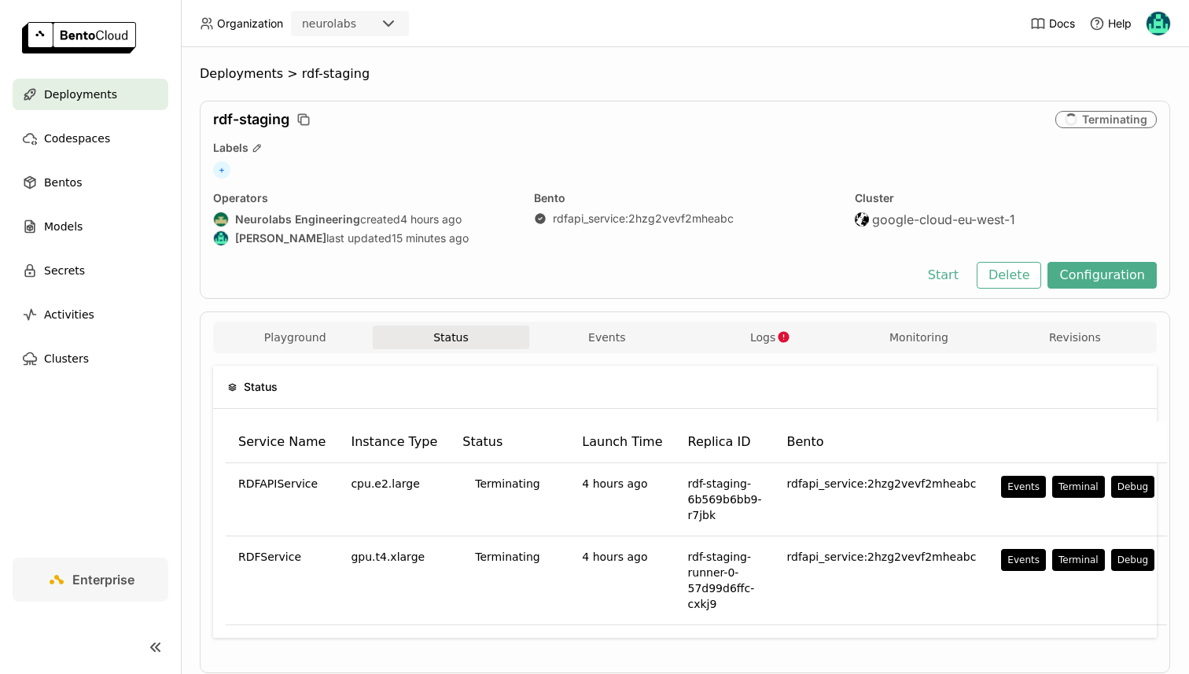
click at [750, 632] on div "Service Name Instance Type Status Launch Time Replica ID Bento RDFAPIService cp…" at bounding box center [685, 523] width 944 height 229
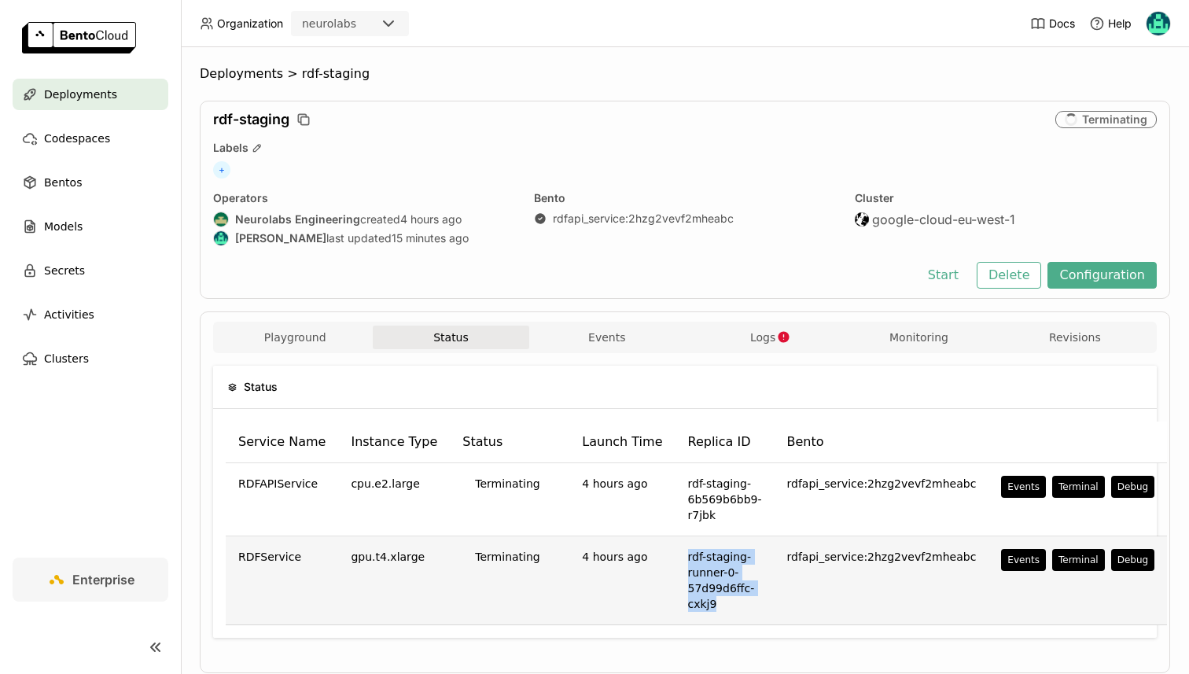
drag, startPoint x: 763, startPoint y: 623, endPoint x: 666, endPoint y: 559, distance: 116.3
click at [676, 559] on td "rdf-staging-runner-0-57d99d6ffc-cxkj9" at bounding box center [725, 580] width 99 height 89
copy td "rdf-staging-runner-0-57d99d6ffc-cxkj9"
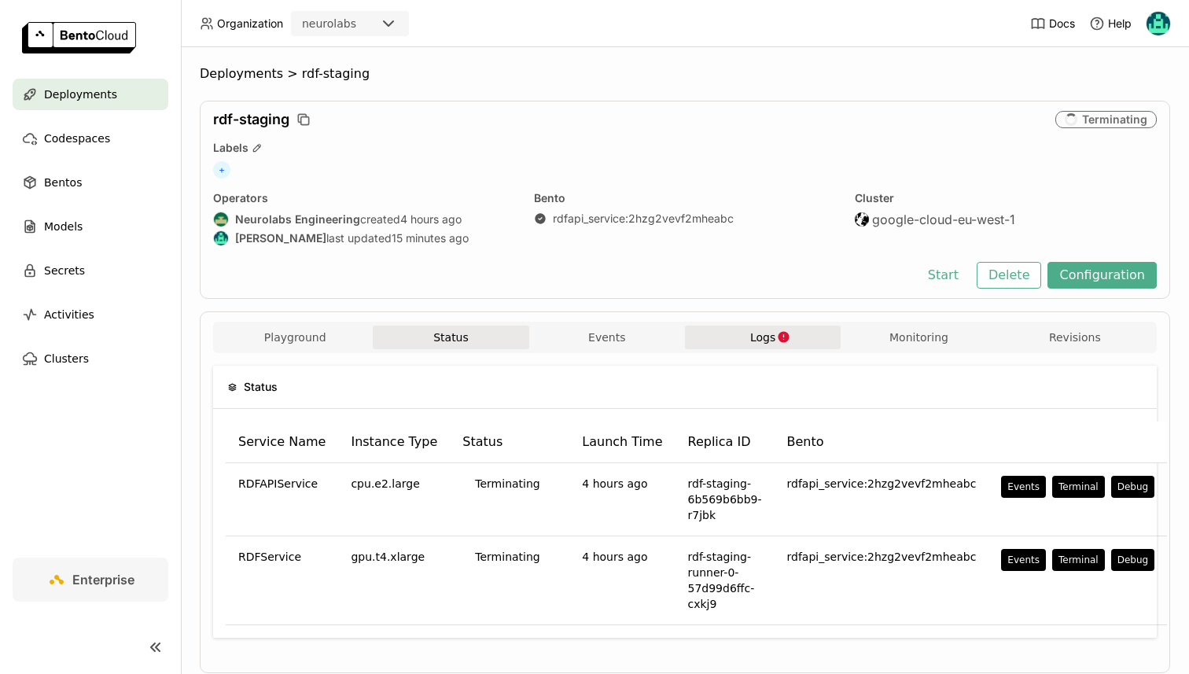
click at [771, 346] on button "Logs" at bounding box center [763, 338] width 156 height 24
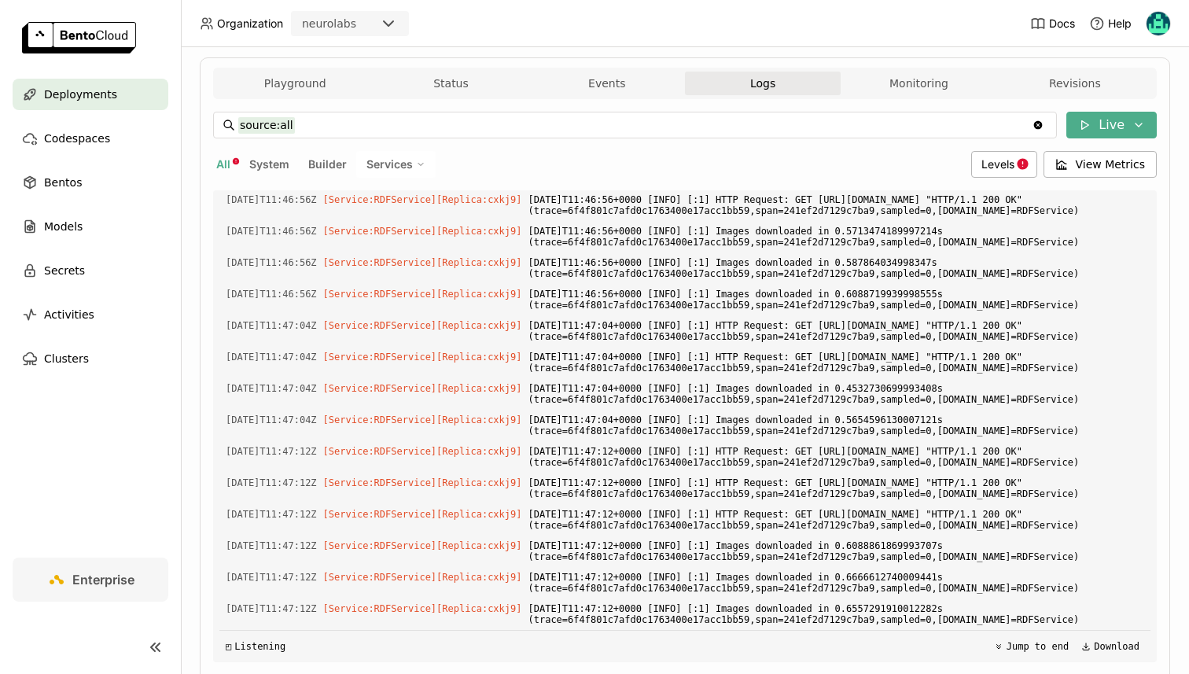
scroll to position [222, 0]
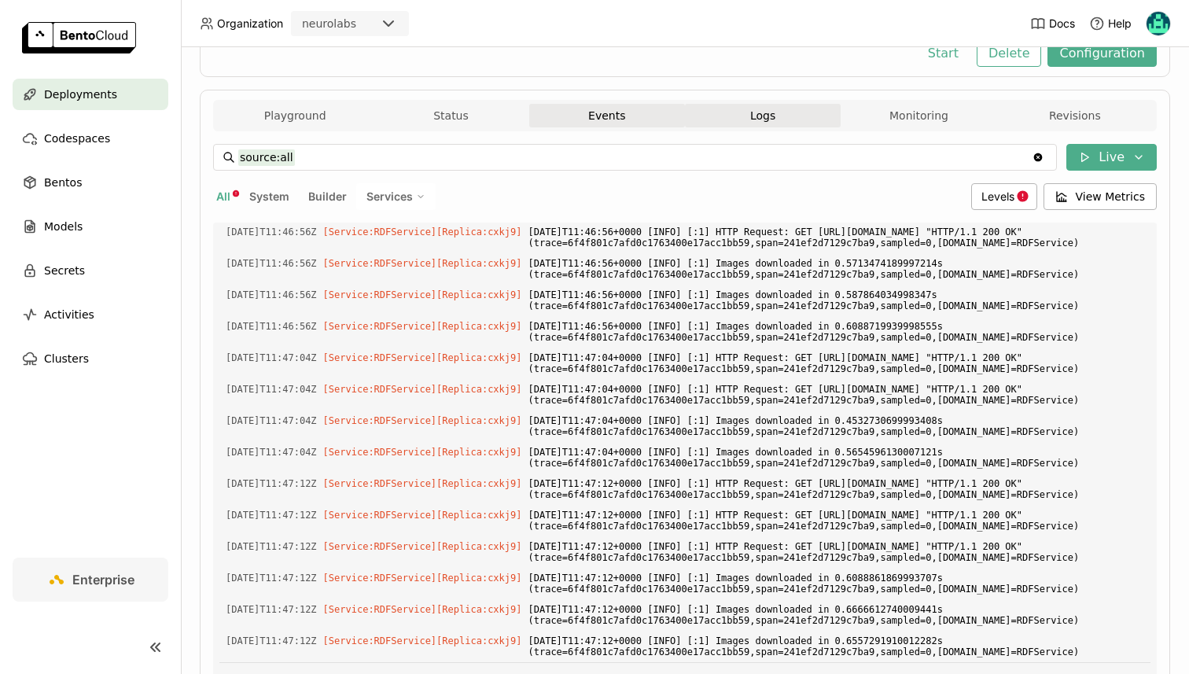
click at [603, 118] on button "Events" at bounding box center [607, 116] width 156 height 24
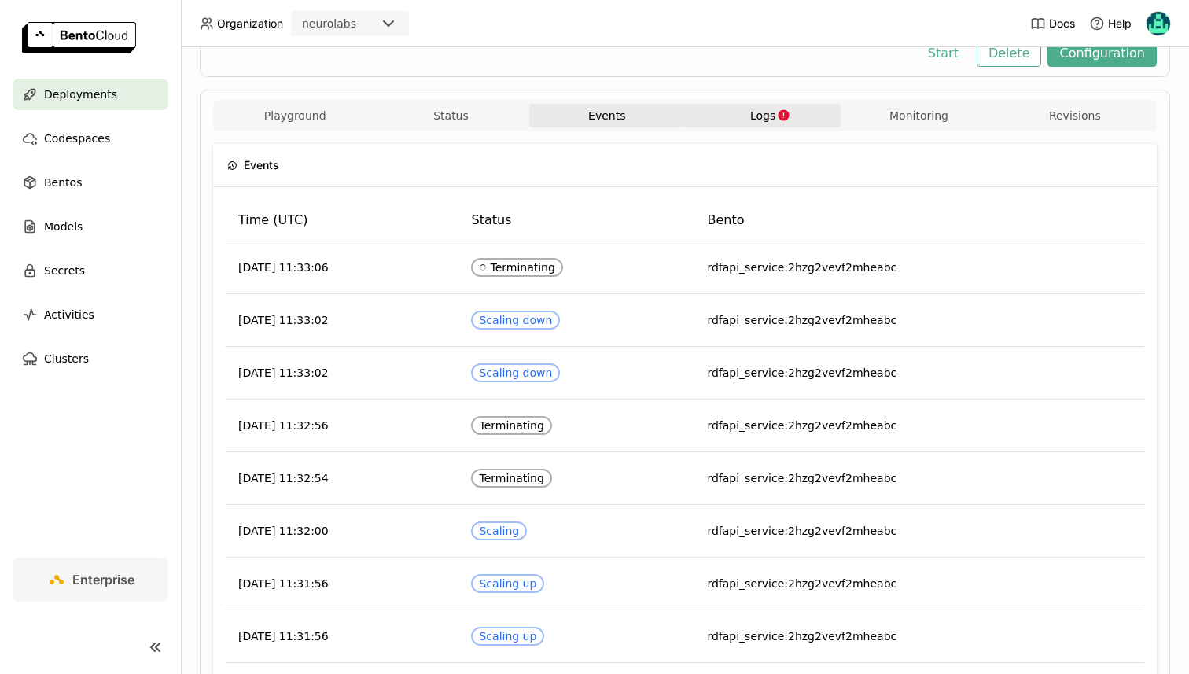
click at [794, 113] on button "Logs" at bounding box center [763, 116] width 156 height 24
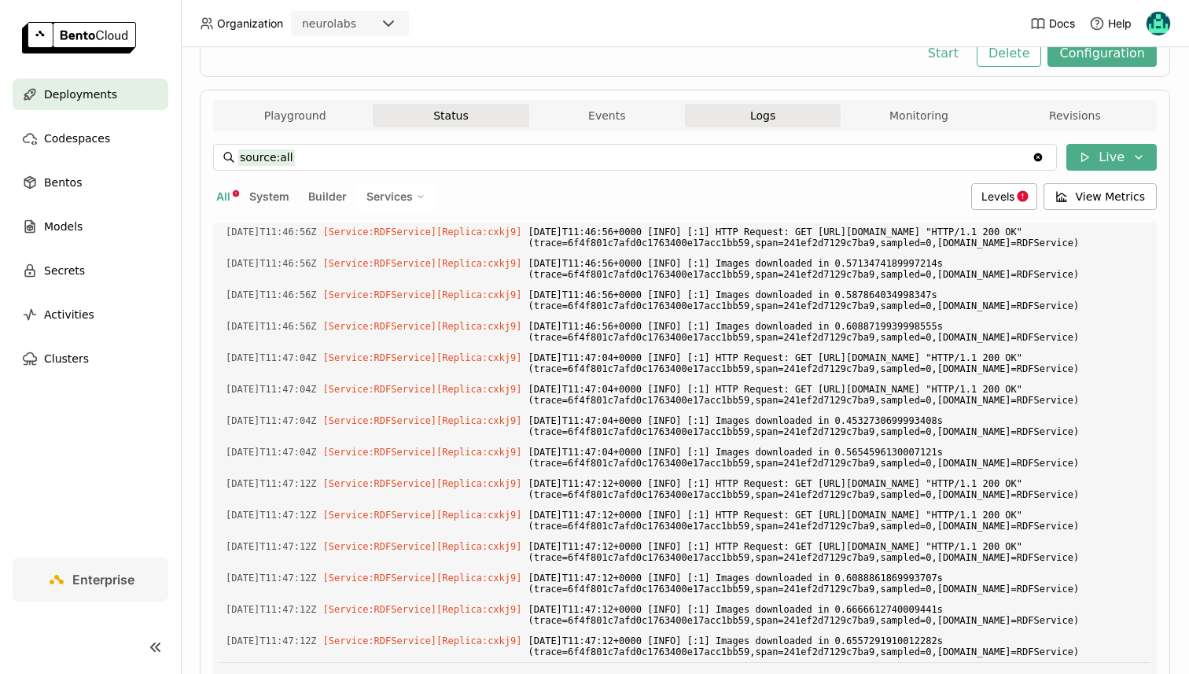
click at [447, 110] on button "Status" at bounding box center [451, 116] width 156 height 24
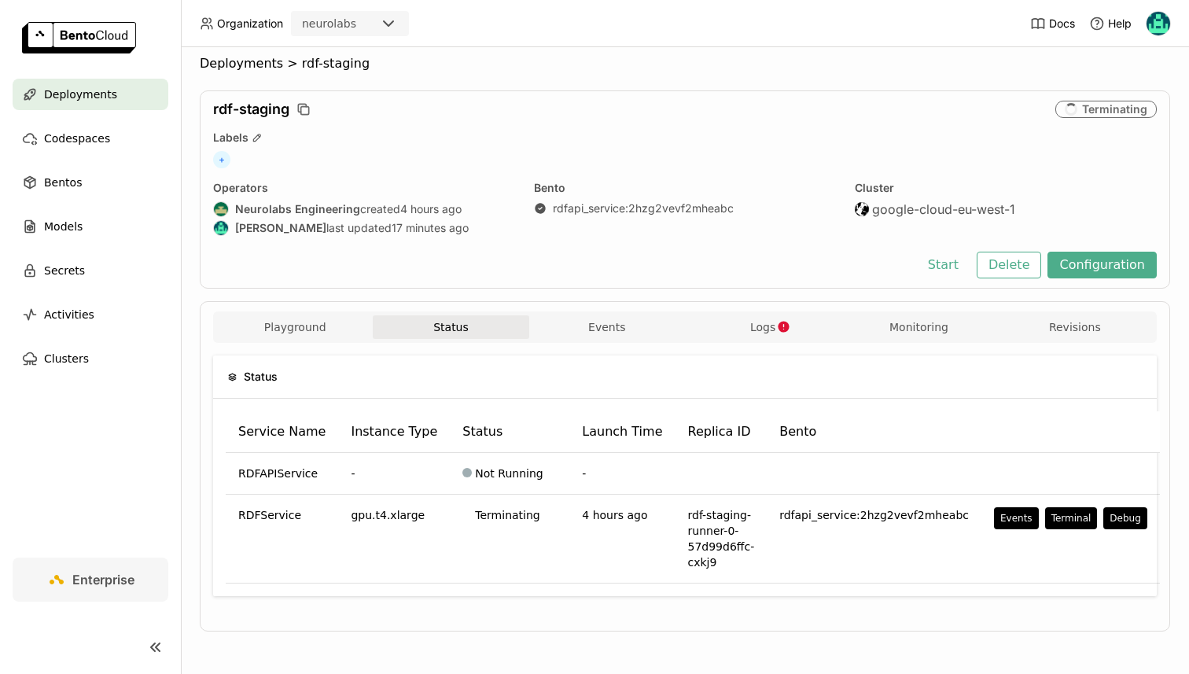
scroll to position [10, 0]
click at [754, 320] on span "Logs" at bounding box center [762, 327] width 25 height 14
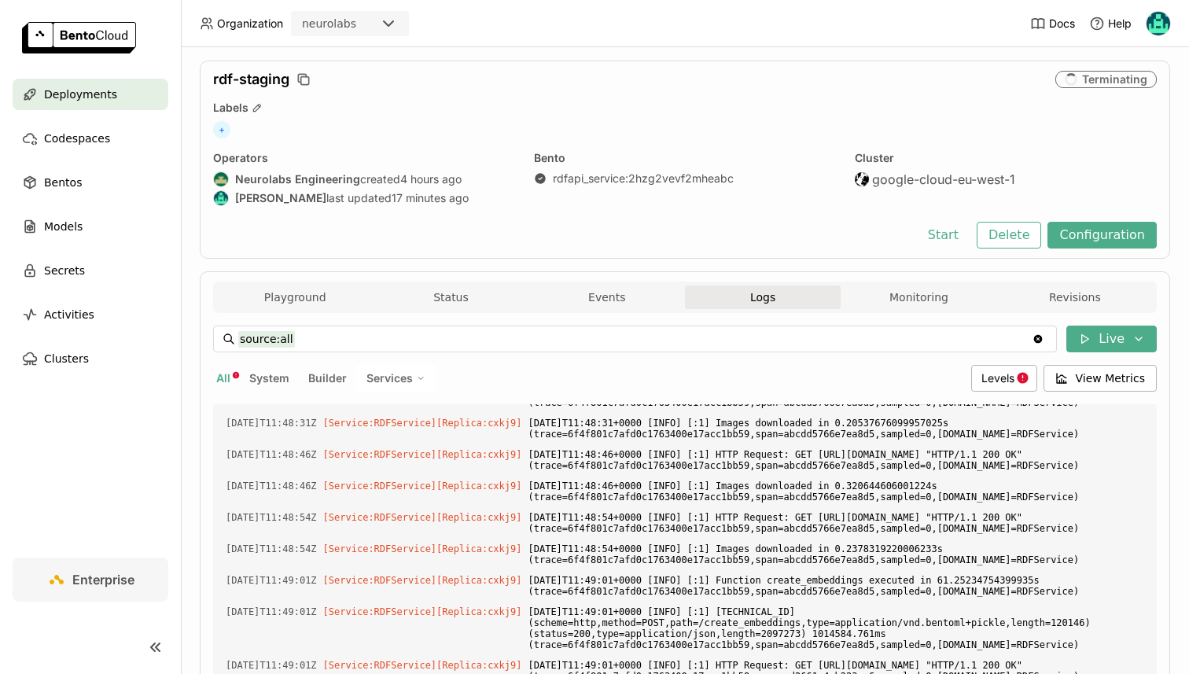
scroll to position [35, 0]
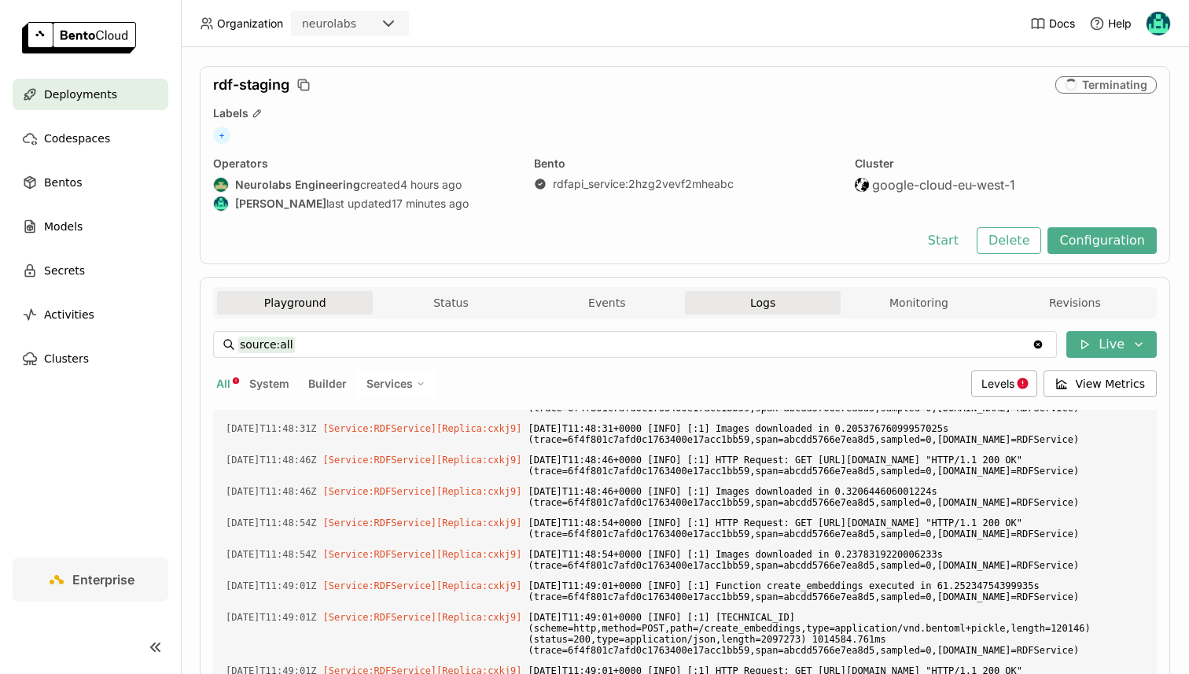
click at [343, 300] on button "Playground" at bounding box center [295, 303] width 156 height 24
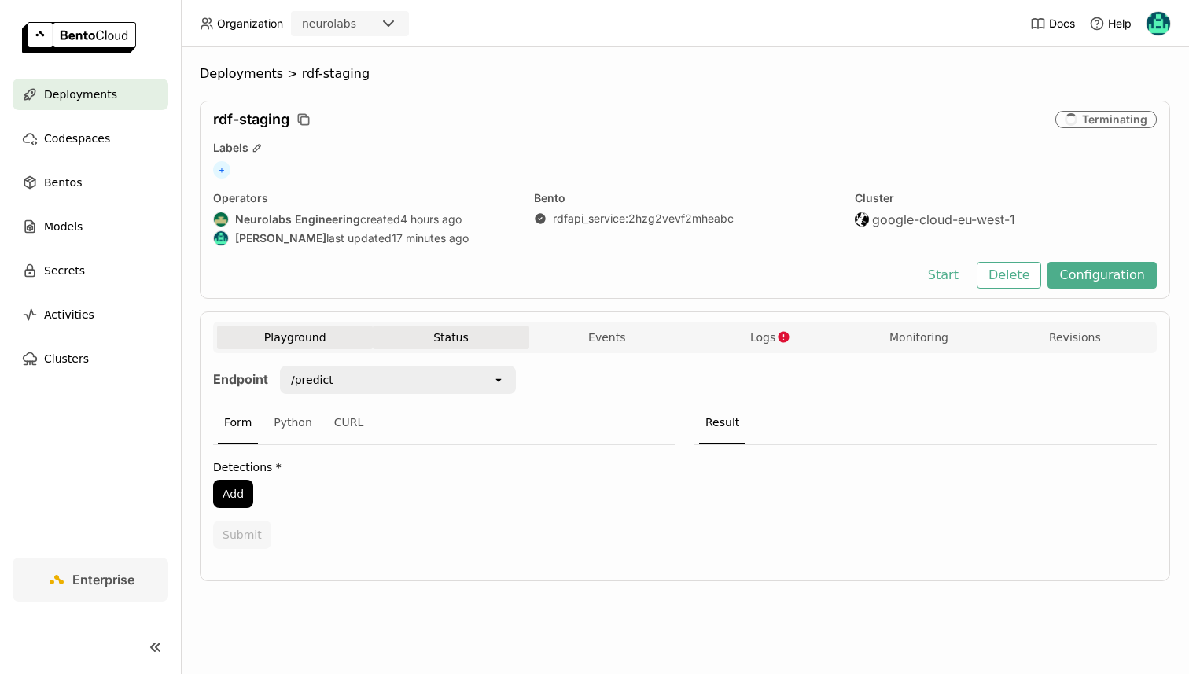
click at [460, 328] on button "Status" at bounding box center [451, 338] width 156 height 24
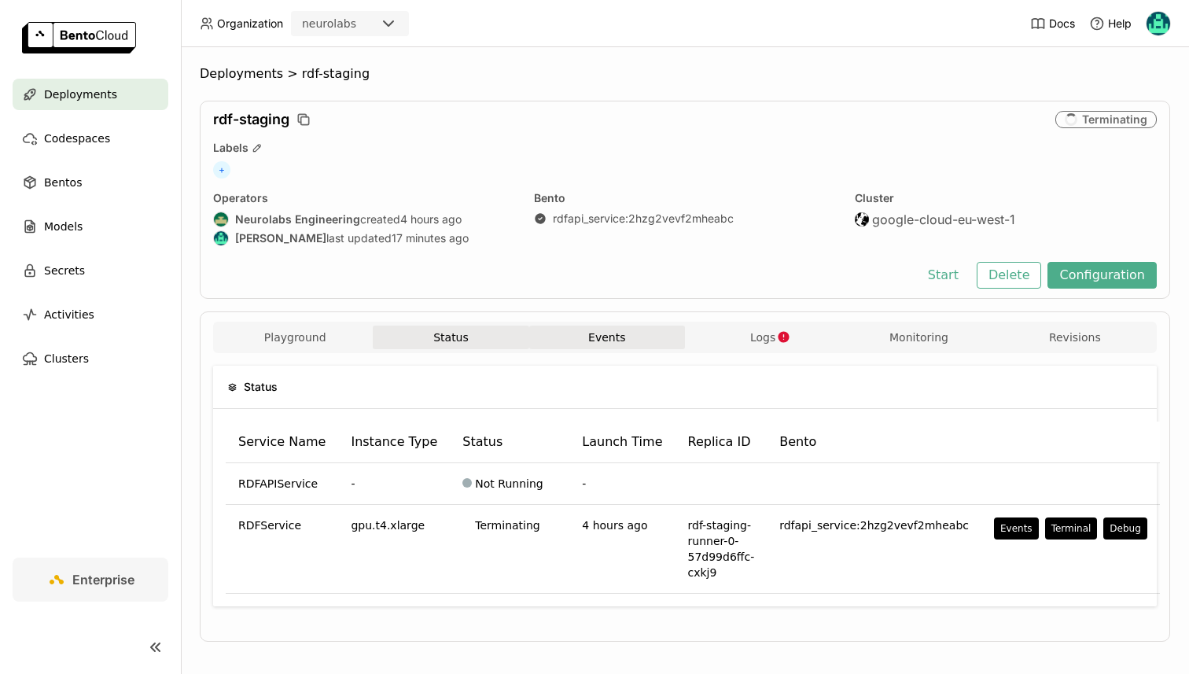
click at [553, 334] on button "Events" at bounding box center [607, 338] width 156 height 24
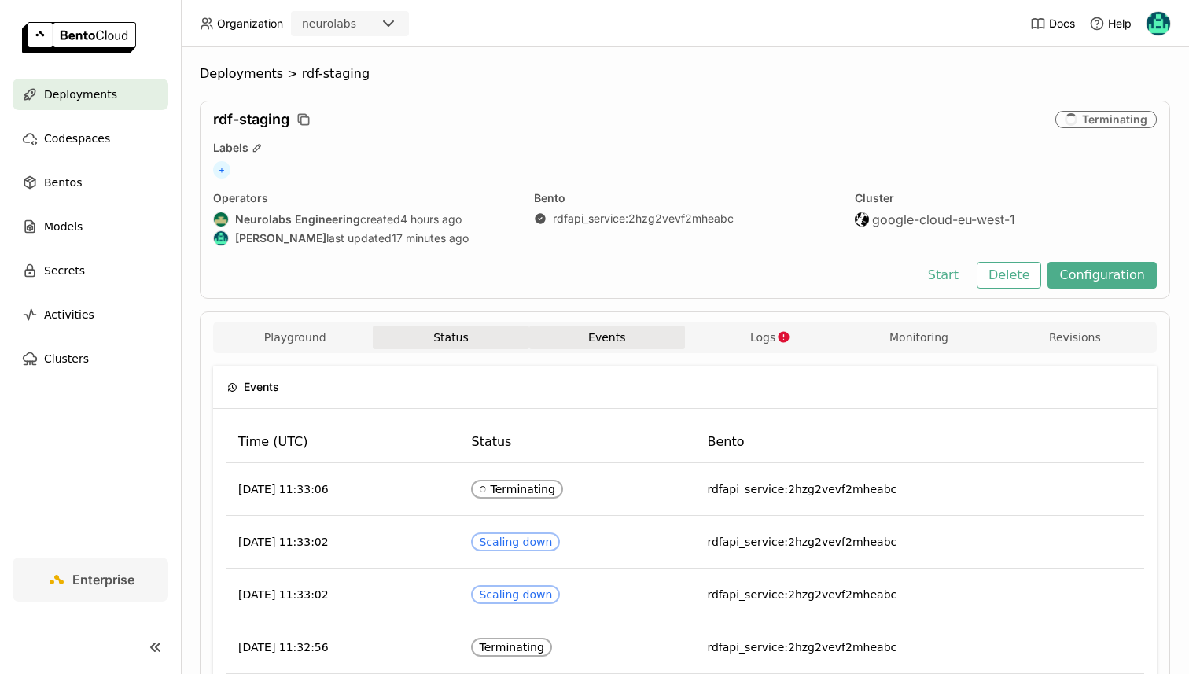
click at [470, 338] on button "Status" at bounding box center [451, 338] width 156 height 24
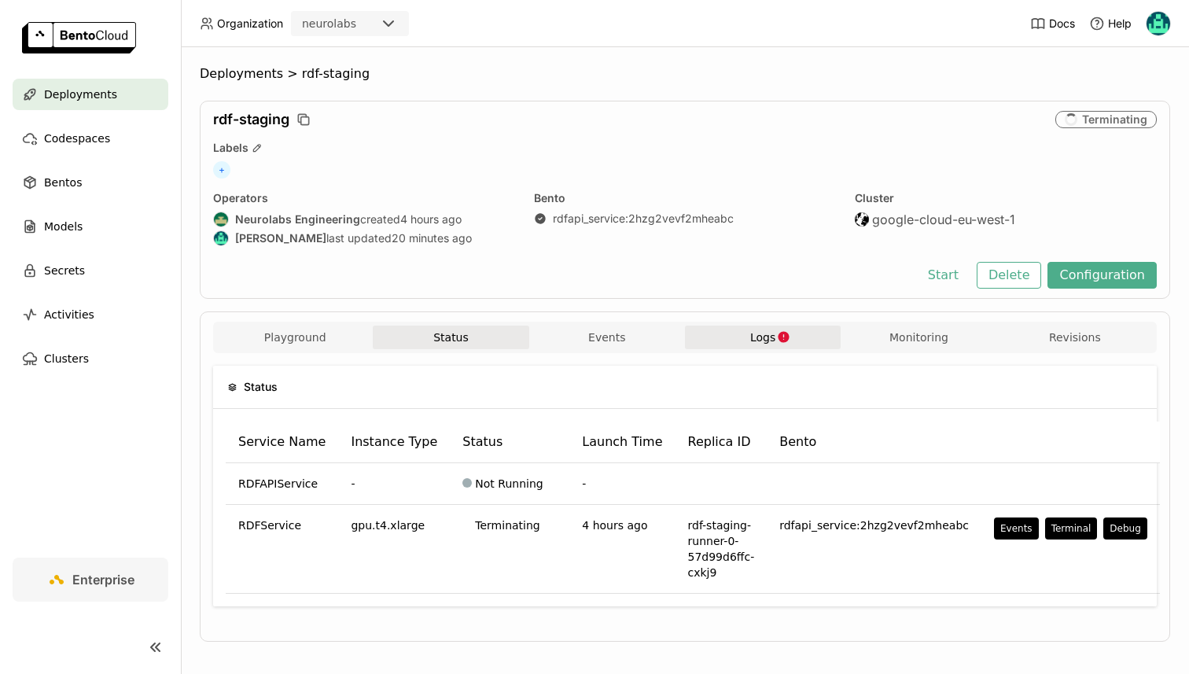
click at [772, 328] on button "Logs" at bounding box center [763, 338] width 156 height 24
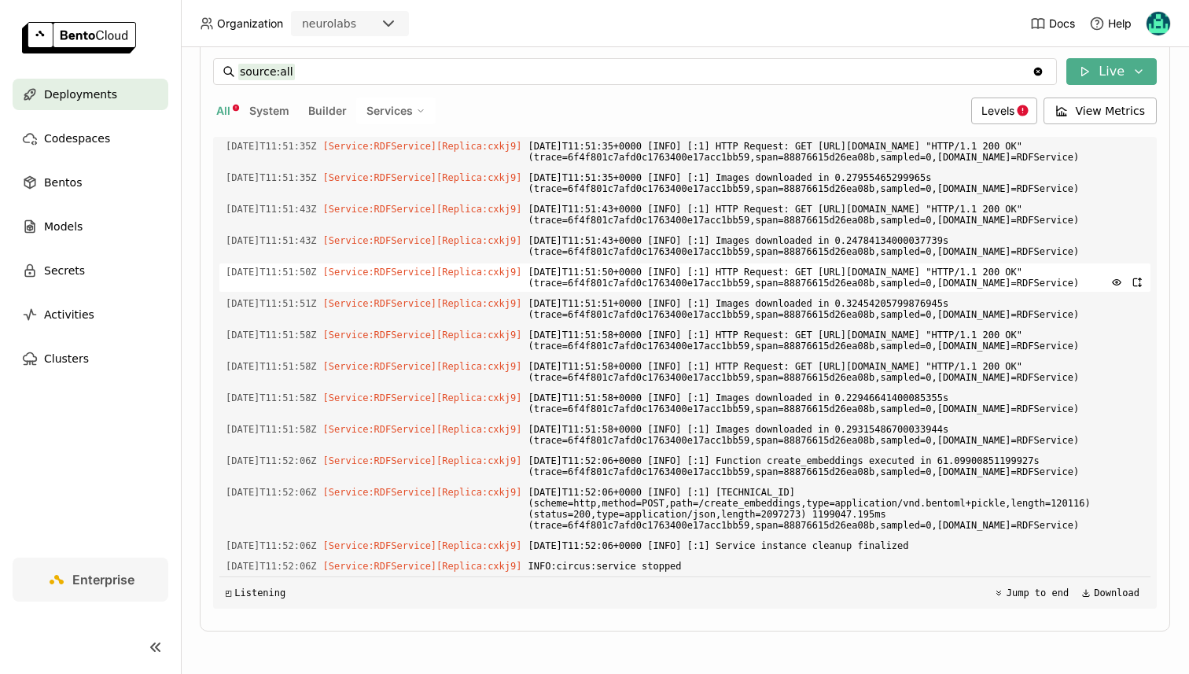
scroll to position [3703, 0]
click at [409, 79] on input "source:all" at bounding box center [635, 71] width 794 height 25
type input "source:all create_embeddings"
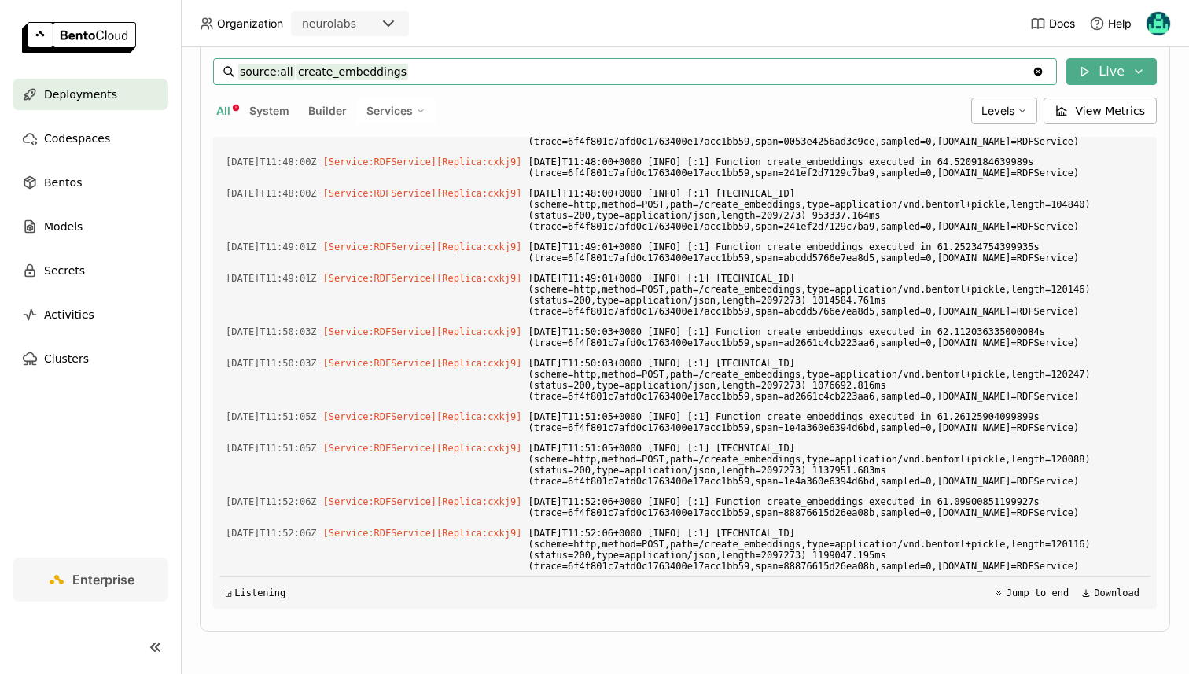
scroll to position [0, 0]
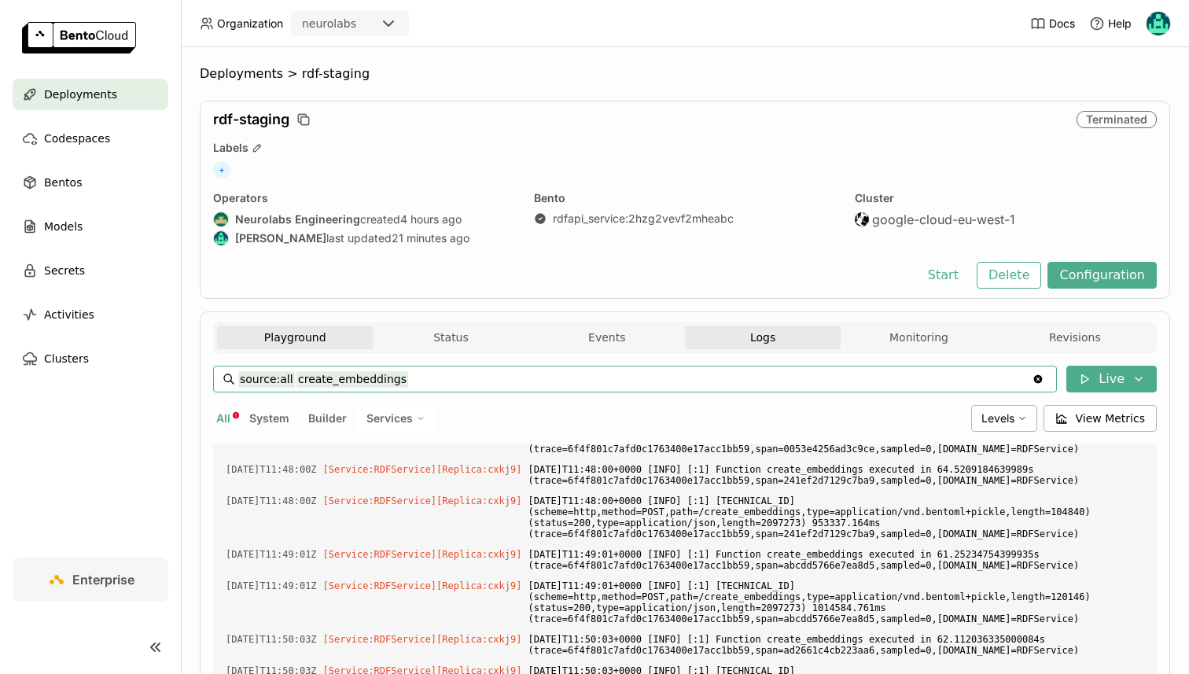
click at [354, 338] on button "Playground" at bounding box center [295, 338] width 156 height 24
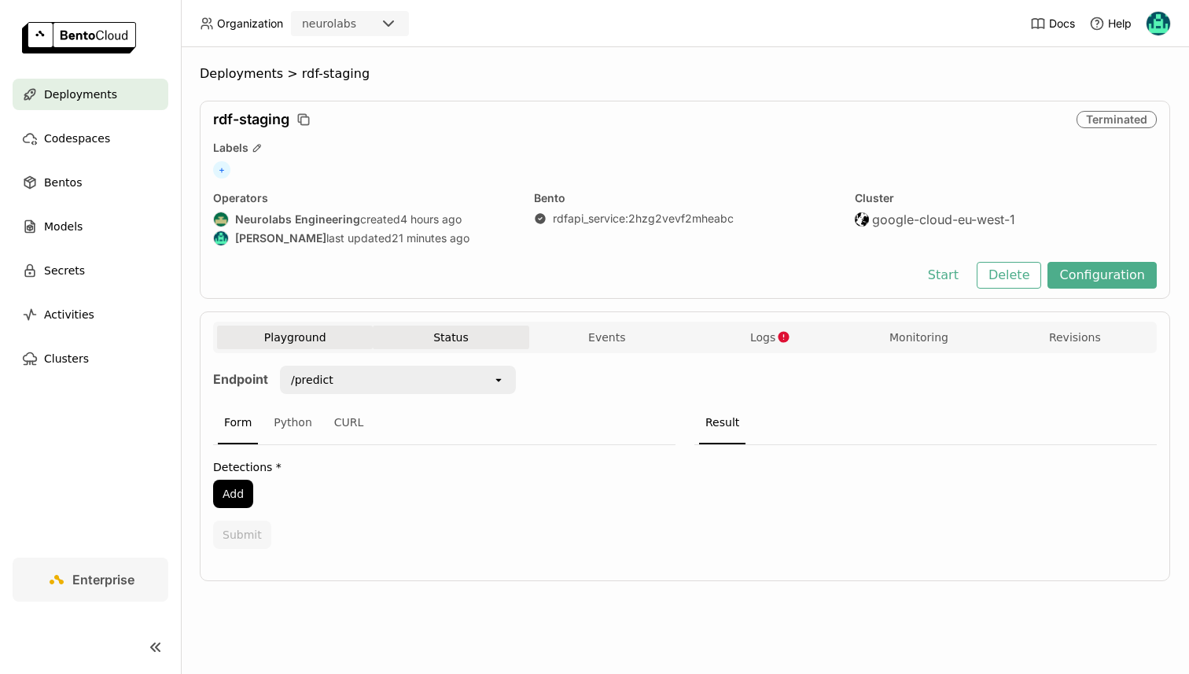
click at [428, 335] on button "Status" at bounding box center [451, 338] width 156 height 24
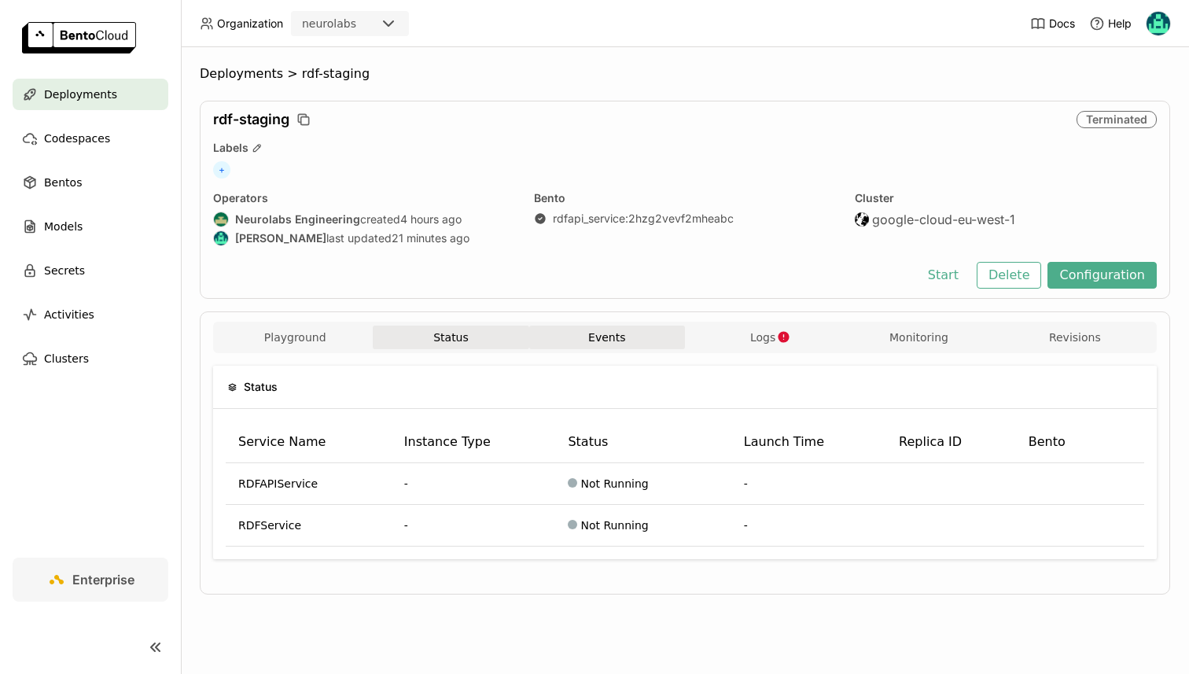
click at [573, 335] on button "Events" at bounding box center [607, 338] width 156 height 24
